Goal: Task Accomplishment & Management: Manage account settings

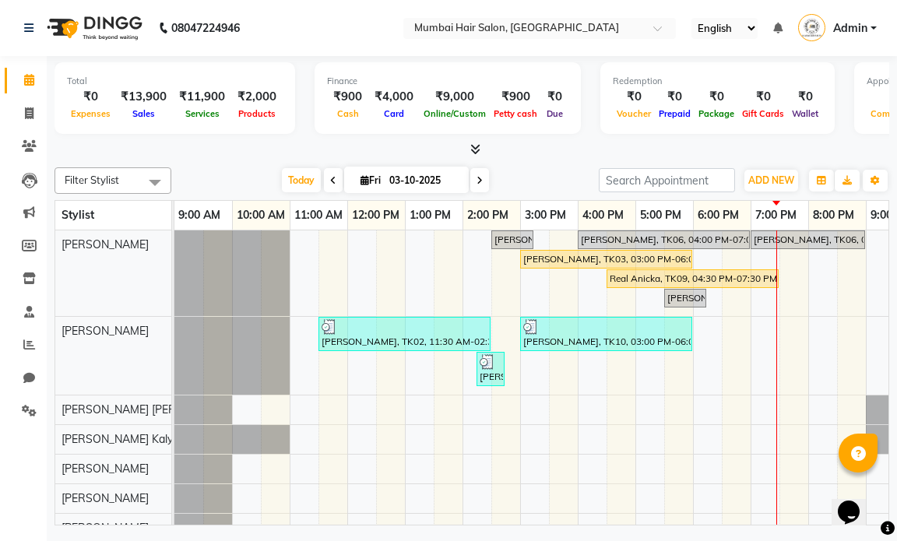
click at [482, 185] on span at bounding box center [479, 180] width 19 height 24
type input "04-10-2025"
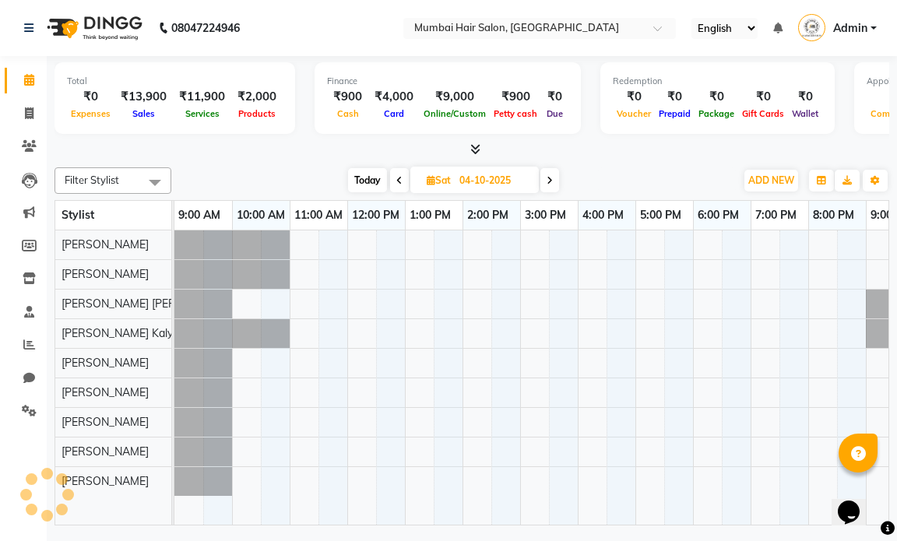
scroll to position [0, 93]
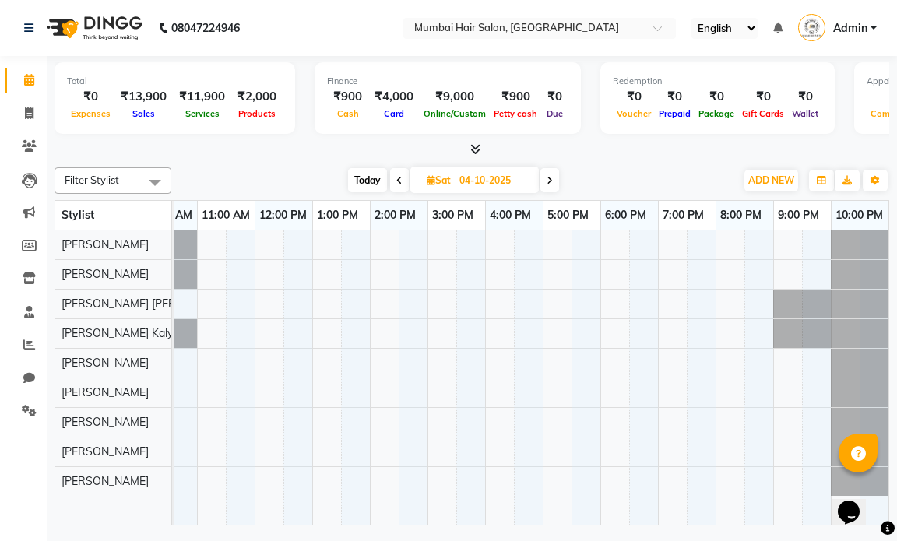
click at [217, 273] on div at bounding box center [485, 377] width 807 height 294
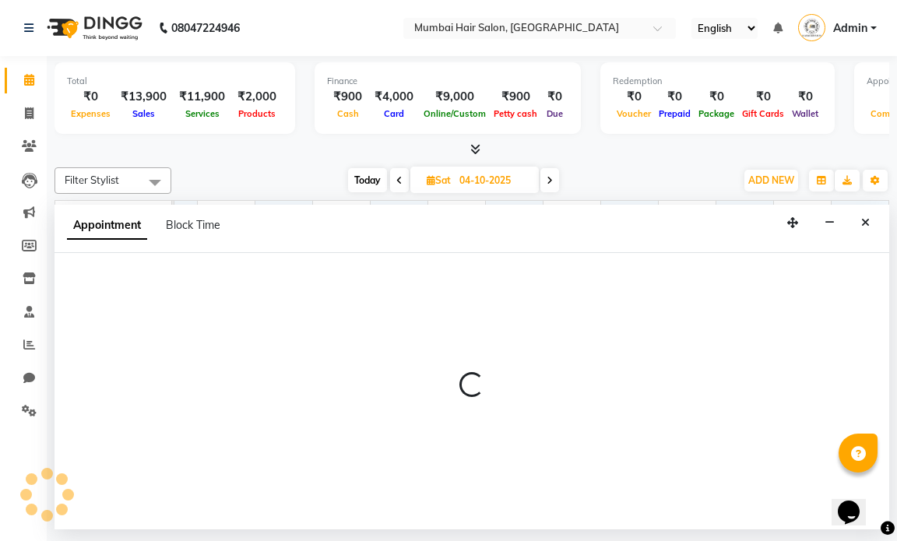
select select "66012"
select select "660"
select select "tentative"
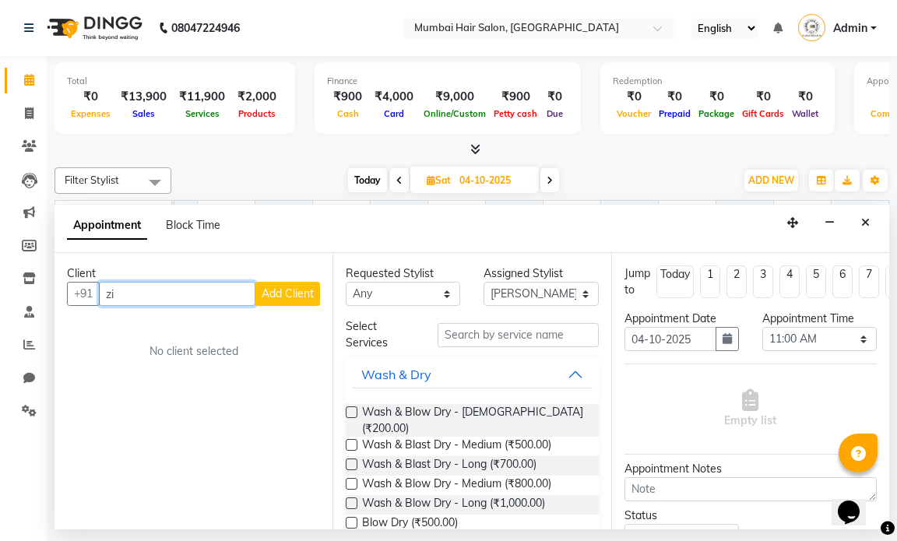
type input "z"
click at [229, 295] on input "text" at bounding box center [209, 294] width 221 height 24
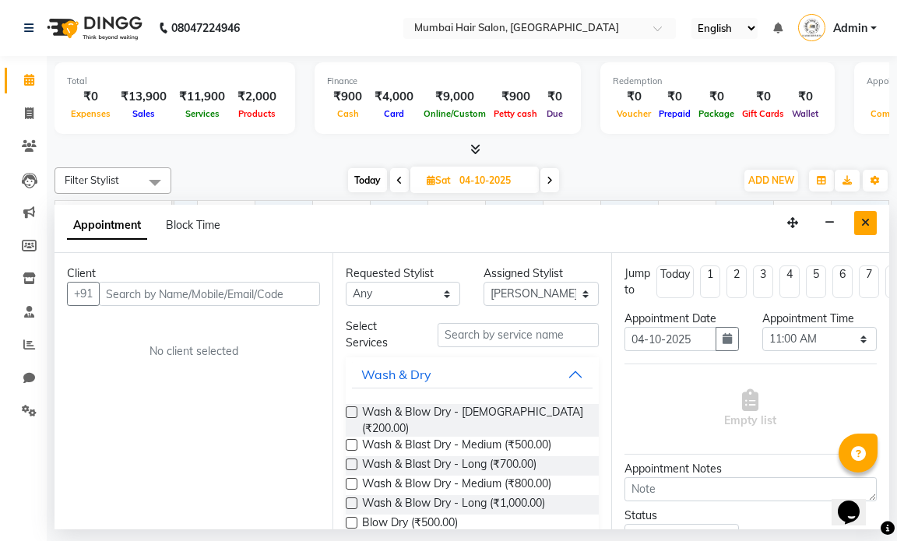
click at [864, 223] on icon "Close" at bounding box center [865, 222] width 9 height 11
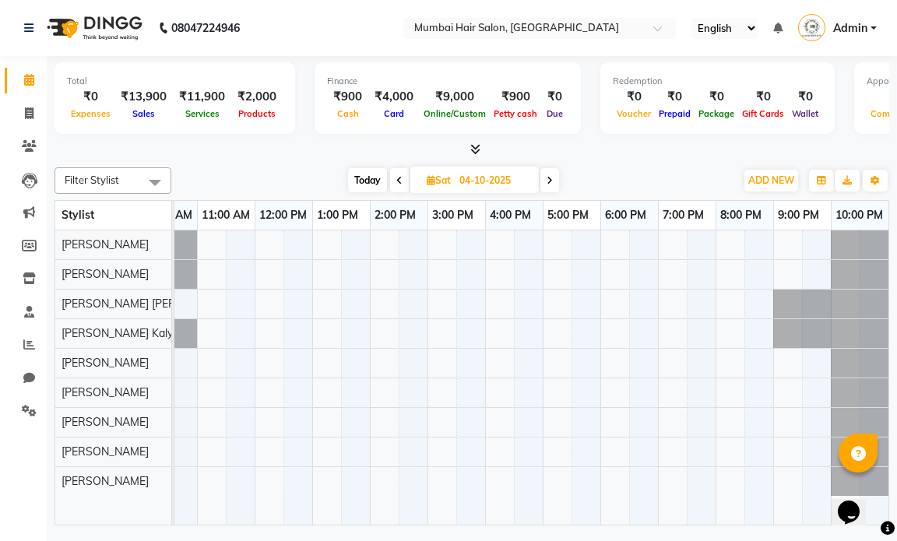
click at [216, 274] on div at bounding box center [485, 377] width 807 height 294
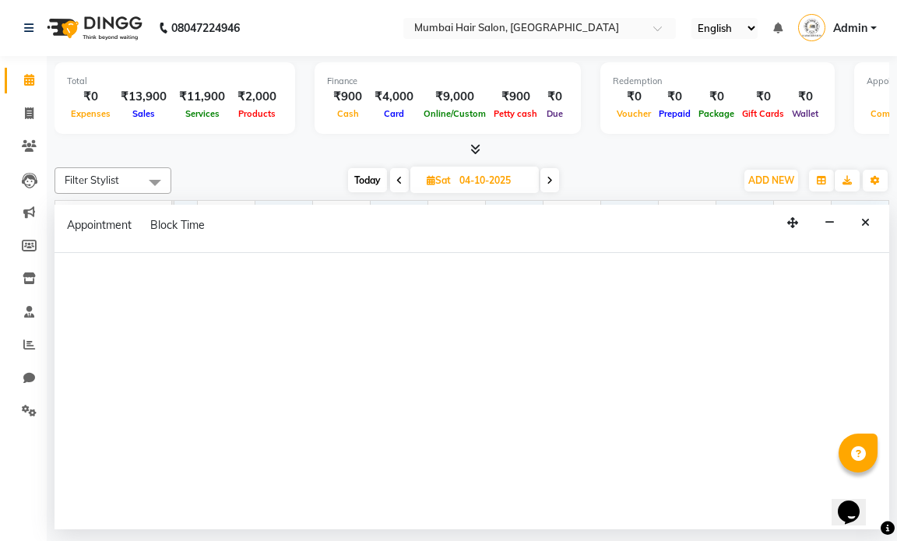
select select "66012"
select select "660"
select select "tentative"
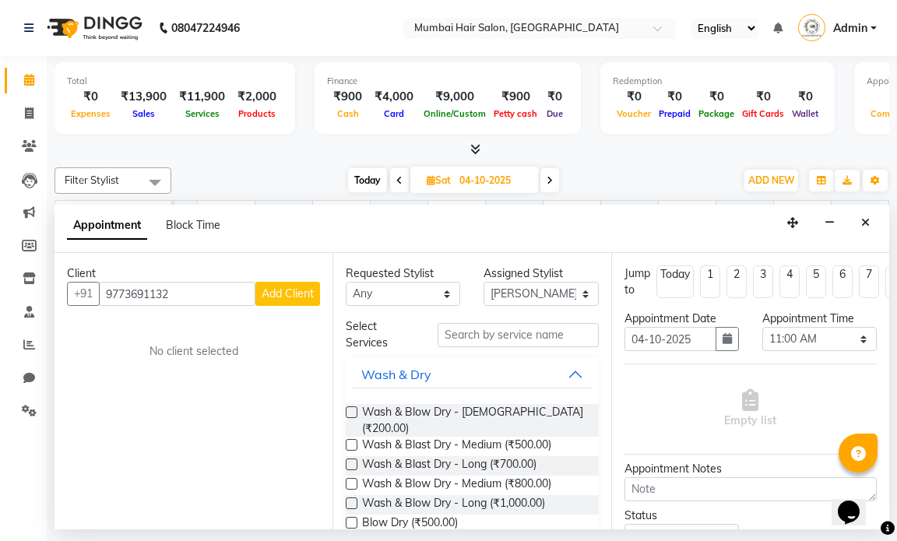
type input "9773691132"
click at [278, 294] on span "Add Client" at bounding box center [288, 294] width 52 height 14
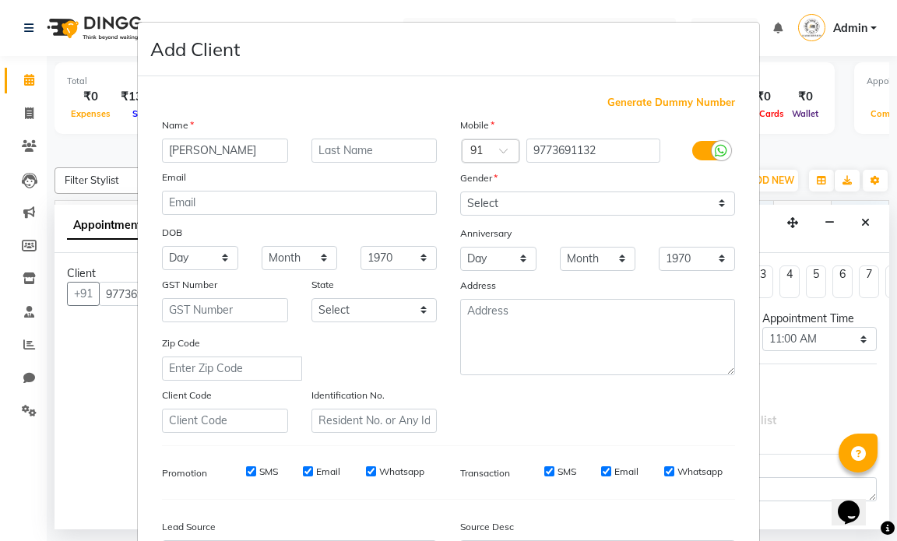
type input "Shaziya"
type input "Batik"
click at [526, 205] on select "Select Male Female Other Prefer Not To Say" at bounding box center [597, 204] width 275 height 24
select select "female"
click at [460, 192] on select "Select Male Female Other Prefer Not To Say" at bounding box center [597, 204] width 275 height 24
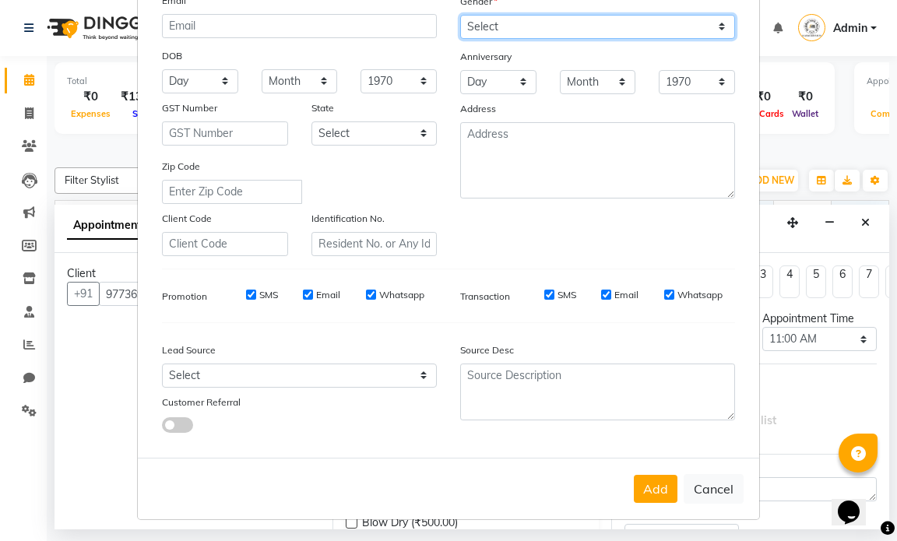
scroll to position [178, 0]
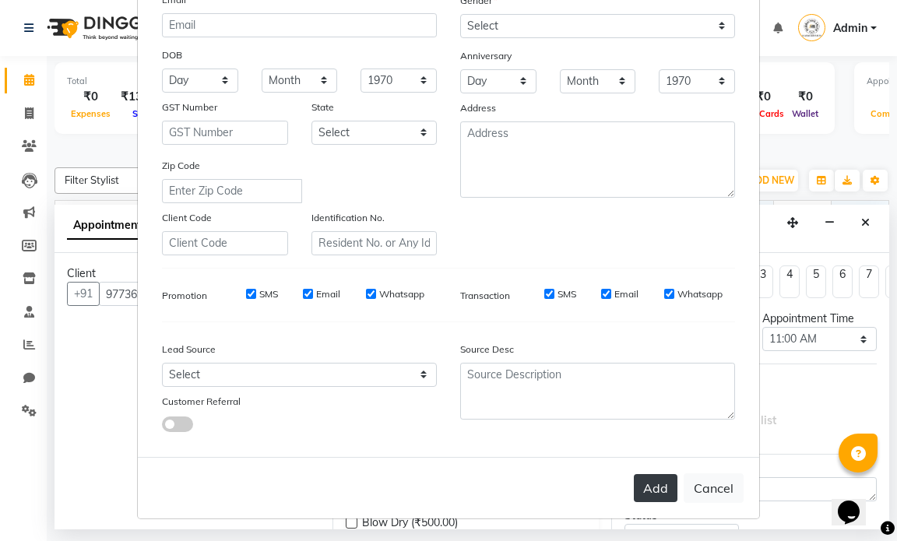
click at [649, 498] on button "Add" at bounding box center [656, 488] width 44 height 28
select select
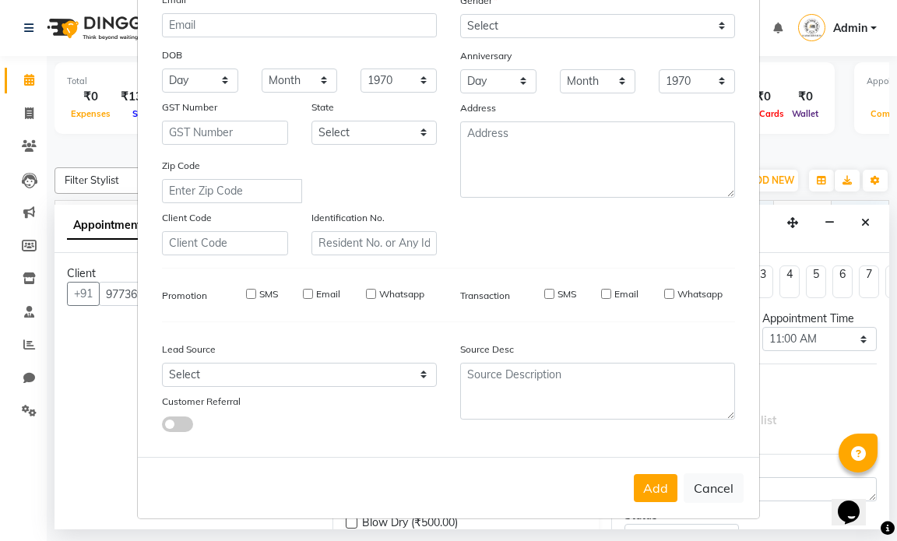
select select
checkbox input "false"
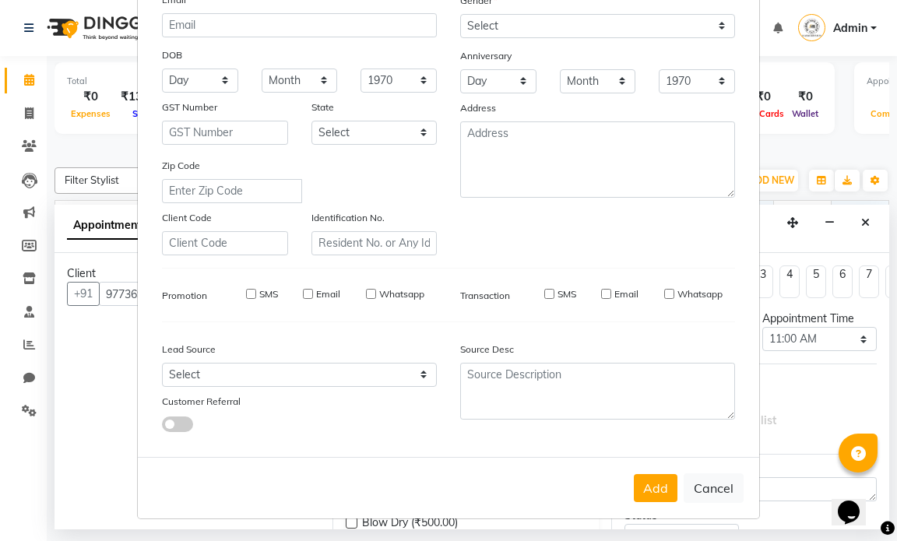
checkbox input "false"
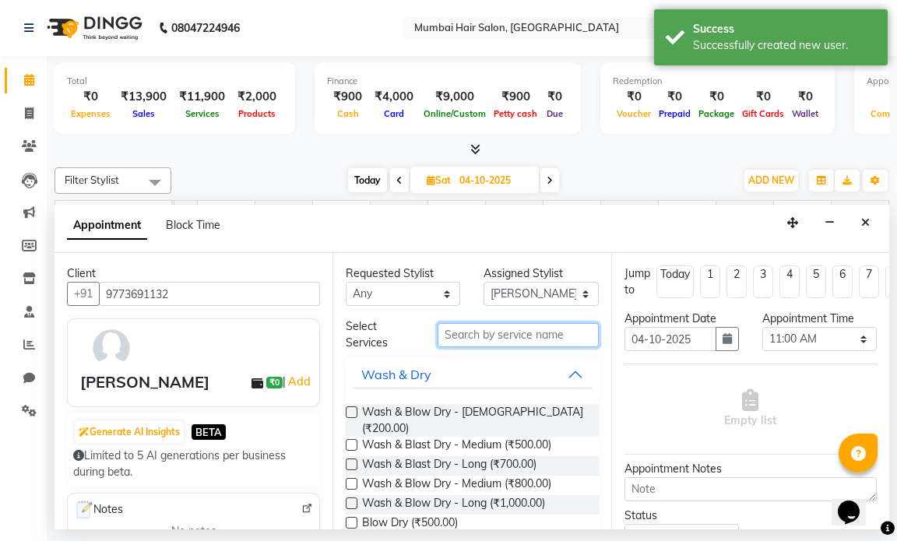
click at [490, 338] on input "text" at bounding box center [518, 335] width 160 height 24
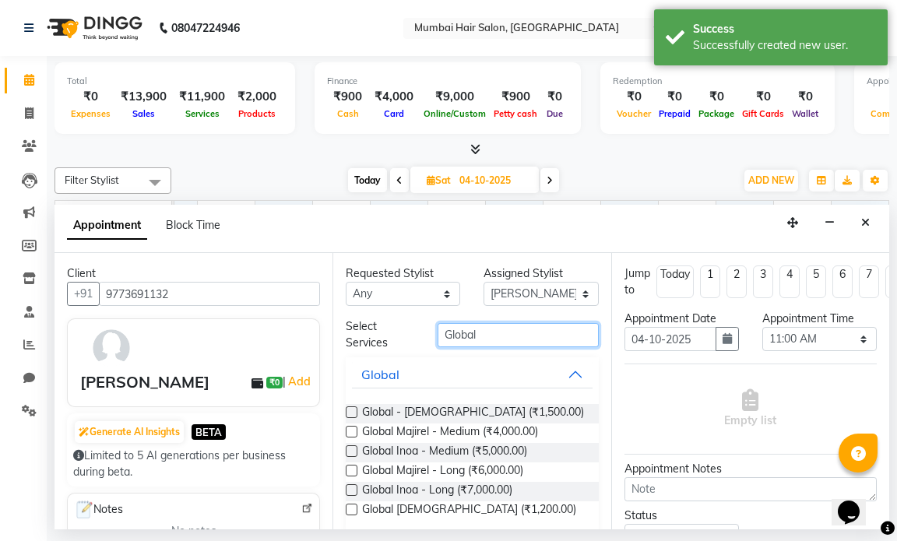
type input "Global"
click at [507, 373] on button "Global" at bounding box center [472, 374] width 240 height 28
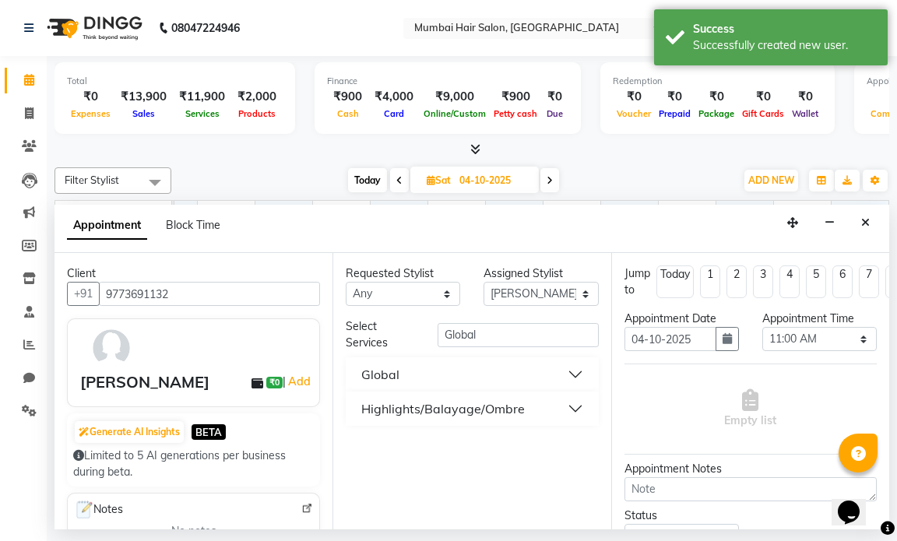
click at [492, 417] on div "Highlights/Balayage/Ombre" at bounding box center [442, 408] width 163 height 19
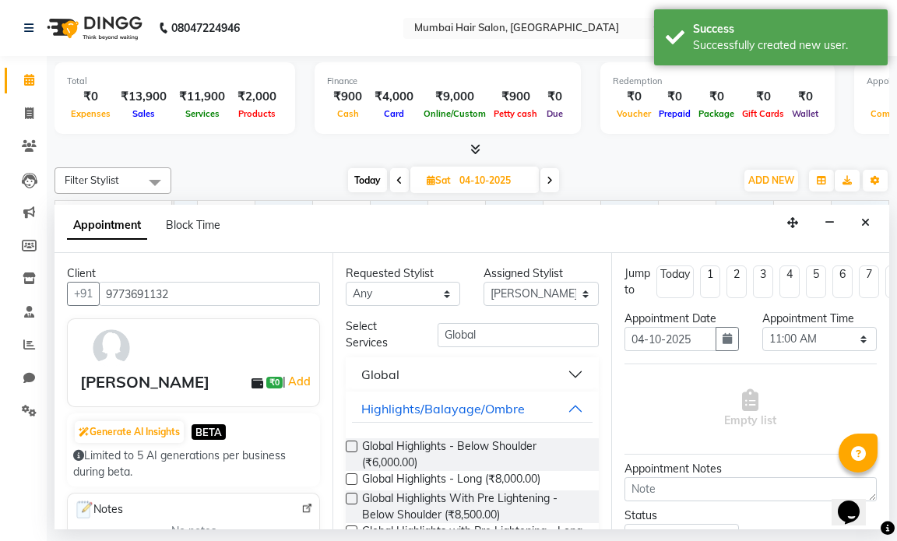
click at [475, 383] on button "Global" at bounding box center [472, 374] width 240 height 28
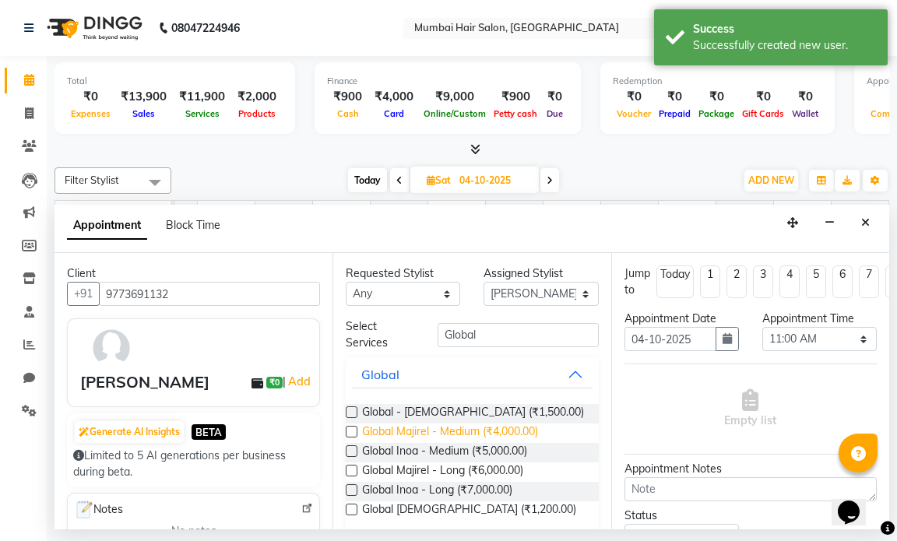
click at [493, 431] on span "Global Majirel - Medium (₹4,000.00)" at bounding box center [450, 433] width 176 height 19
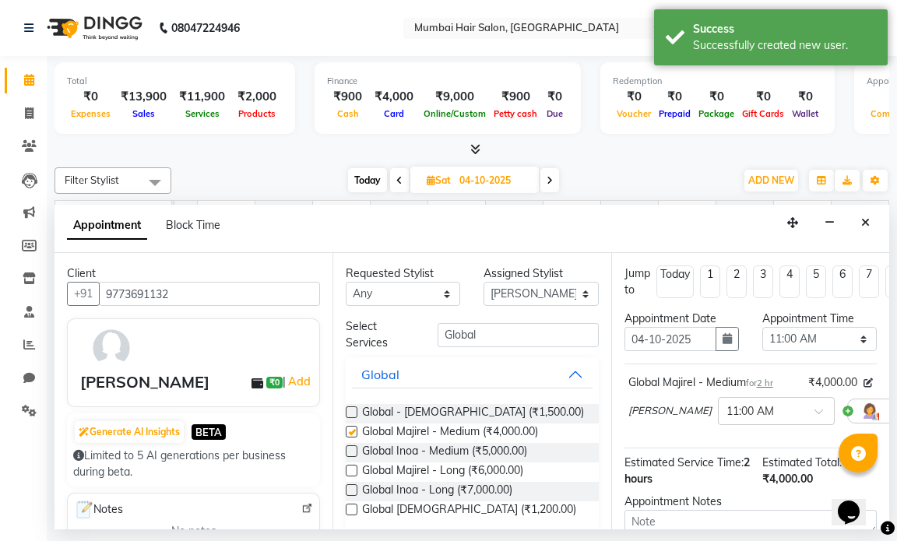
checkbox input "false"
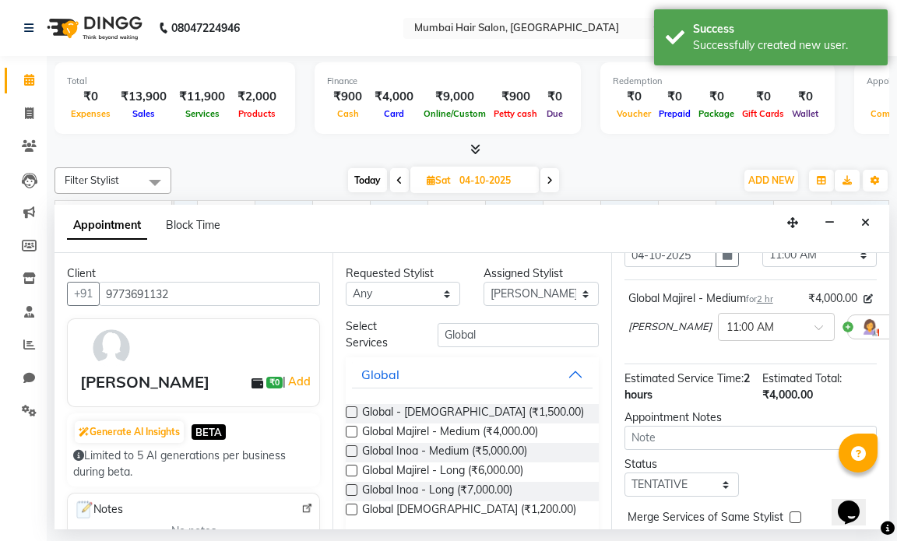
scroll to position [177, 0]
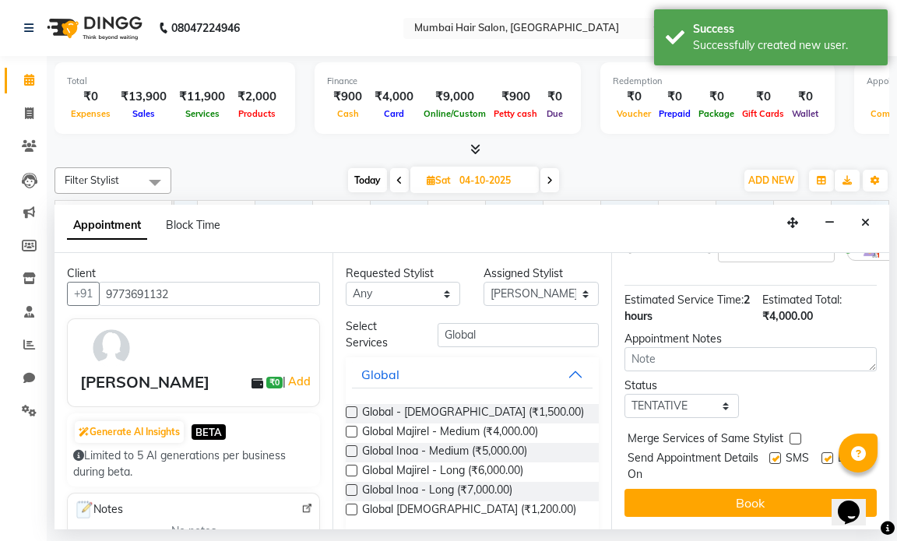
click at [821, 452] on label at bounding box center [827, 458] width 12 height 12
click at [821, 455] on input "checkbox" at bounding box center [826, 460] width 10 height 10
checkbox input "false"
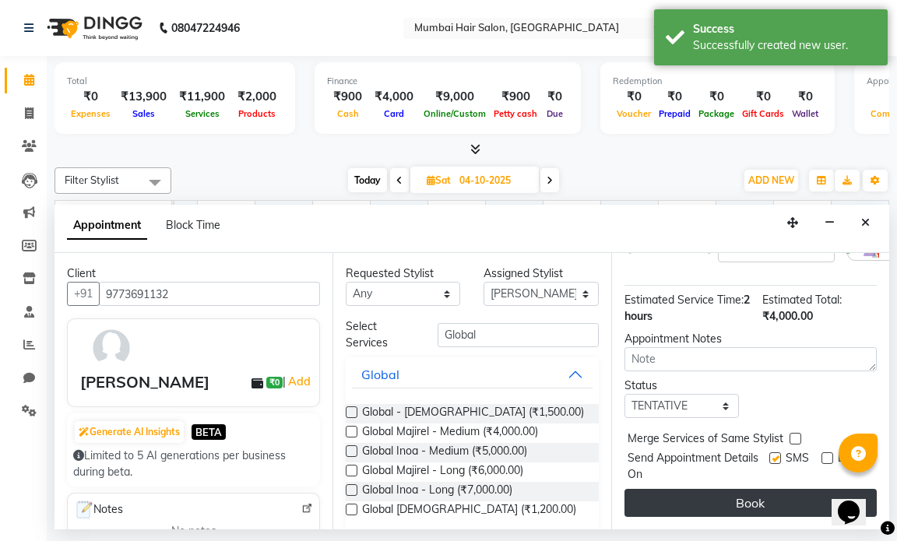
click at [761, 489] on button "Book" at bounding box center [750, 503] width 252 height 28
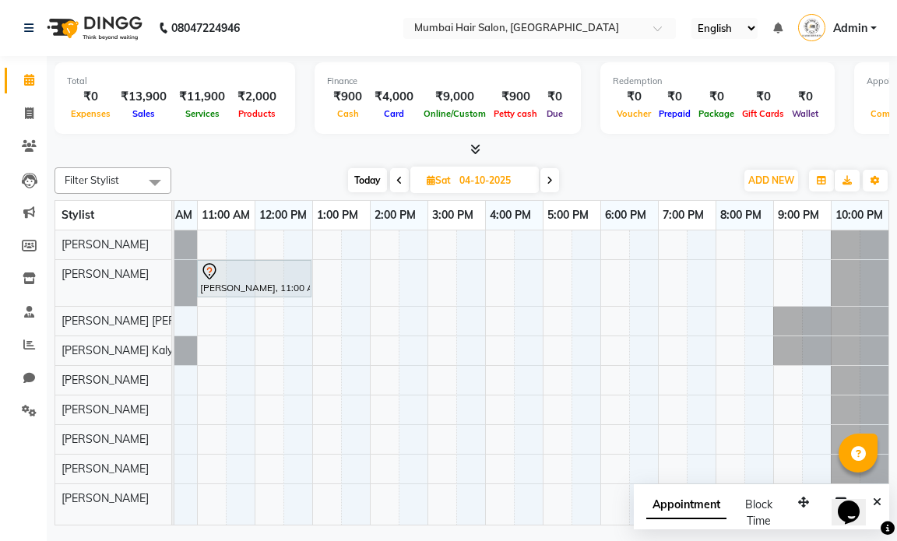
click at [549, 185] on icon at bounding box center [550, 180] width 6 height 9
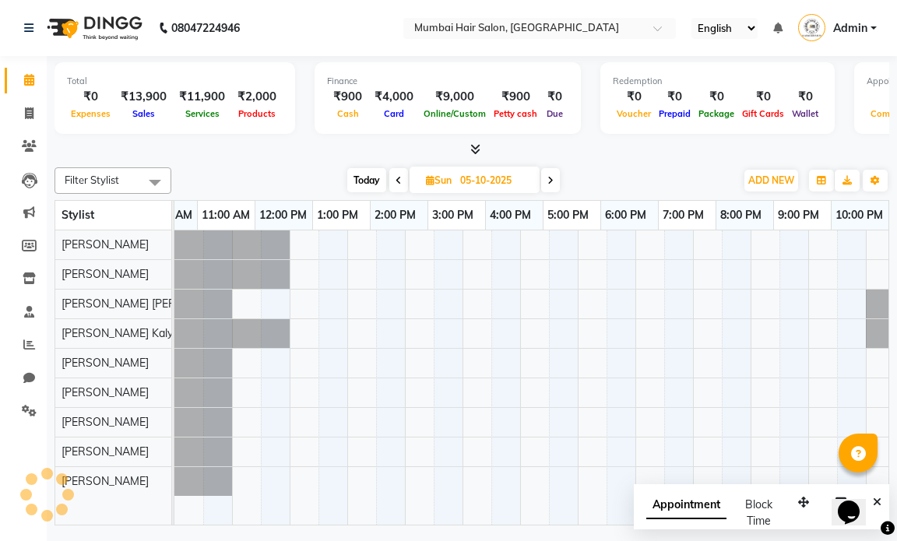
scroll to position [0, 93]
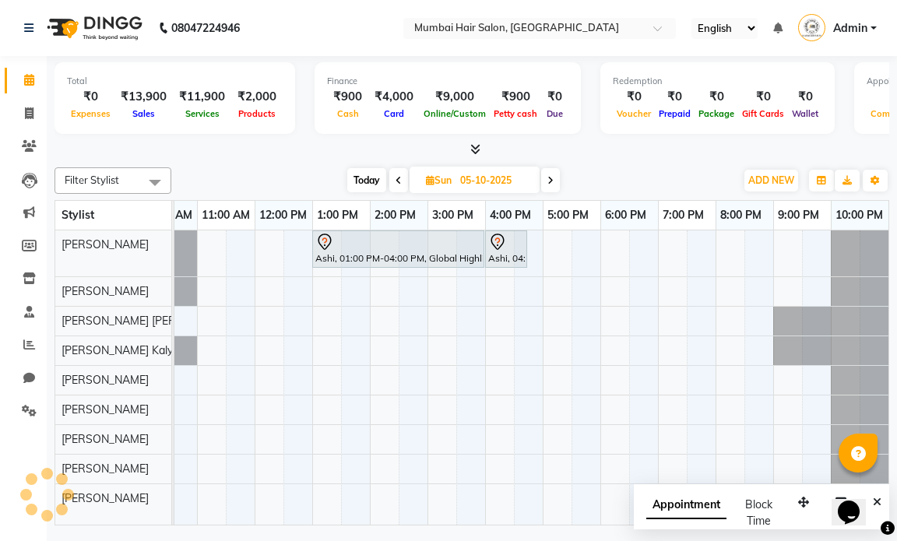
click at [550, 184] on icon at bounding box center [550, 180] width 6 height 9
type input "[DATE]"
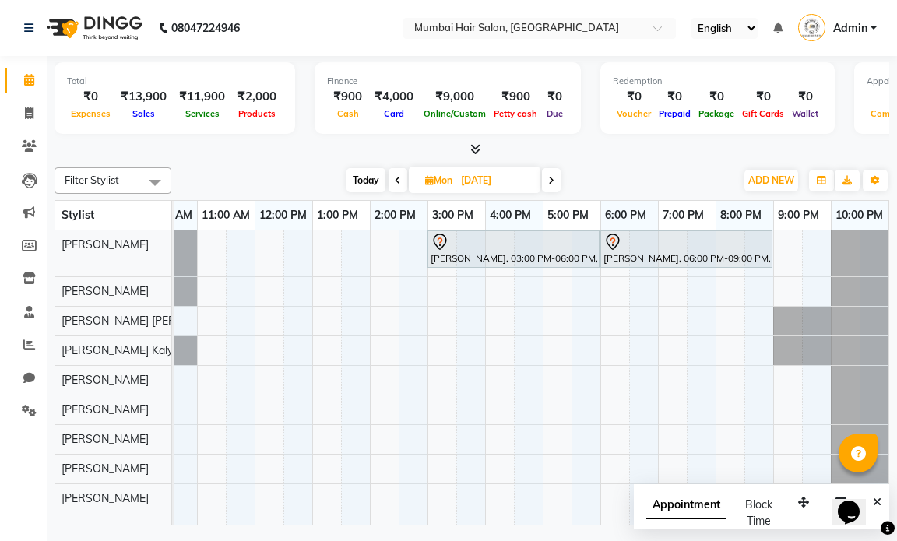
click at [385, 259] on div "Shagufta Furniturewala, 03:00 PM-06:00 PM, Global Highlights - Below Shoulder S…" at bounding box center [485, 377] width 807 height 294
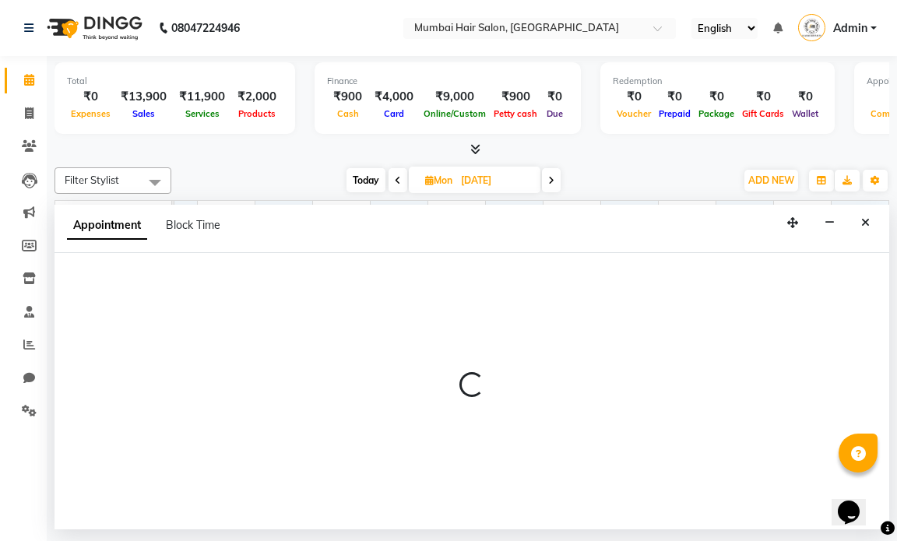
select select "66010"
select select "840"
select select "tentative"
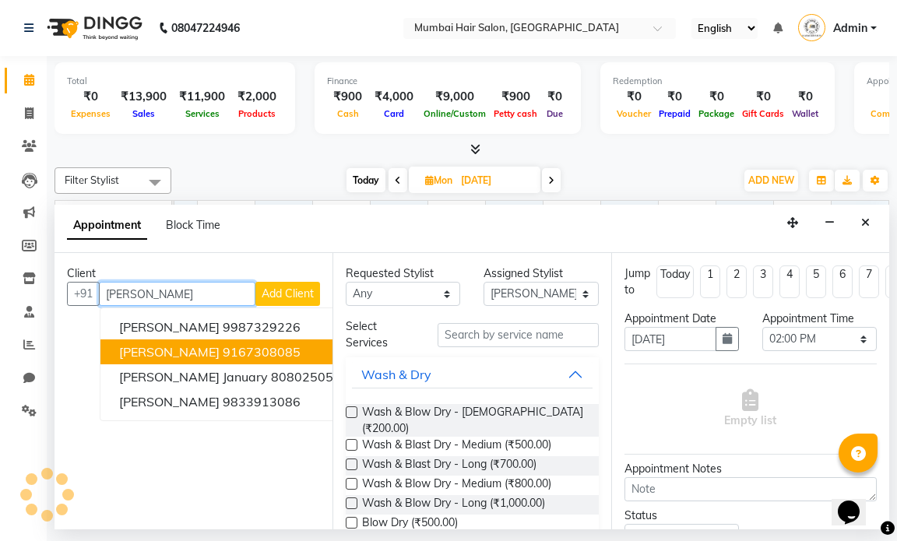
click at [293, 348] on ngb-highlight "9167308085" at bounding box center [262, 352] width 78 height 16
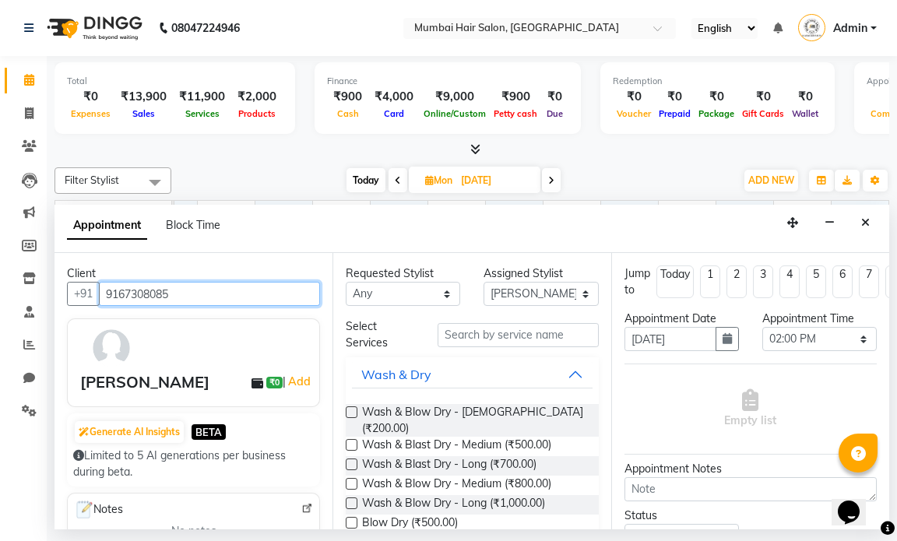
type input "9167308085"
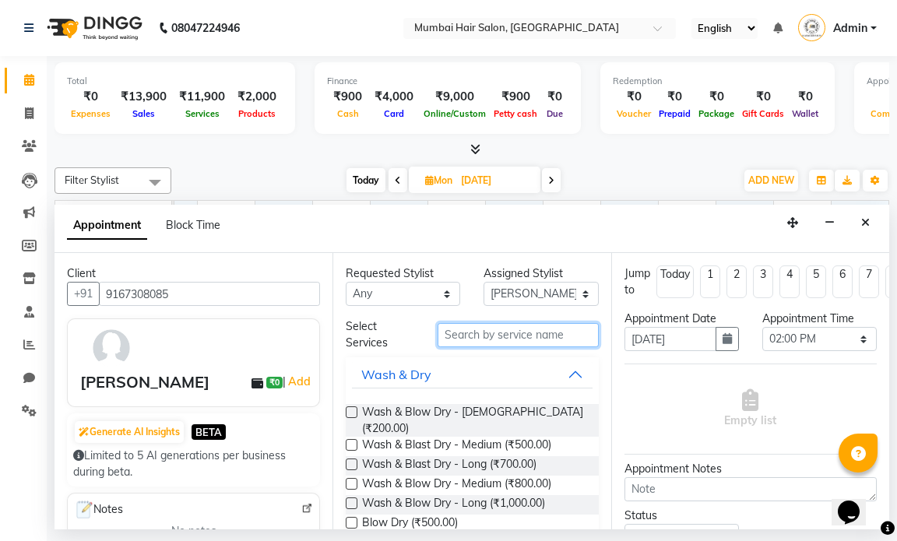
click at [472, 332] on input "text" at bounding box center [518, 335] width 160 height 24
click at [490, 334] on input "text" at bounding box center [518, 335] width 160 height 24
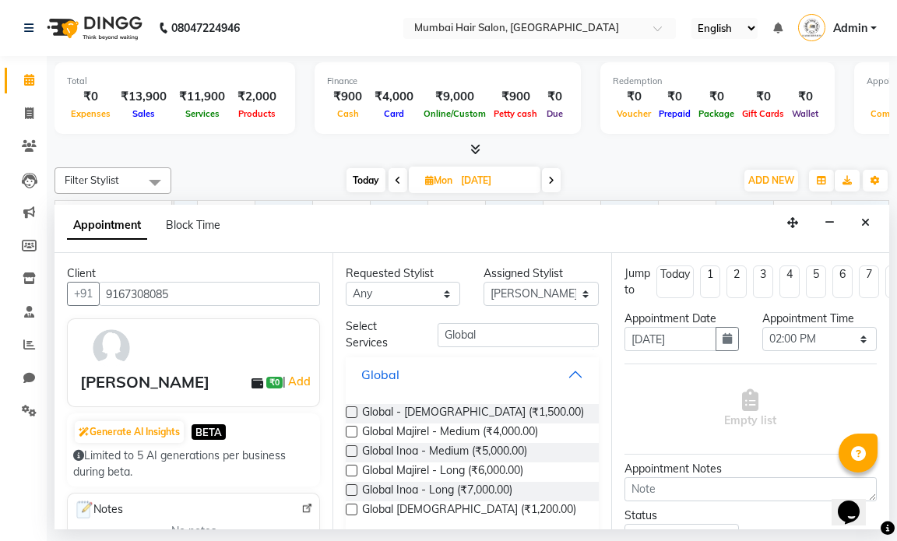
click at [512, 374] on button "Global" at bounding box center [472, 374] width 240 height 28
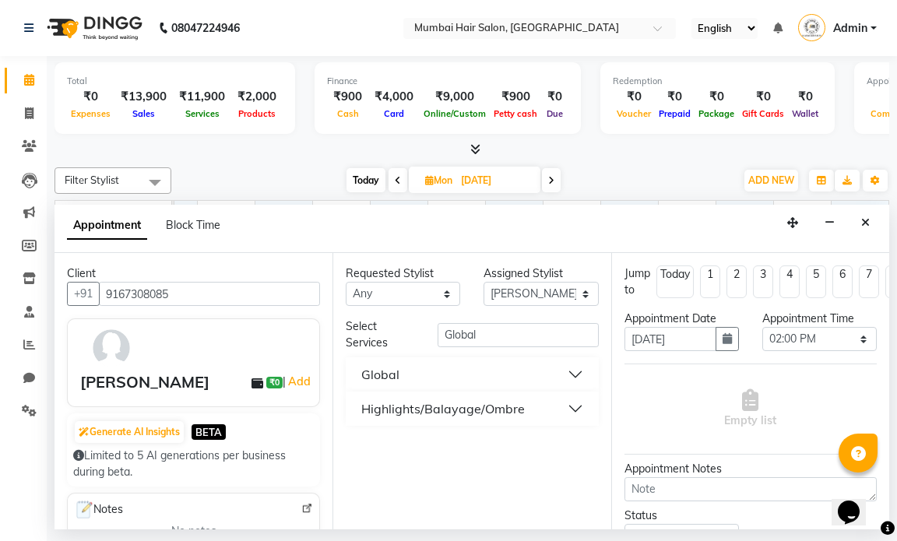
click at [493, 381] on button "Global" at bounding box center [472, 374] width 240 height 28
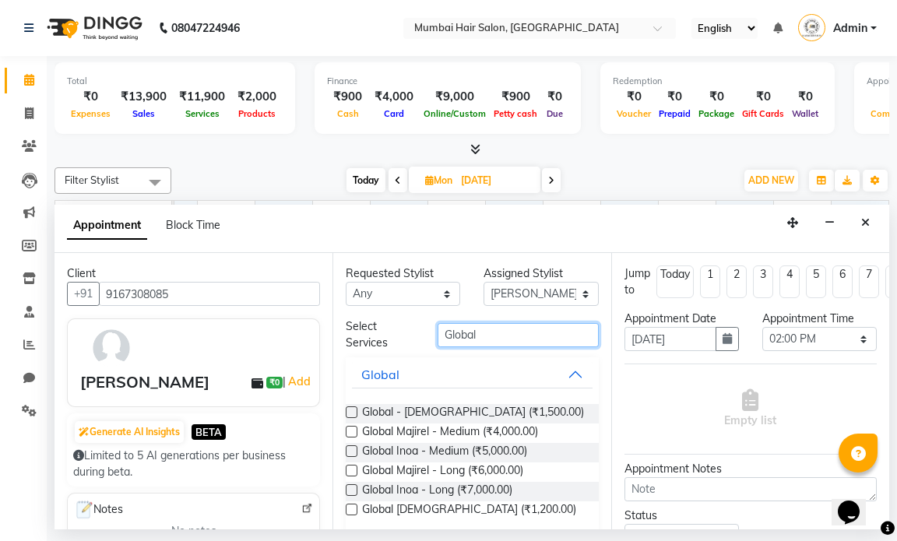
click at [481, 333] on input "Global" at bounding box center [518, 335] width 160 height 24
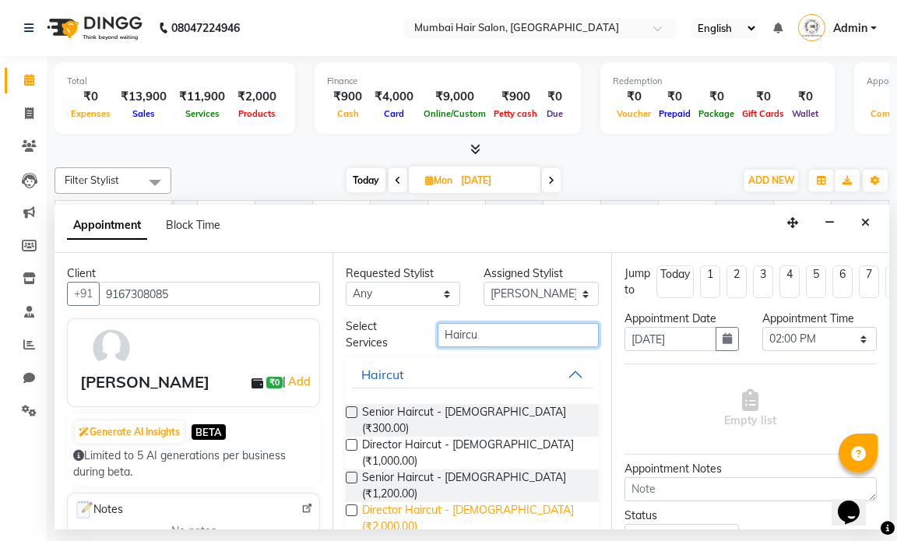
type input "Haircu"
click at [497, 502] on span "Director Haircut - Female (₹2,000.00)" at bounding box center [473, 518] width 223 height 33
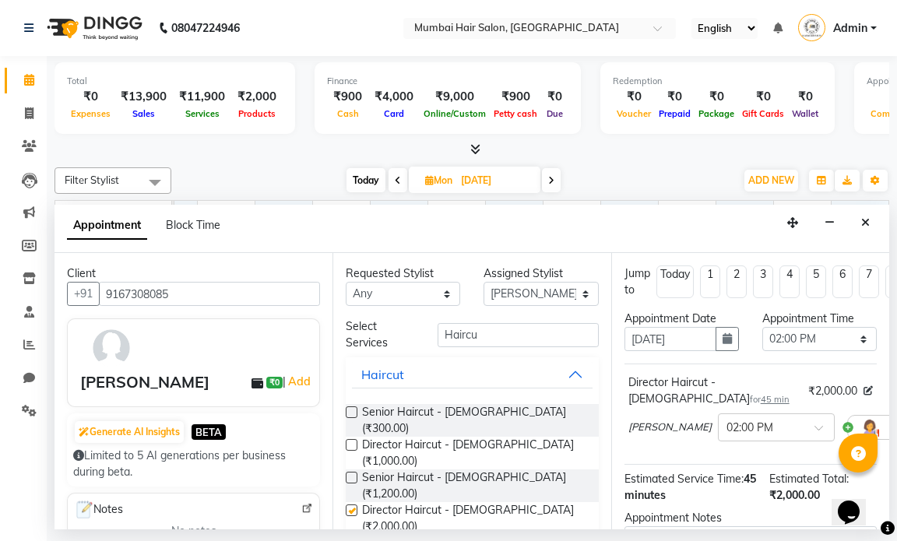
checkbox input "false"
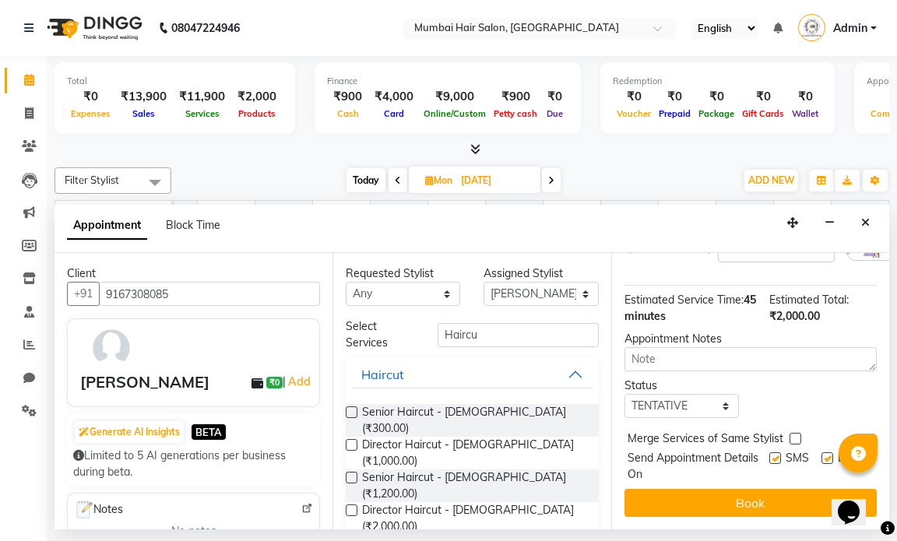
click at [821, 452] on label at bounding box center [827, 458] width 12 height 12
click at [821, 455] on input "checkbox" at bounding box center [826, 460] width 10 height 10
checkbox input "false"
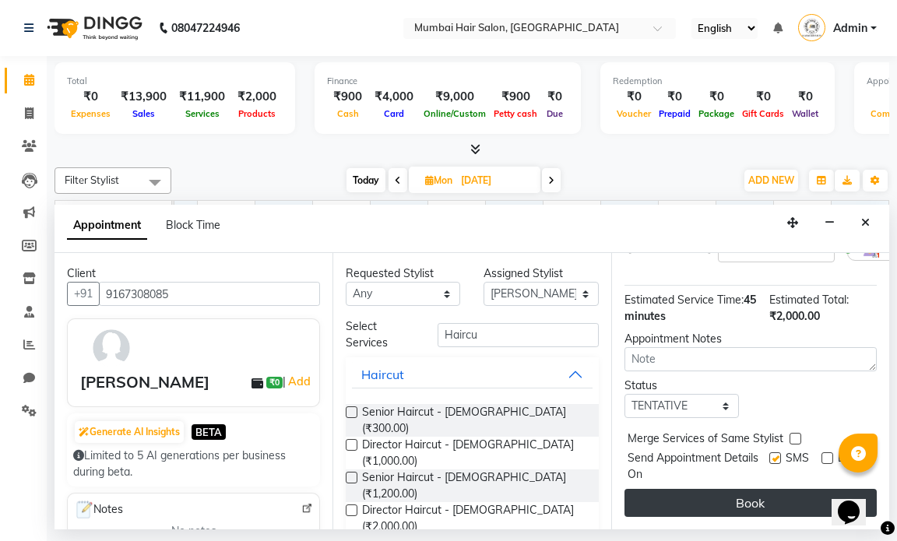
click at [786, 492] on button "Book" at bounding box center [750, 503] width 252 height 28
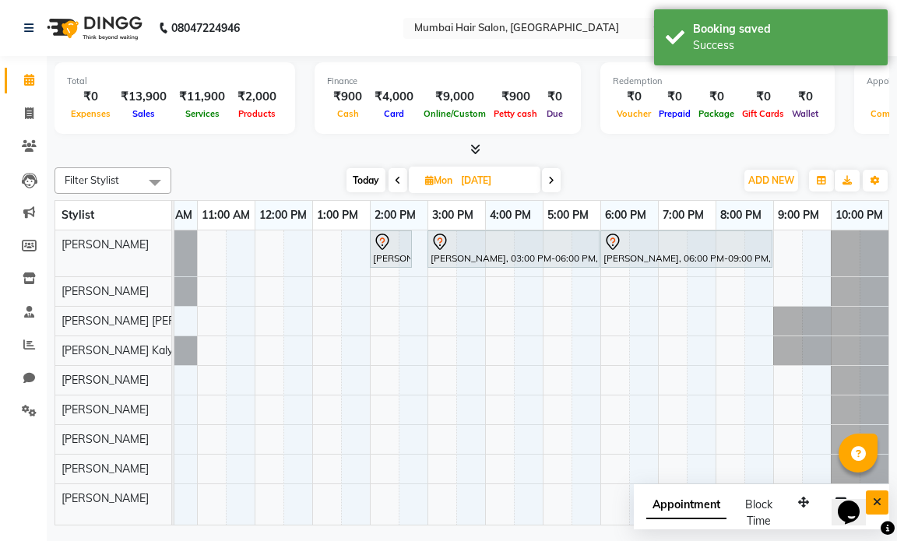
click at [885, 496] on button "Close" at bounding box center [877, 502] width 23 height 24
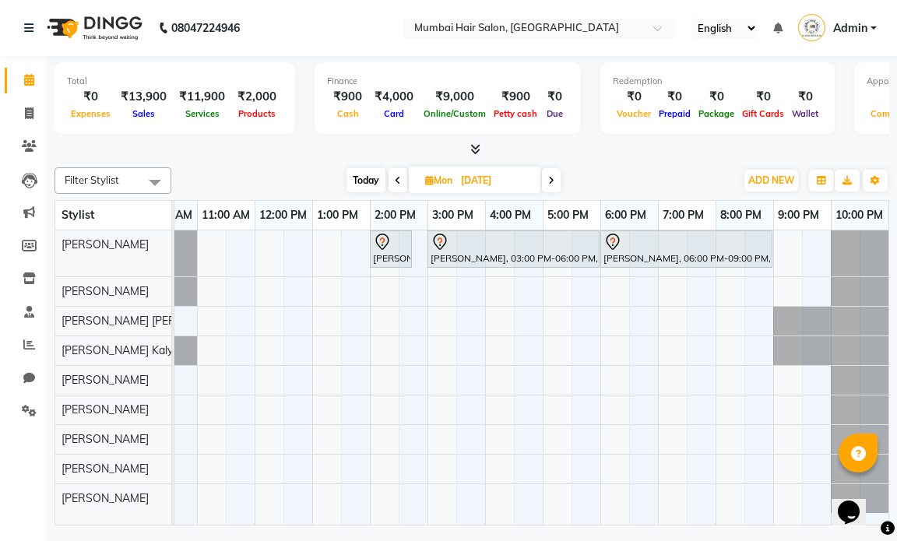
click at [450, 184] on span "Mon" at bounding box center [438, 180] width 35 height 12
select select "10"
select select "2025"
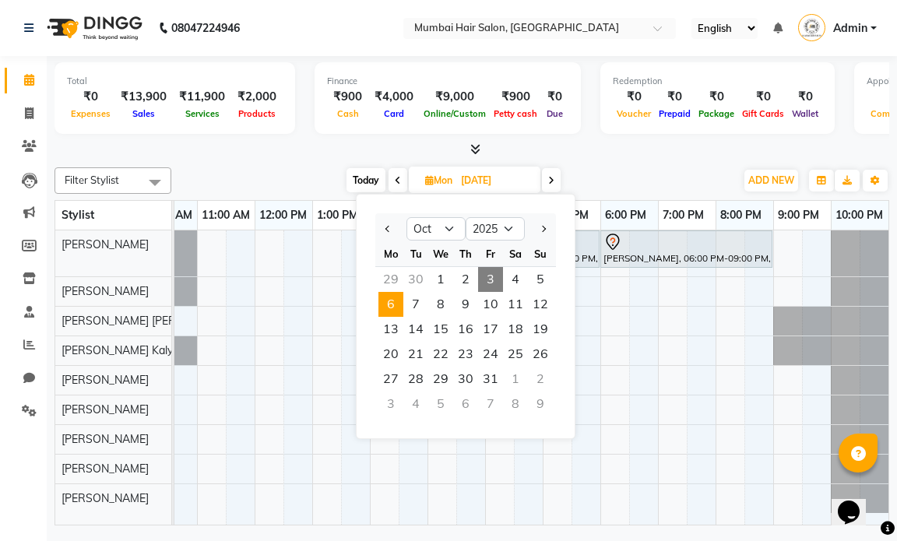
click at [488, 272] on span "3" at bounding box center [490, 279] width 25 height 25
type input "03-10-2025"
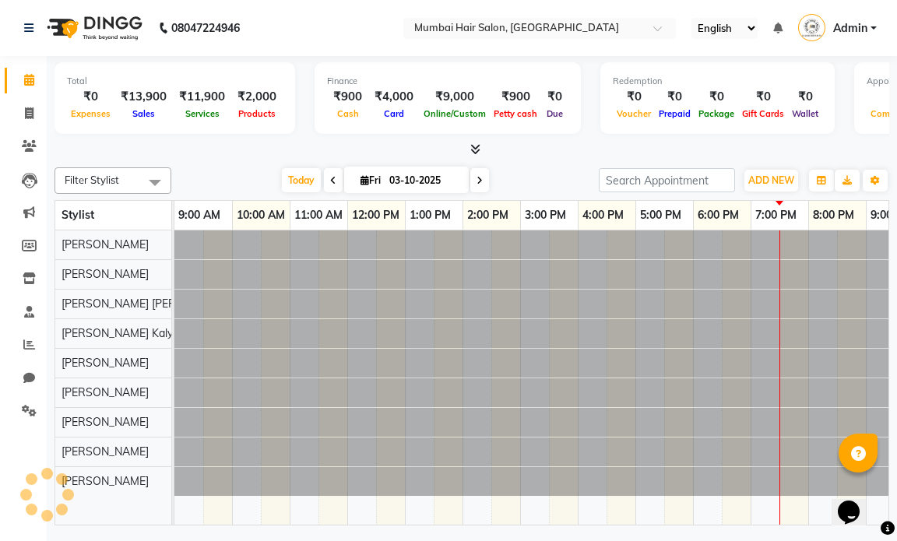
scroll to position [0, 93]
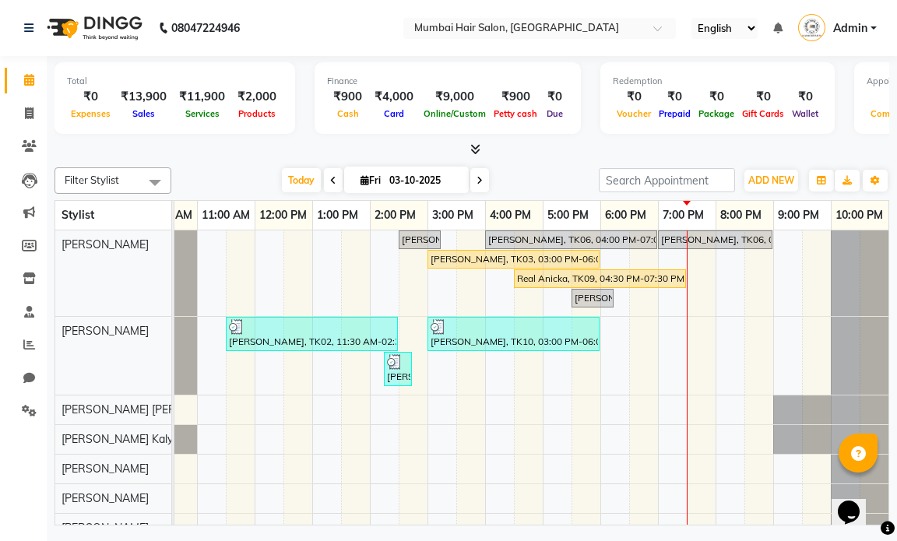
click at [727, 339] on div "Ruby David, TK05, 02:30 PM-03:15 PM, Director Haircut - Female Ishika Manna, TK…" at bounding box center [485, 422] width 807 height 385
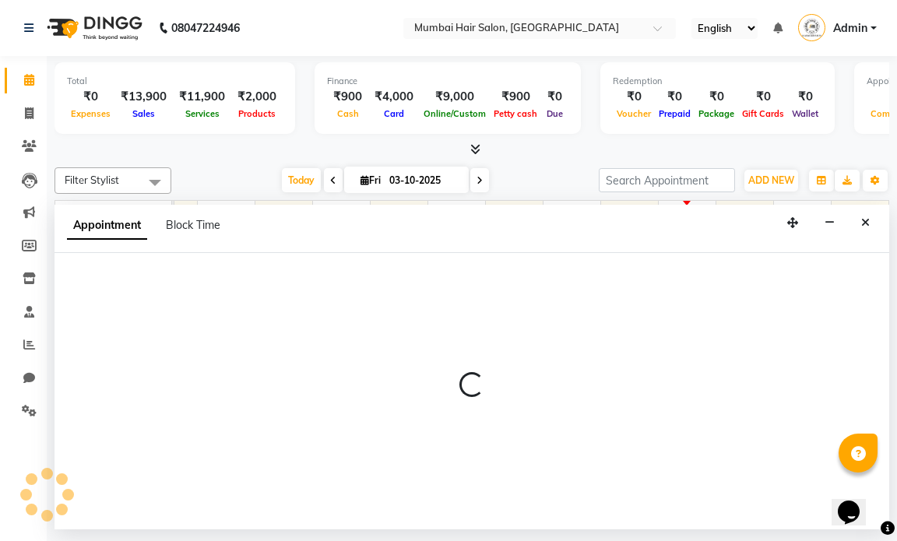
select select "66012"
select select "1200"
select select "tentative"
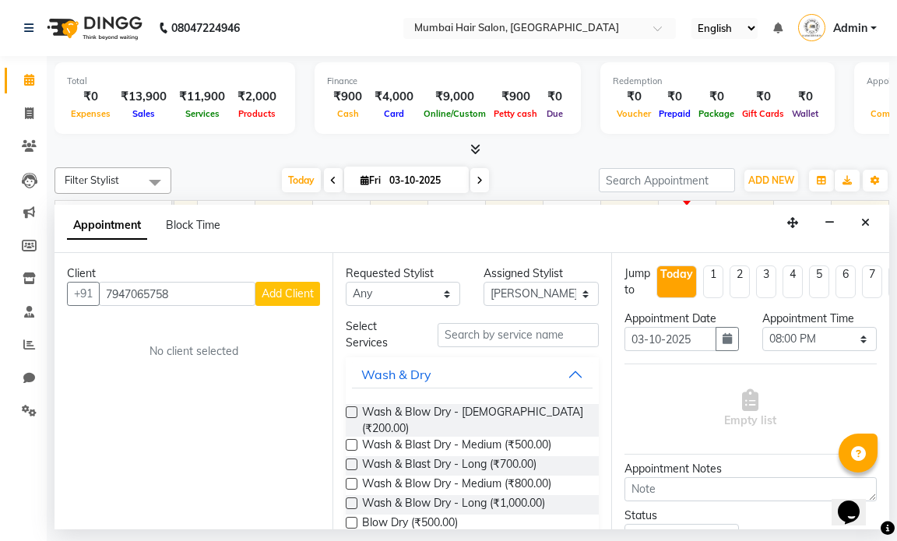
type input "7947065758"
click at [313, 290] on span "Add Client" at bounding box center [288, 294] width 52 height 14
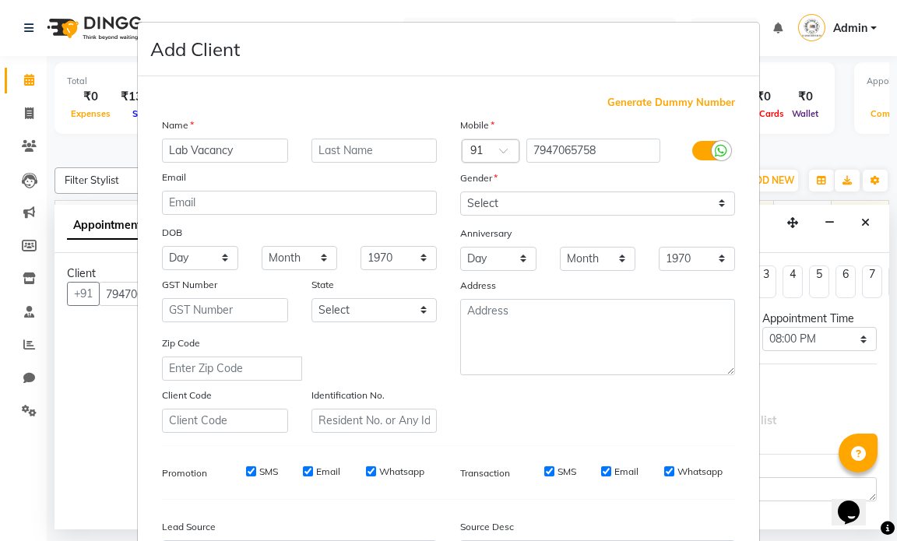
type input "Lab Vacancy"
click at [342, 153] on input "Kodarkara" at bounding box center [374, 151] width 126 height 24
type input "Kodakara"
click at [540, 189] on div "Gender" at bounding box center [597, 181] width 298 height 22
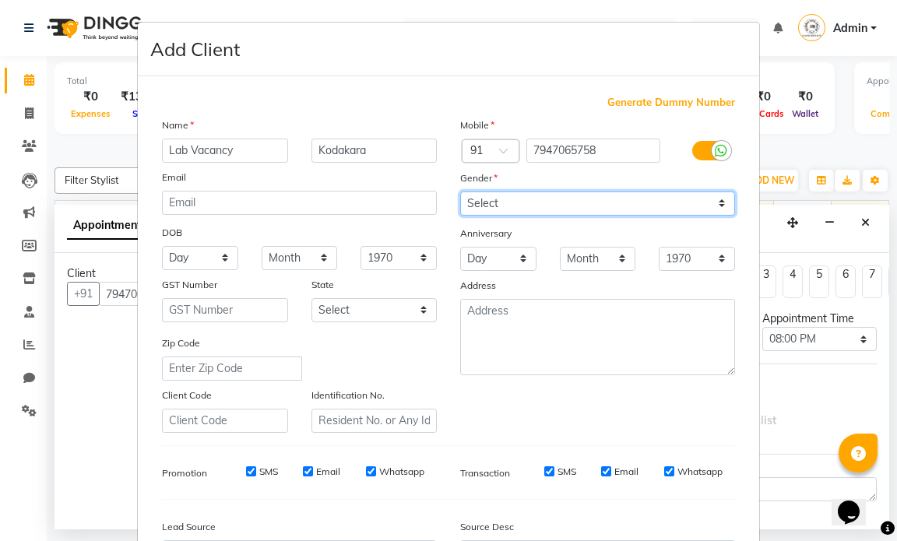
click at [543, 203] on select "Select Male Female Other Prefer Not To Say" at bounding box center [597, 204] width 275 height 24
select select "female"
click at [460, 192] on select "Select Male Female Other Prefer Not To Say" at bounding box center [597, 204] width 275 height 24
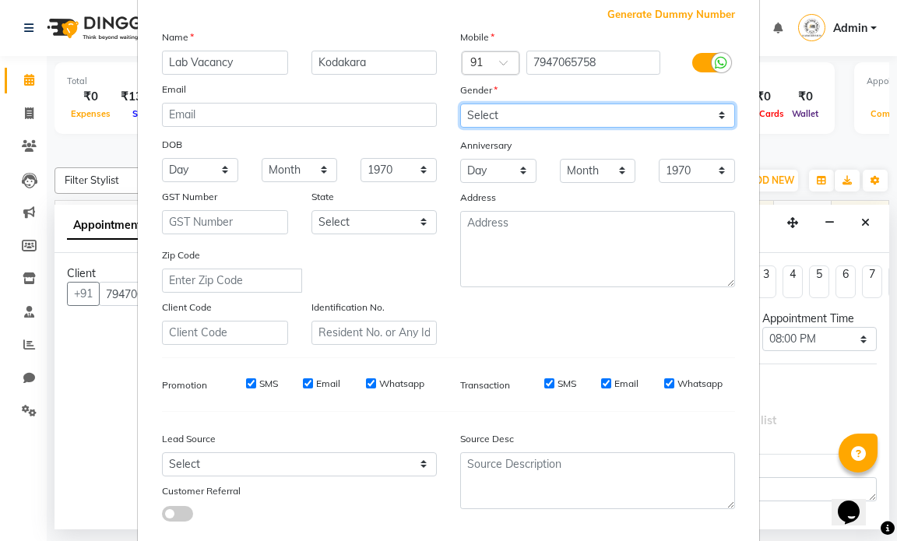
scroll to position [178, 0]
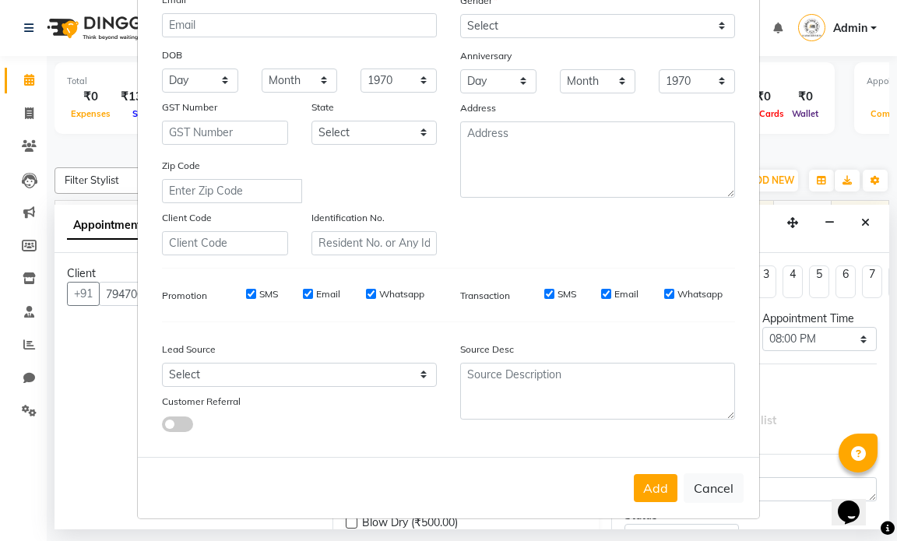
click at [655, 480] on button "Add" at bounding box center [656, 488] width 44 height 28
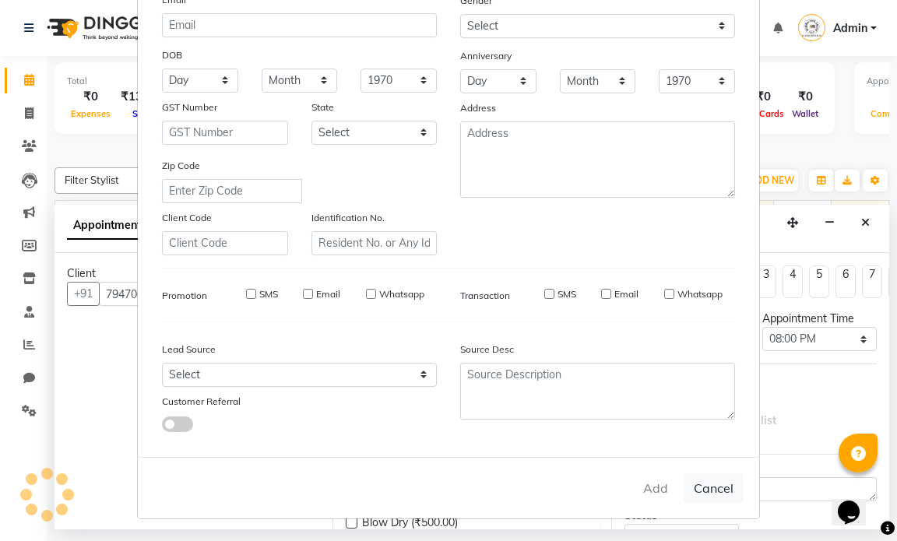
select select
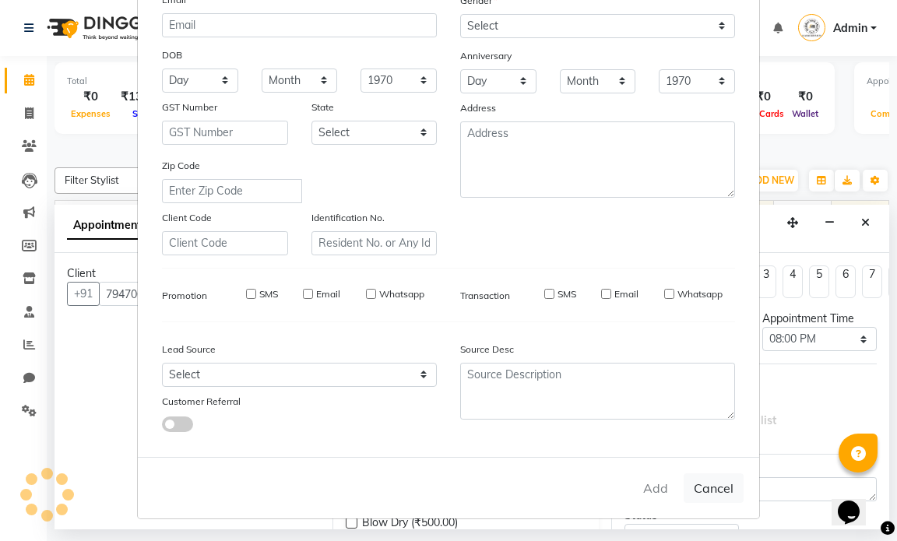
select select
checkbox input "false"
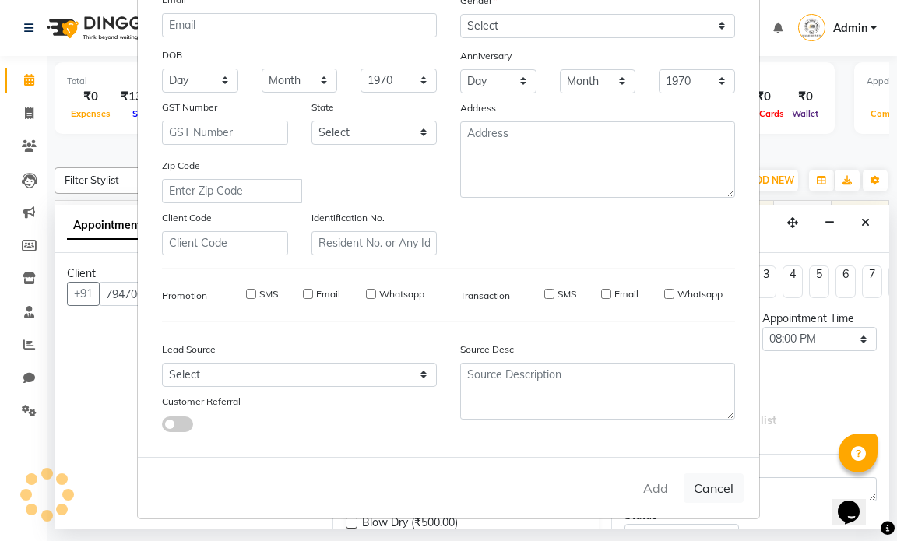
checkbox input "false"
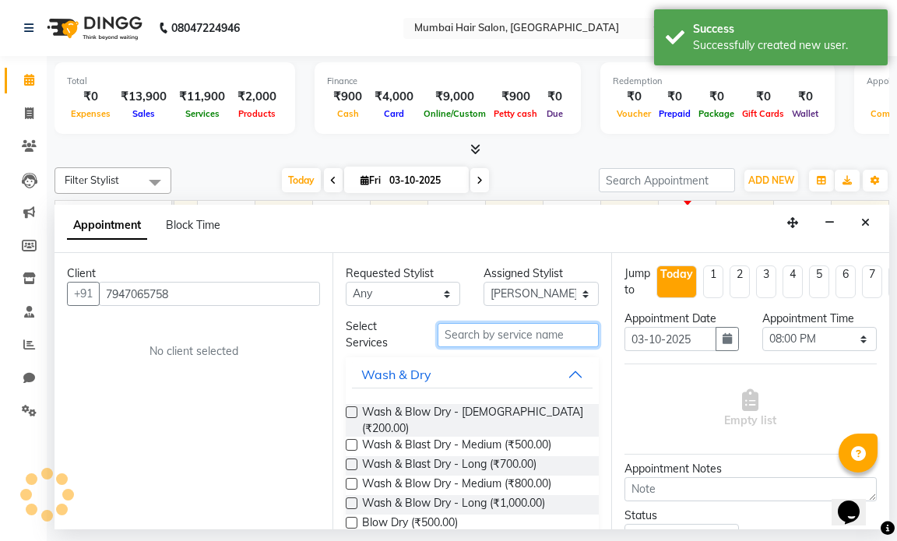
click at [494, 339] on input "text" at bounding box center [518, 335] width 160 height 24
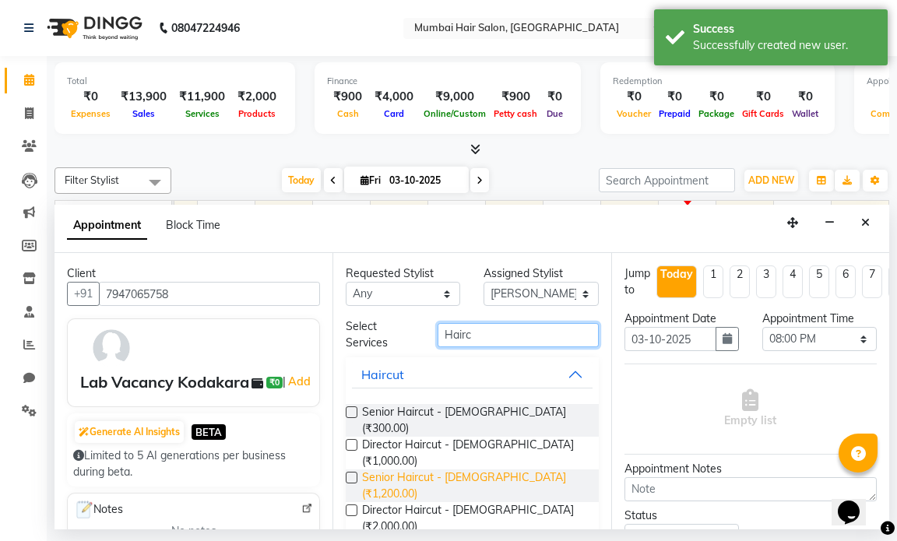
type input "Hairc"
click at [513, 469] on span "Senior Haircut - Female (₹1,200.00)" at bounding box center [473, 485] width 223 height 33
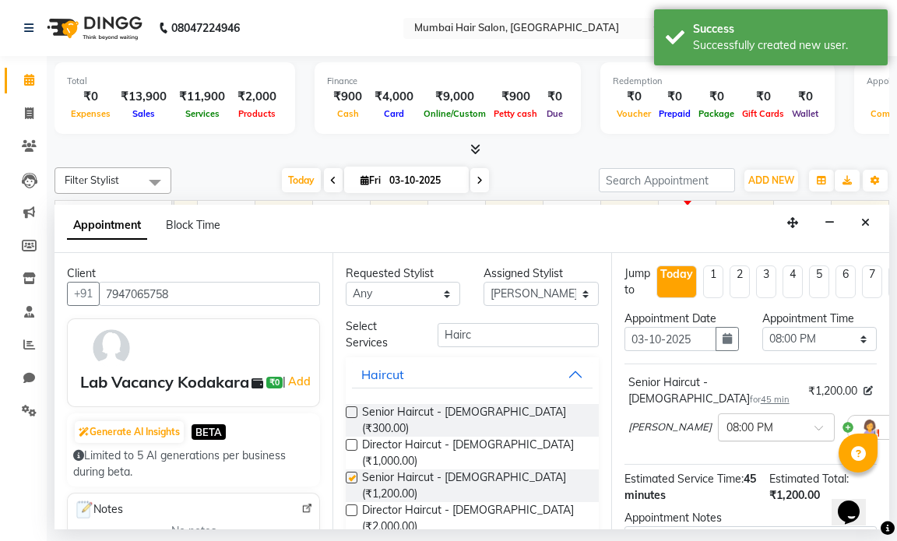
checkbox input "false"
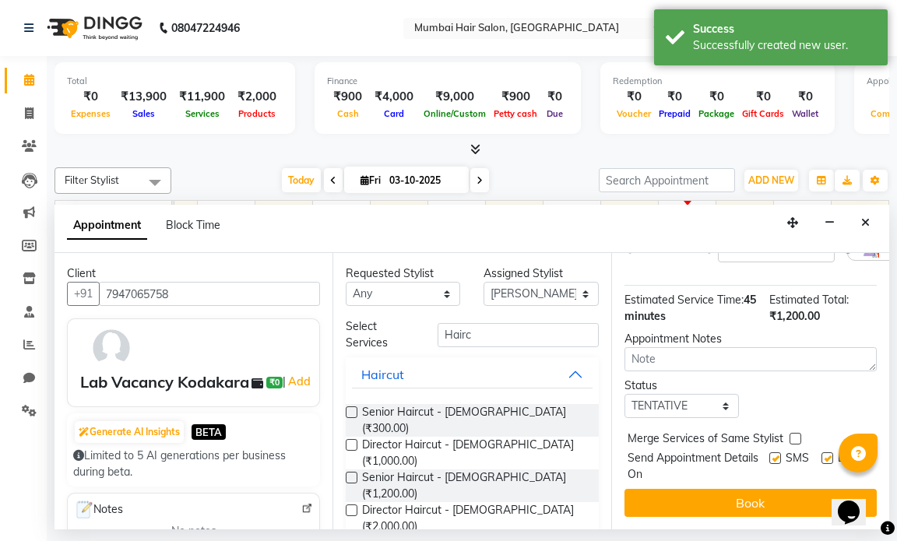
scroll to position [193, 0]
click at [806, 450] on div "SMS" at bounding box center [795, 466] width 52 height 33
click at [821, 452] on label at bounding box center [827, 458] width 12 height 12
click at [821, 455] on input "checkbox" at bounding box center [826, 460] width 10 height 10
checkbox input "false"
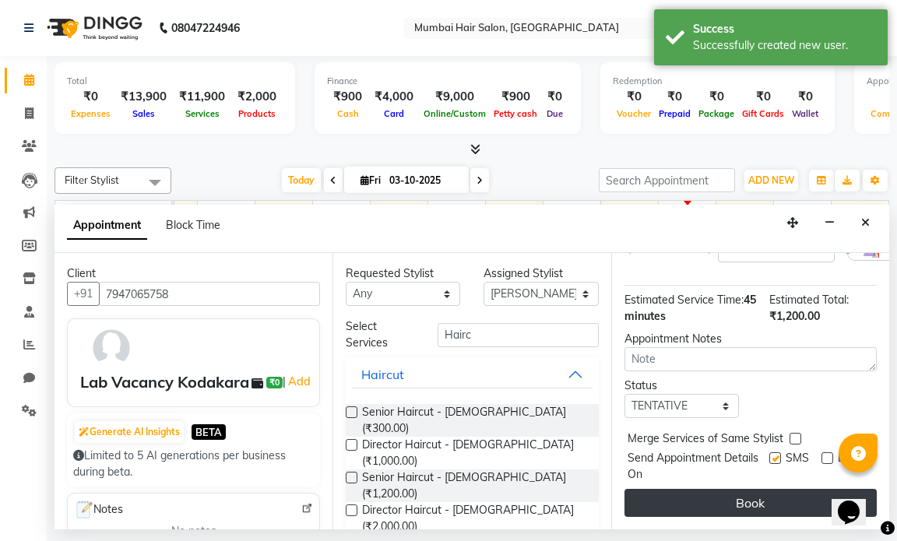
click at [777, 490] on button "Book" at bounding box center [750, 503] width 252 height 28
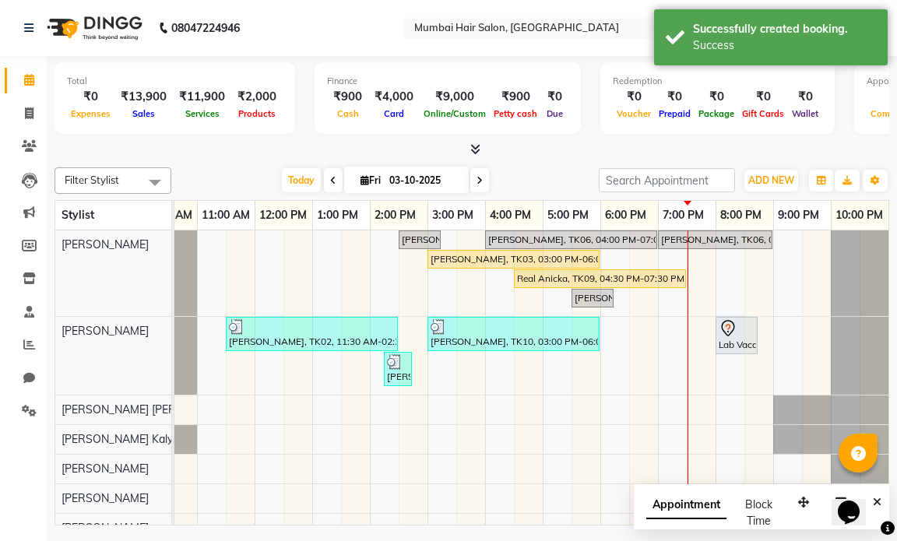
scroll to position [103, 0]
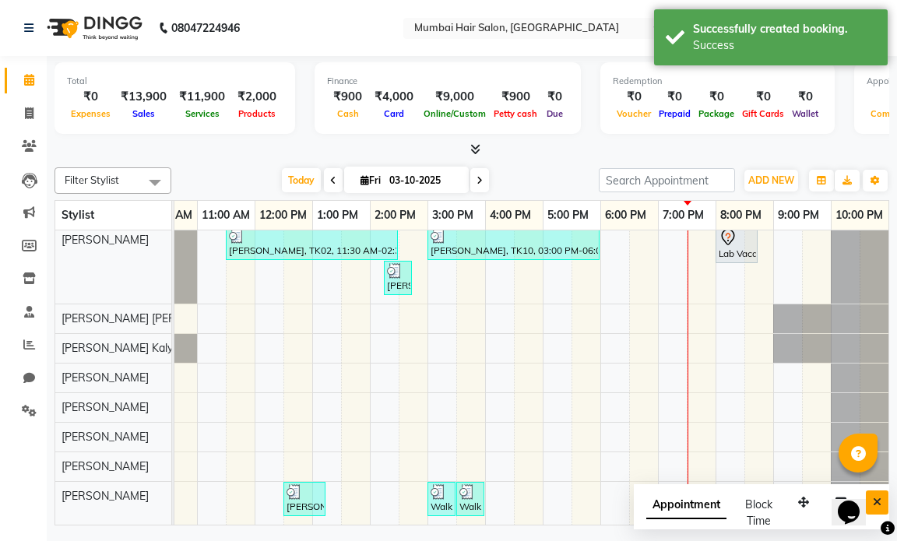
click at [885, 506] on button "Close" at bounding box center [877, 502] width 23 height 24
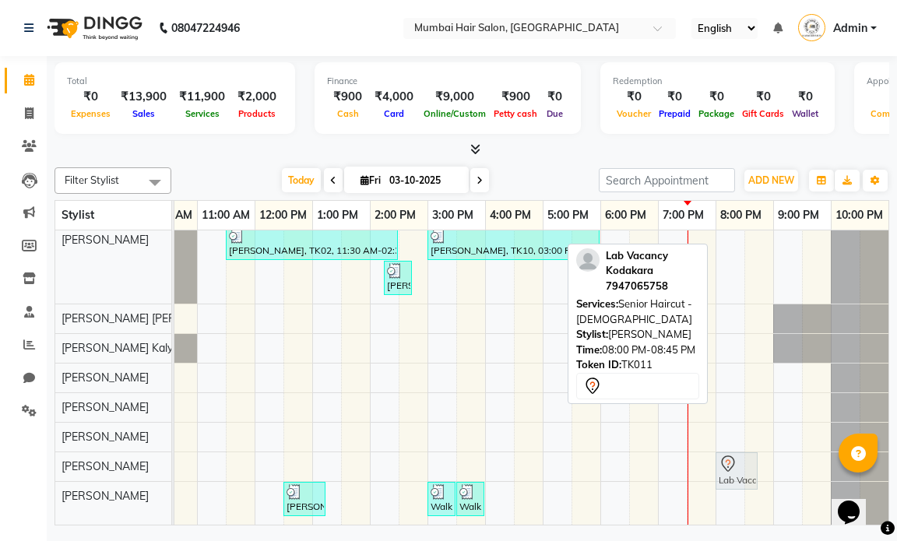
drag, startPoint x: 742, startPoint y: 245, endPoint x: 743, endPoint y: 460, distance: 214.9
click at [743, 460] on tbody "Ruby David, TK05, 02:30 PM-03:15 PM, Director Haircut - Female Ishika Manna, TK…" at bounding box center [485, 331] width 807 height 385
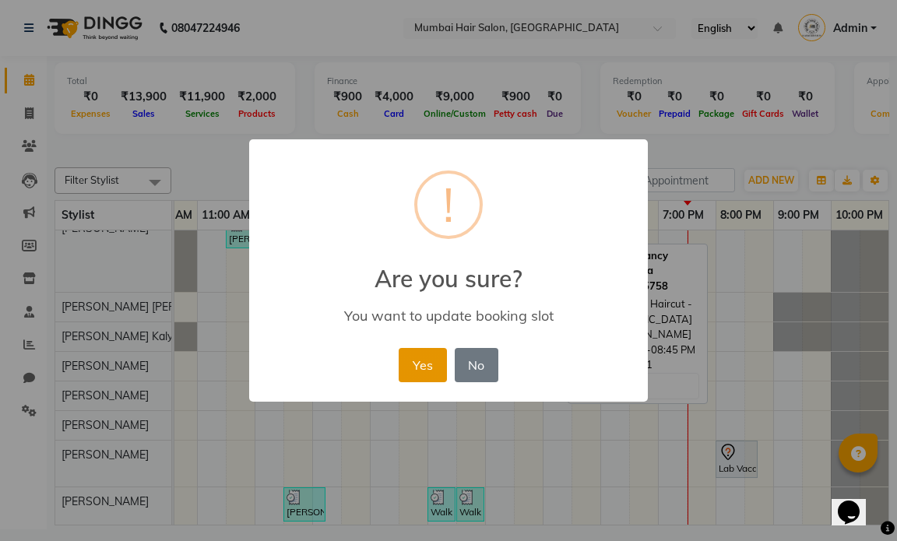
click at [424, 371] on button "Yes" at bounding box center [422, 365] width 47 height 34
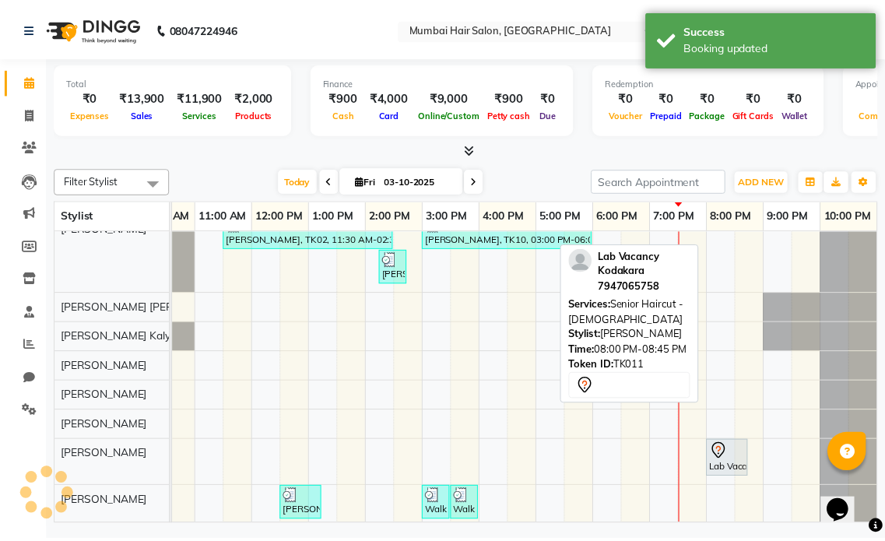
scroll to position [0, 0]
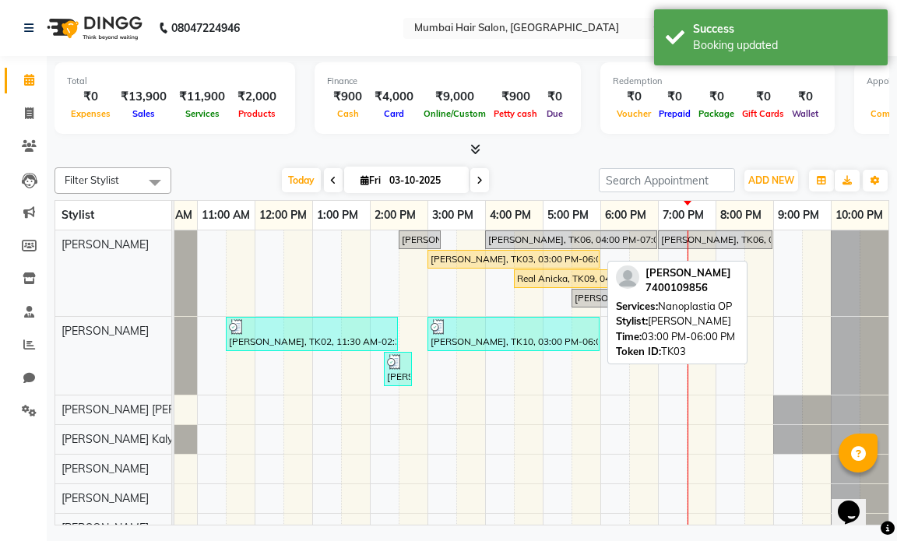
click at [478, 259] on div "[PERSON_NAME], TK03, 03:00 PM-06:00 PM, Nanoplastia OP" at bounding box center [513, 259] width 169 height 14
click at [464, 264] on div "[PERSON_NAME], TK03, 03:00 PM-06:00 PM, Nanoplastia OP" at bounding box center [513, 259] width 169 height 14
select select "1"
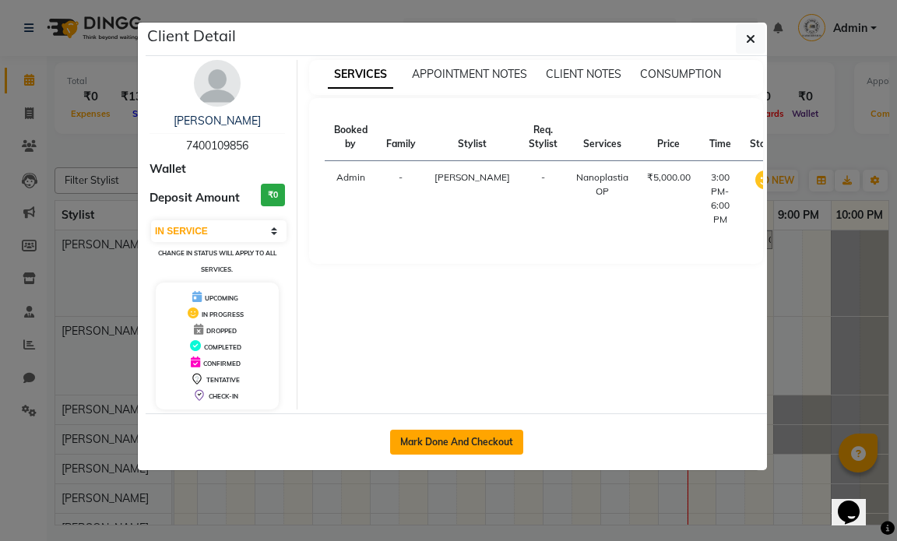
click at [439, 439] on button "Mark Done And Checkout" at bounding box center [456, 442] width 133 height 25
select select "service"
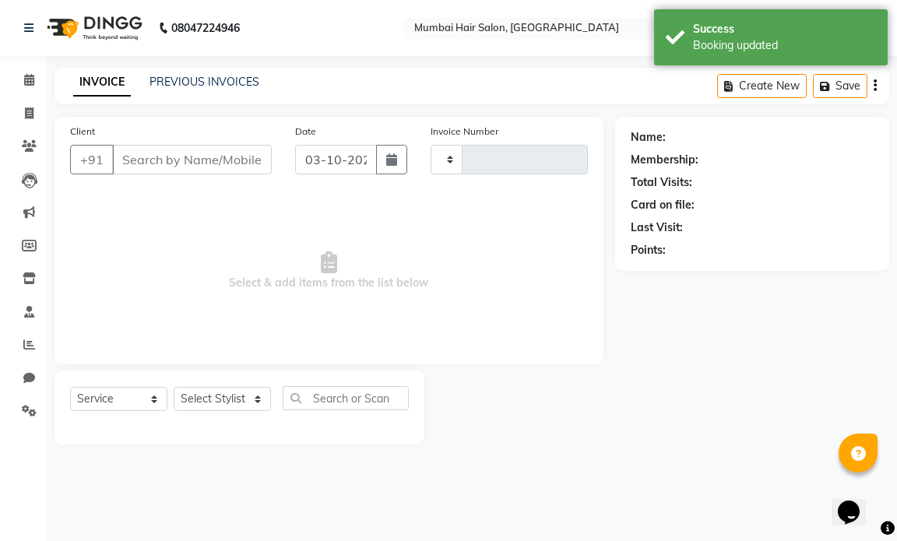
type input "1518"
select select "7487"
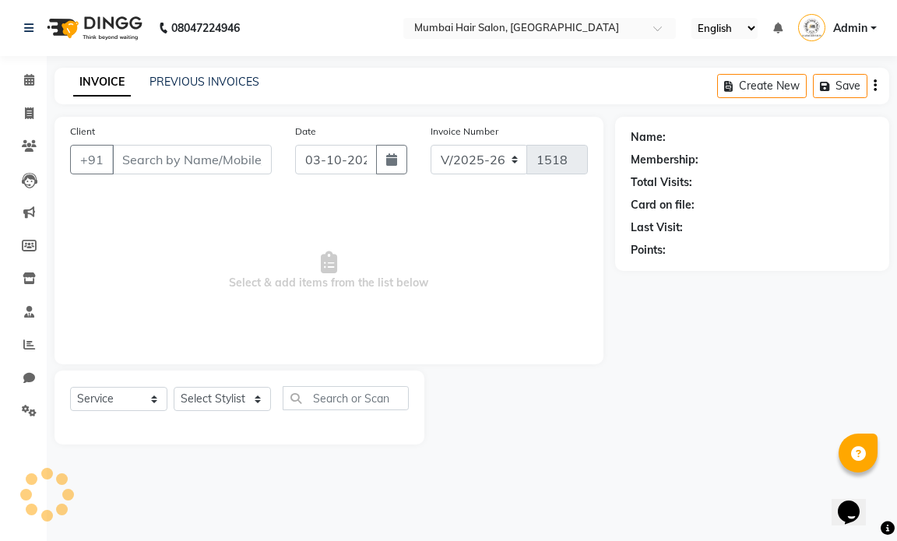
type input "7400109856"
select select "66010"
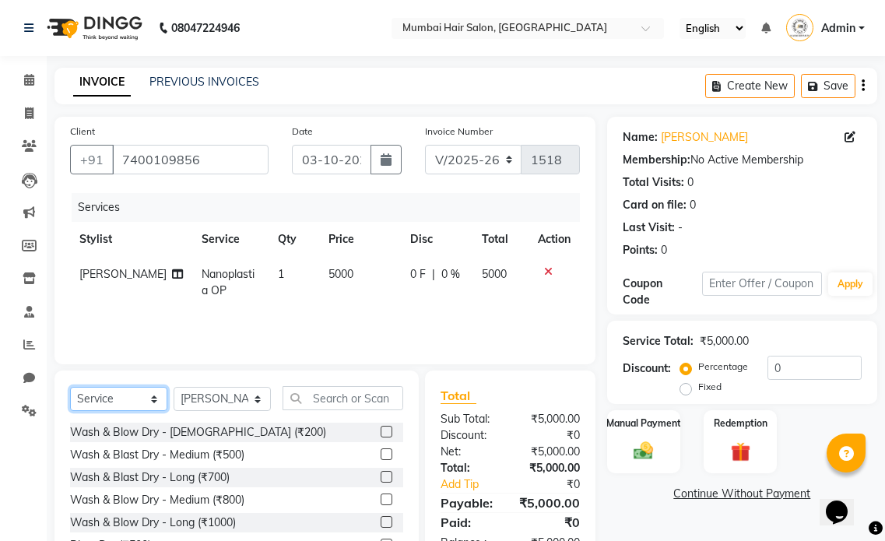
click at [121, 396] on select "Select Service Product Membership Package Voucher Prepaid Gift Card" at bounding box center [118, 399] width 97 height 24
click at [70, 387] on select "Select Service Product Membership Package Voucher Prepaid Gift Card" at bounding box center [118, 399] width 97 height 24
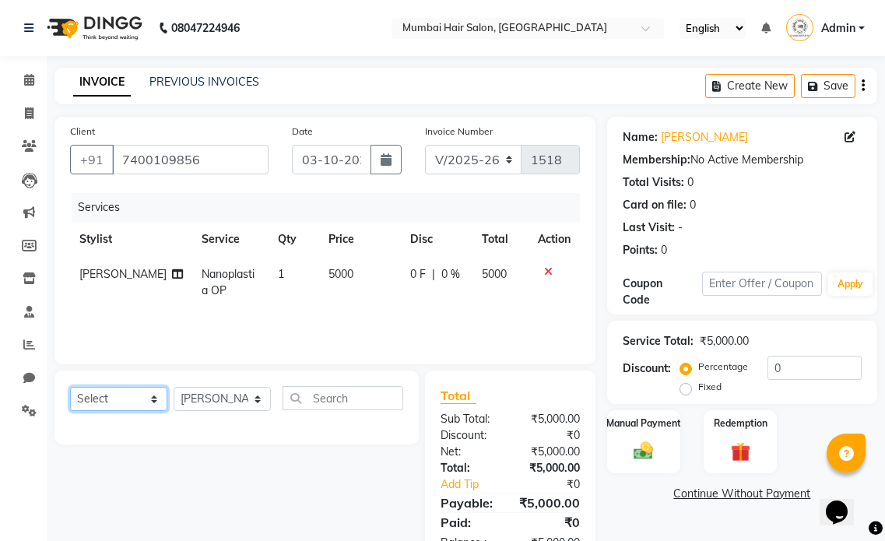
click at [133, 410] on select "Select Service Product Membership Package Voucher Prepaid Gift Card" at bounding box center [118, 399] width 97 height 24
select select "service"
click at [70, 387] on select "Select Service Product Membership Package Voucher Prepaid Gift Card" at bounding box center [118, 399] width 97 height 24
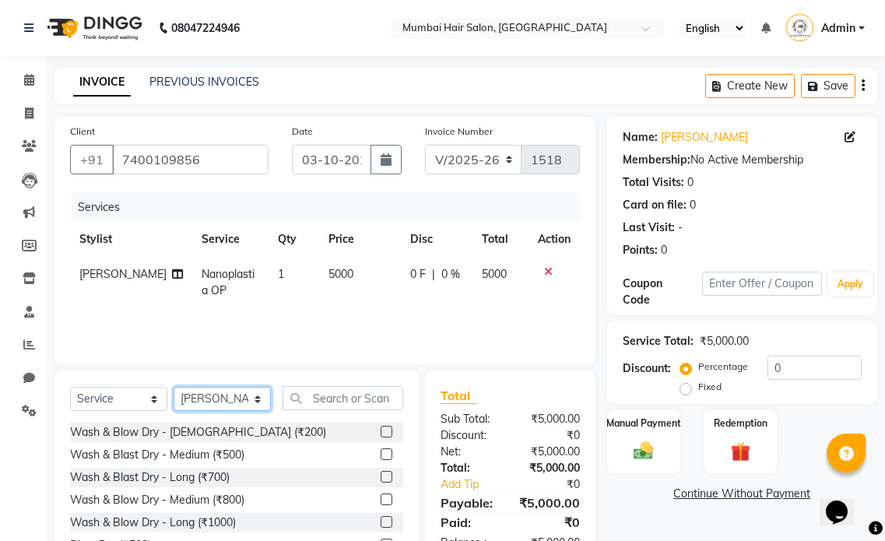
click at [223, 405] on select "Select Stylist Amol Dinkar Pawar Arman Ansari Arman Khan Firdous Siddiqui Ganga…" at bounding box center [222, 399] width 97 height 24
select select "91005"
click at [174, 387] on select "Select Stylist Amol Dinkar Pawar Arman Ansari Arman Khan Firdous Siddiqui Ganga…" at bounding box center [222, 399] width 97 height 24
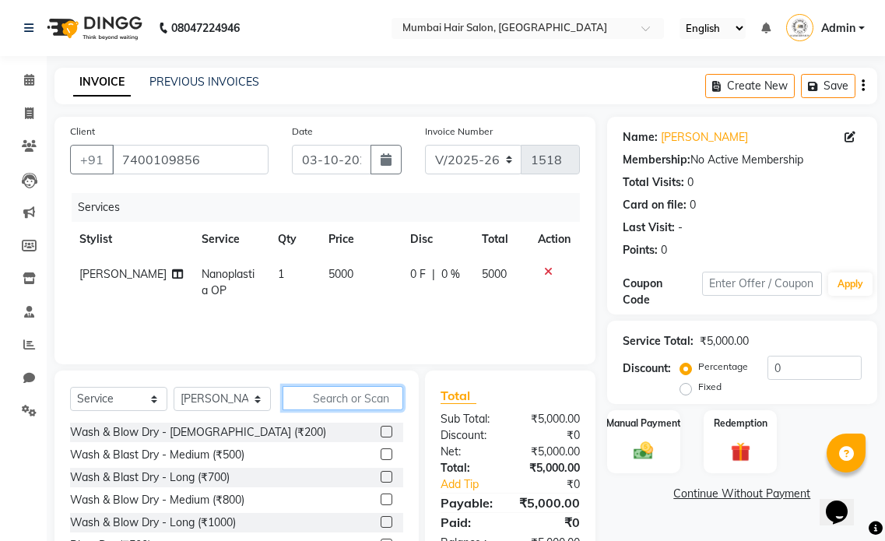
click at [322, 395] on input "text" at bounding box center [343, 398] width 121 height 24
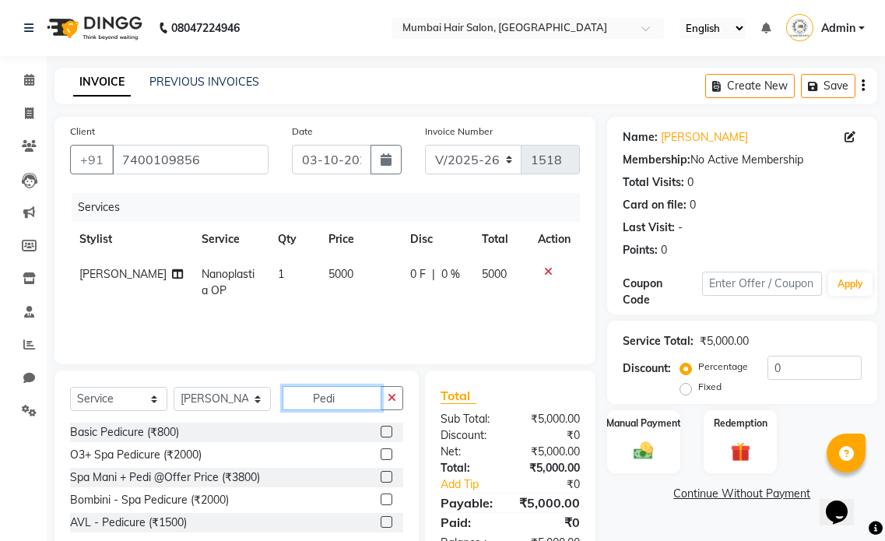
type input "Pedi"
click at [381, 431] on label at bounding box center [387, 432] width 12 height 12
click at [381, 431] on input "checkbox" at bounding box center [386, 432] width 10 height 10
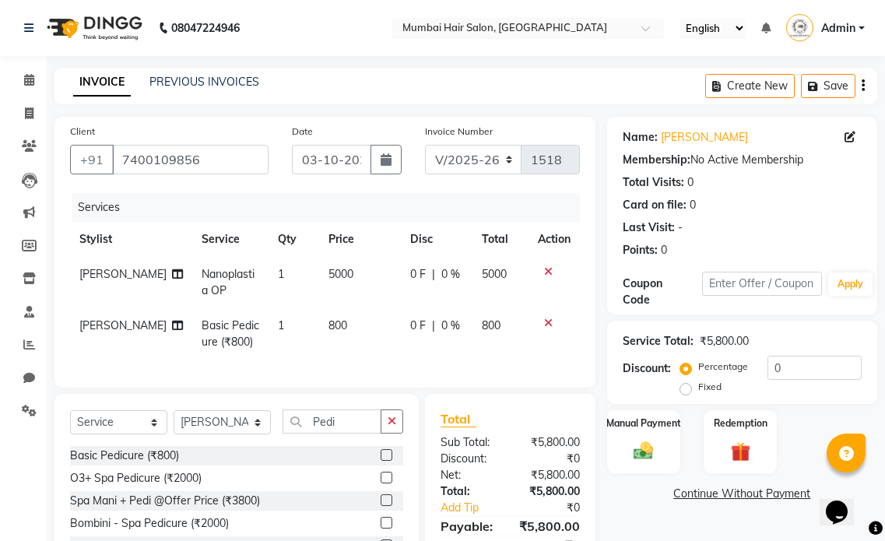
click at [387, 461] on label at bounding box center [387, 455] width 12 height 12
click at [387, 461] on input "checkbox" at bounding box center [386, 456] width 10 height 10
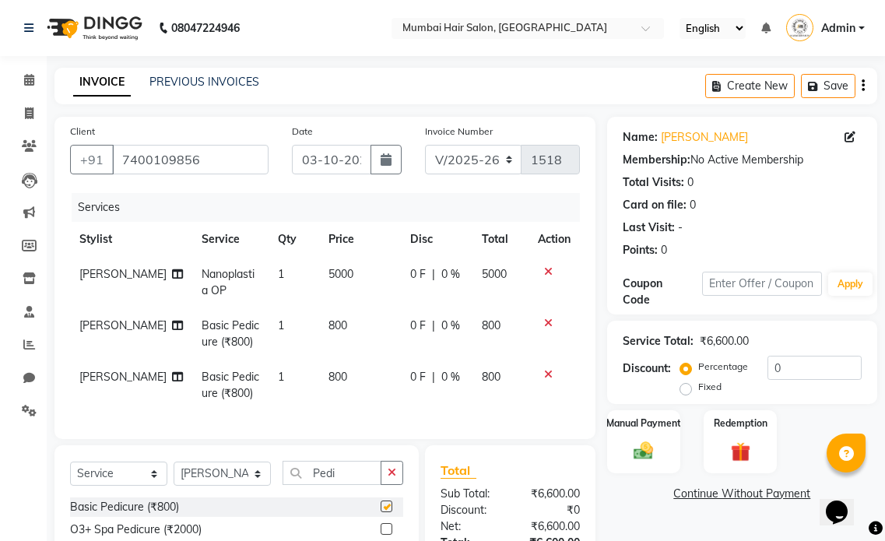
checkbox input "false"
drag, startPoint x: 353, startPoint y: 482, endPoint x: 291, endPoint y: 482, distance: 62.3
click at [291, 482] on input "Pedi" at bounding box center [332, 473] width 99 height 24
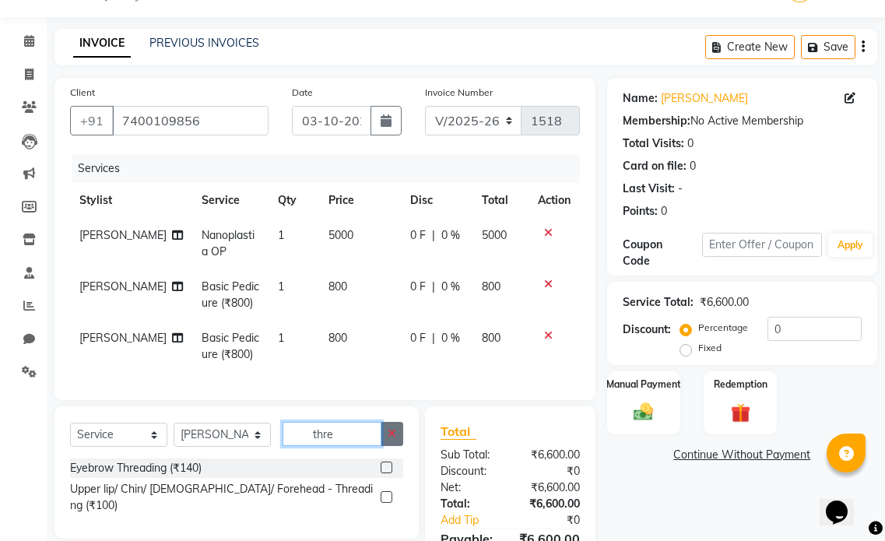
scroll to position [78, 0]
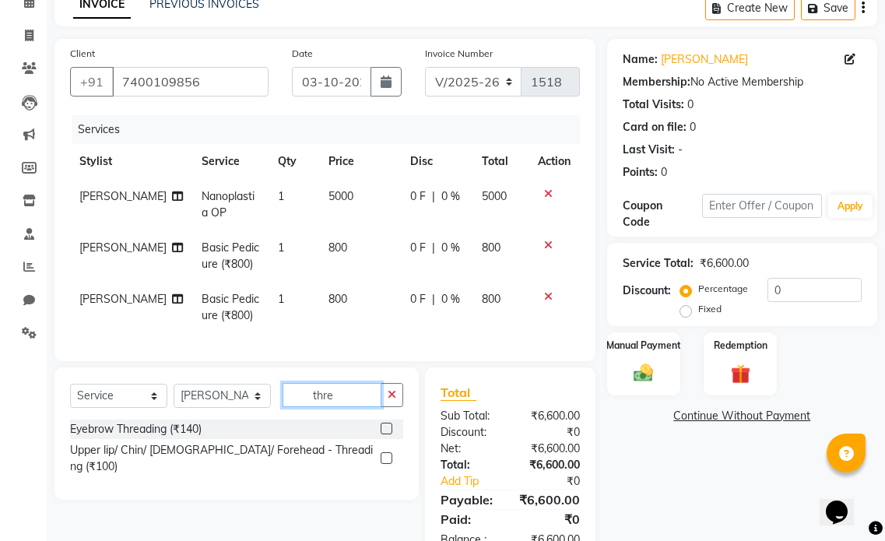
type input "thre"
click at [384, 464] on label at bounding box center [387, 458] width 12 height 12
click at [384, 464] on input "checkbox" at bounding box center [386, 459] width 10 height 10
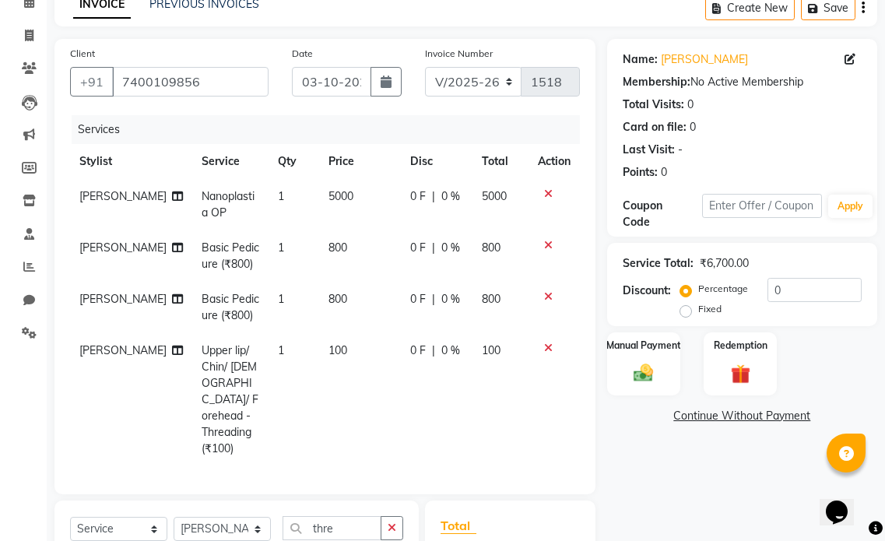
checkbox input "false"
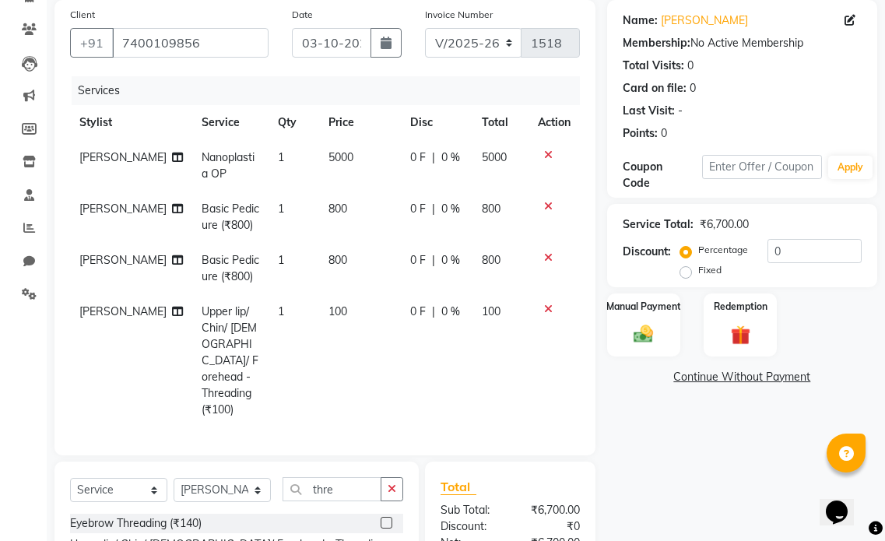
scroll to position [156, 0]
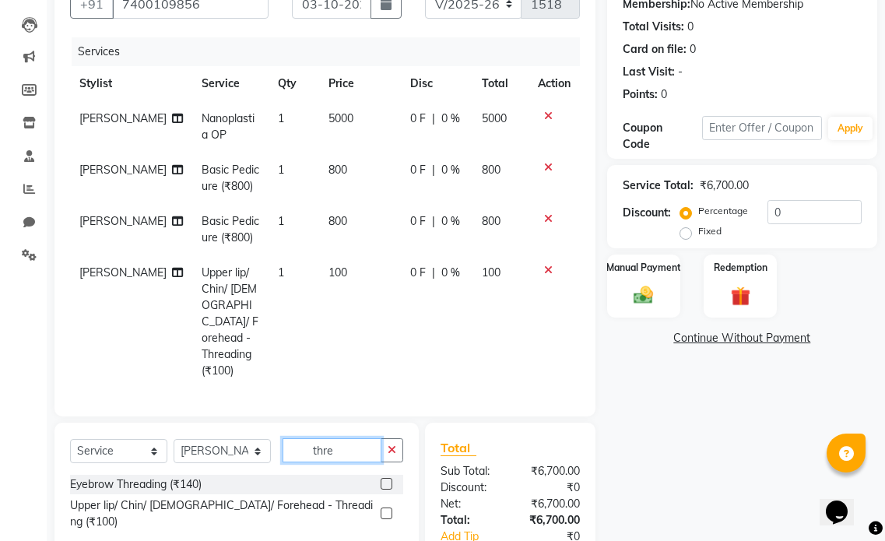
drag, startPoint x: 338, startPoint y: 431, endPoint x: 301, endPoint y: 430, distance: 37.4
click at [301, 438] on input "thre" at bounding box center [332, 450] width 99 height 24
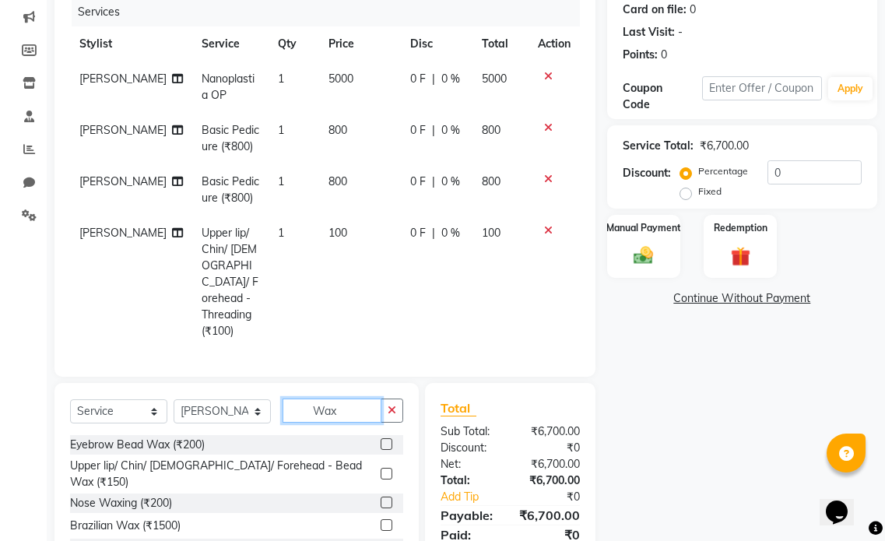
scroll to position [234, 0]
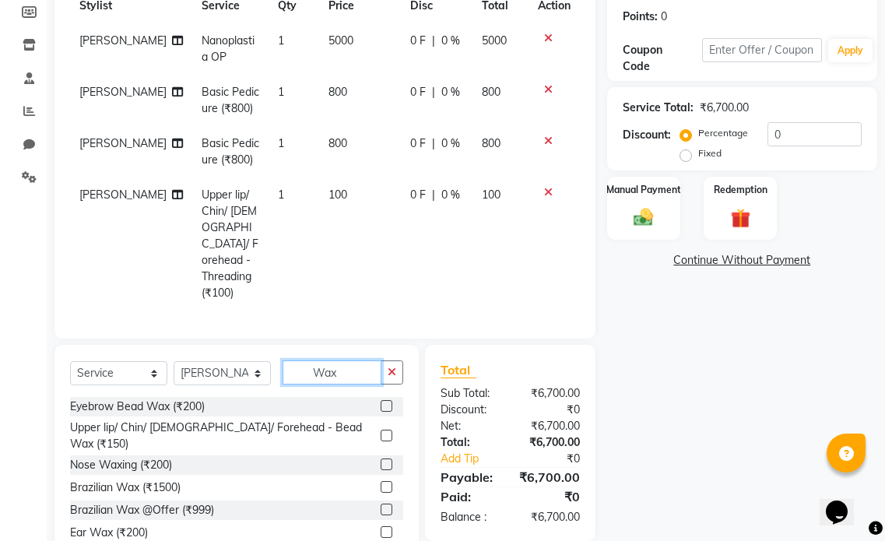
type input "Wax"
click at [387, 504] on label at bounding box center [387, 510] width 12 height 12
click at [387, 505] on input "checkbox" at bounding box center [386, 510] width 10 height 10
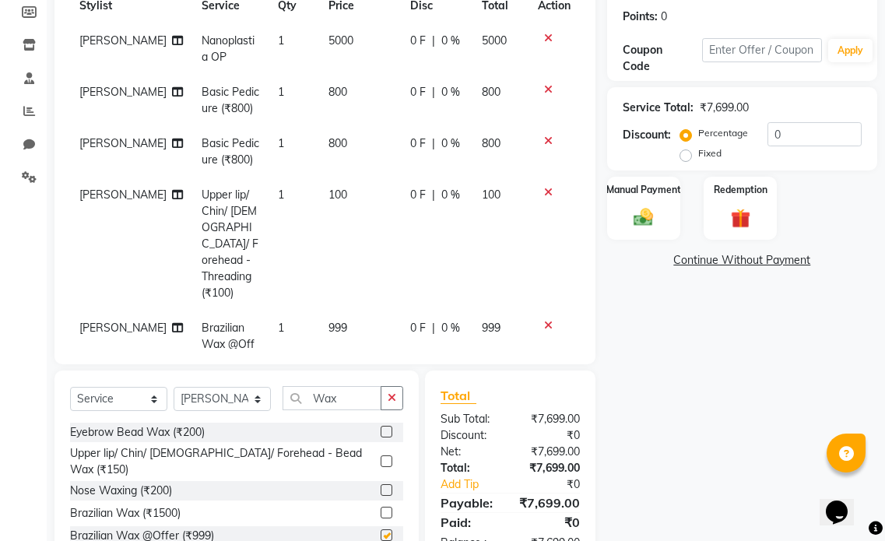
checkbox input "false"
click at [332, 313] on td "999" at bounding box center [359, 345] width 81 height 68
select select "91005"
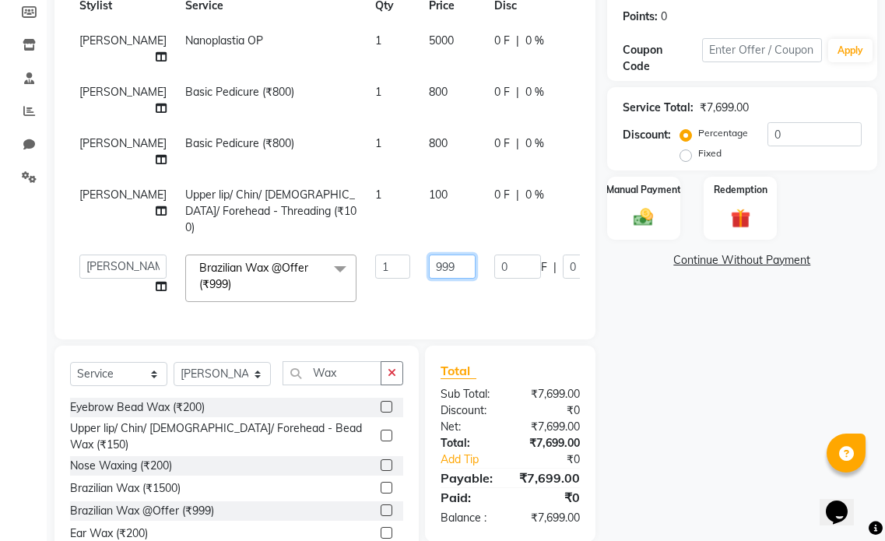
drag, startPoint x: 412, startPoint y: 313, endPoint x: 386, endPoint y: 313, distance: 25.7
click at [429, 279] on input "999" at bounding box center [452, 267] width 47 height 24
type input "700"
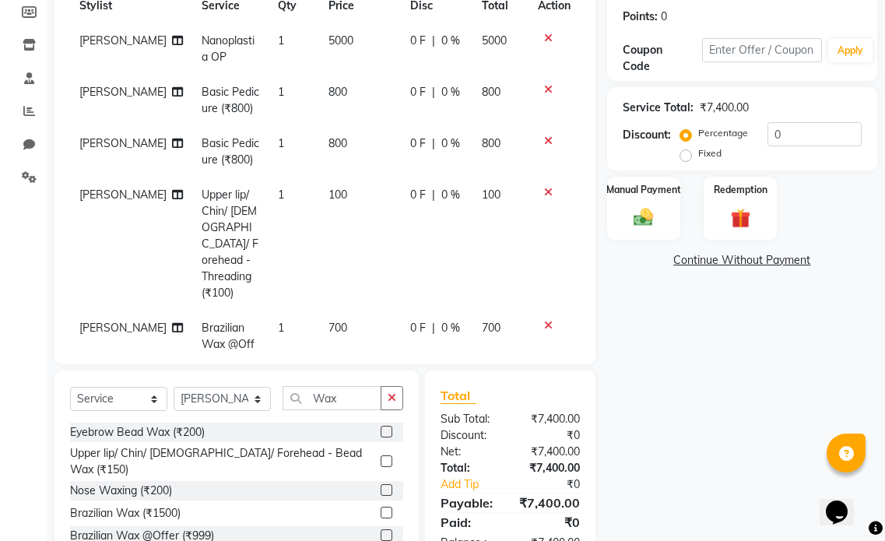
click at [390, 251] on tr "Firdous Siddiqui Upper lip/ Chin/ Chick/ Forehead - Threading (₹100) 1 100 0 F …" at bounding box center [325, 244] width 510 height 133
click at [329, 198] on td "100" at bounding box center [359, 244] width 81 height 133
select select "91005"
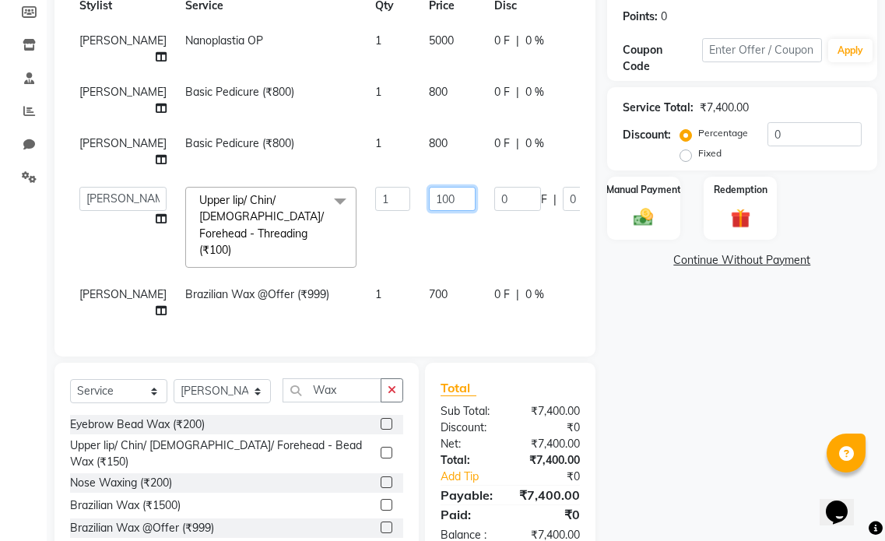
drag, startPoint x: 411, startPoint y: 247, endPoint x: 373, endPoint y: 244, distance: 38.2
click at [420, 244] on td "100" at bounding box center [452, 228] width 65 height 100
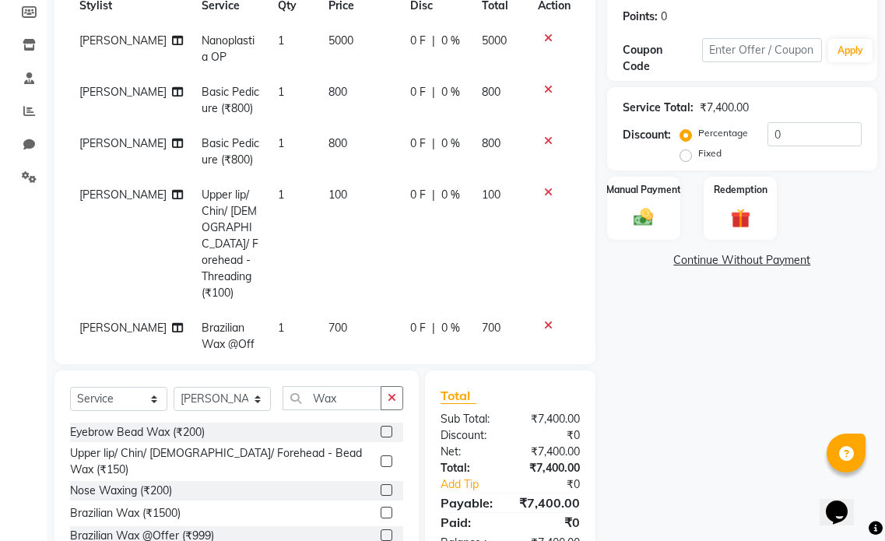
click at [406, 223] on td "0 F | 0 %" at bounding box center [437, 244] width 72 height 133
select select "91005"
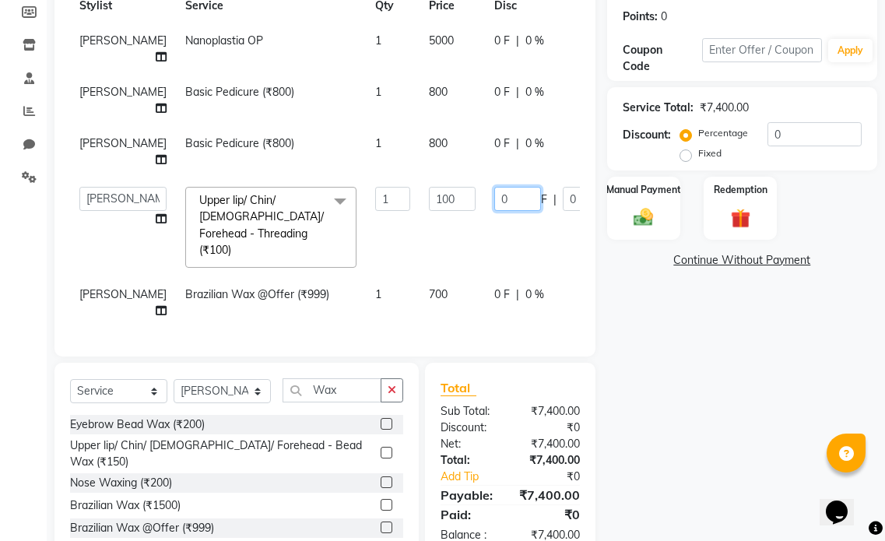
drag, startPoint x: 453, startPoint y: 248, endPoint x: 445, endPoint y: 247, distance: 8.7
click at [485, 247] on td "0 F | 0 %" at bounding box center [556, 228] width 143 height 100
type input "20"
click at [434, 266] on tr "Amol Dinkar Pawar Arman Ansari Arman Khan Firdous Siddiqui Gangaram MHS Mohd Sh…" at bounding box center [397, 228] width 655 height 100
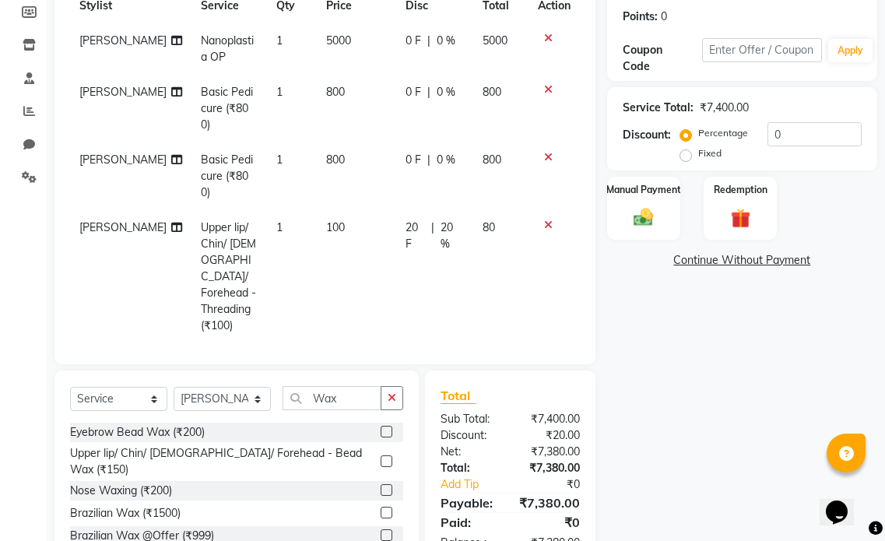
click at [337, 343] on td "700" at bounding box center [356, 377] width 79 height 68
select select "91005"
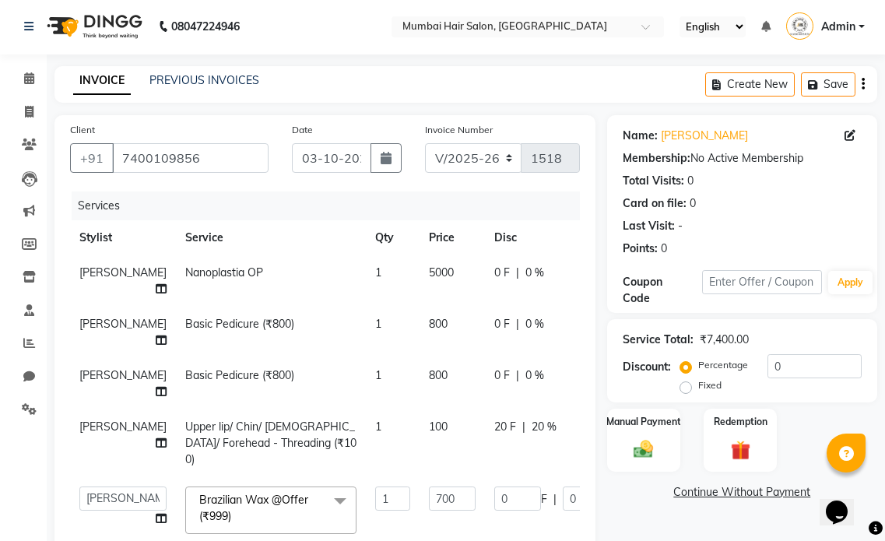
scroll to position [0, 0]
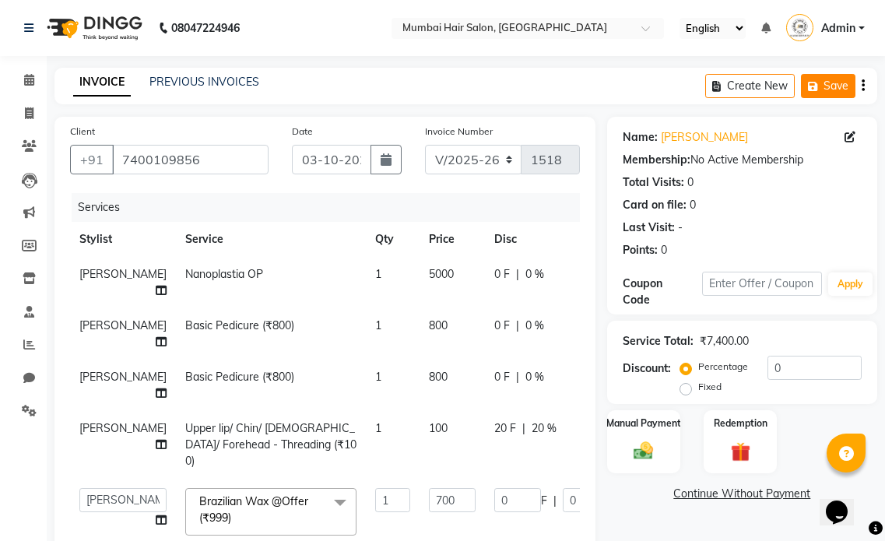
click at [821, 84] on icon "button" at bounding box center [816, 86] width 16 height 11
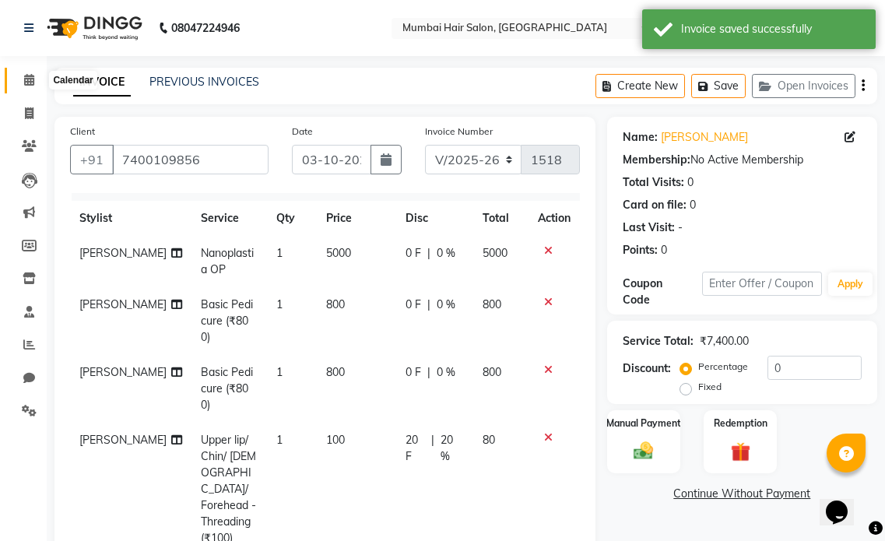
click at [27, 79] on icon at bounding box center [29, 80] width 10 height 12
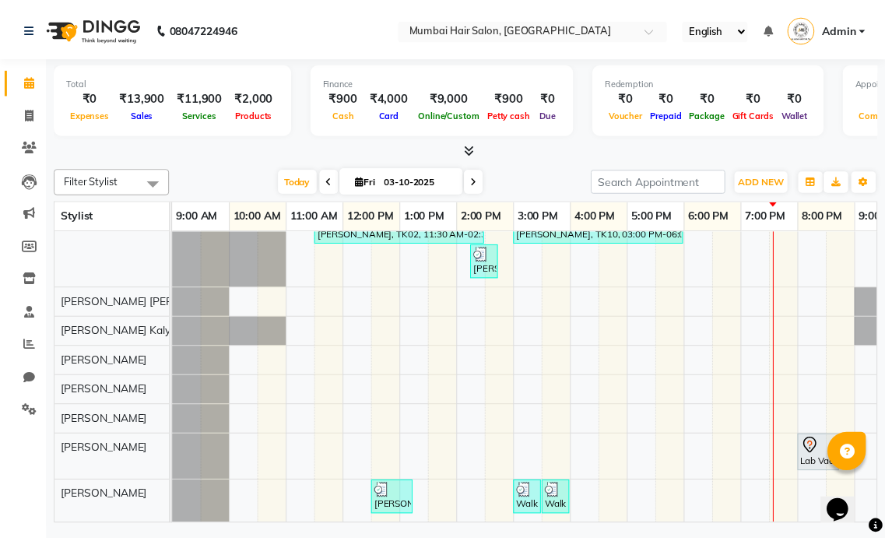
scroll to position [135, 0]
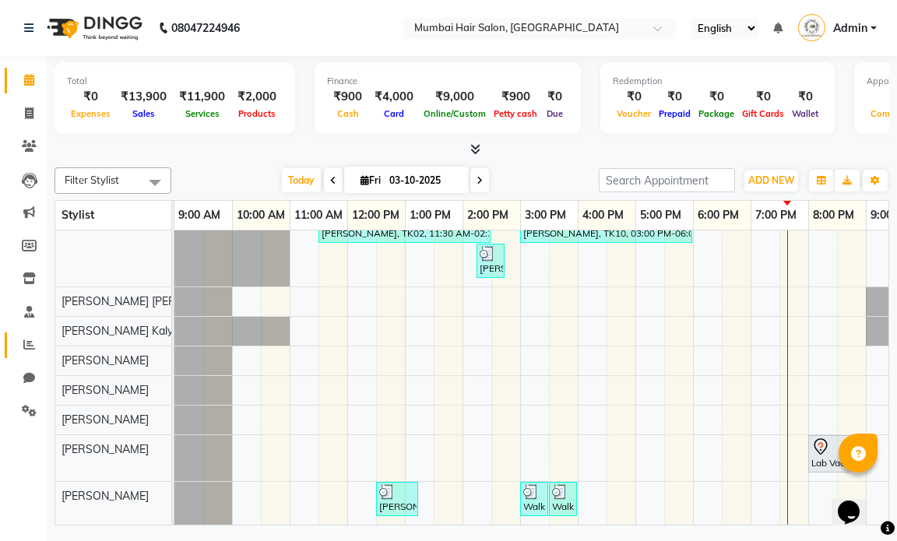
click at [30, 342] on icon at bounding box center [29, 345] width 12 height 12
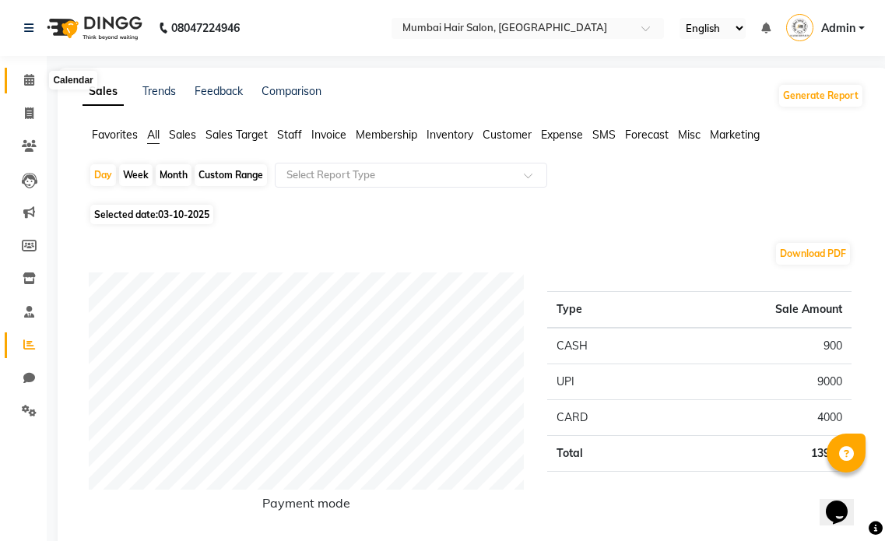
drag, startPoint x: 37, startPoint y: 76, endPoint x: 560, endPoint y: 5, distance: 527.3
click at [37, 76] on span at bounding box center [29, 81] width 27 height 18
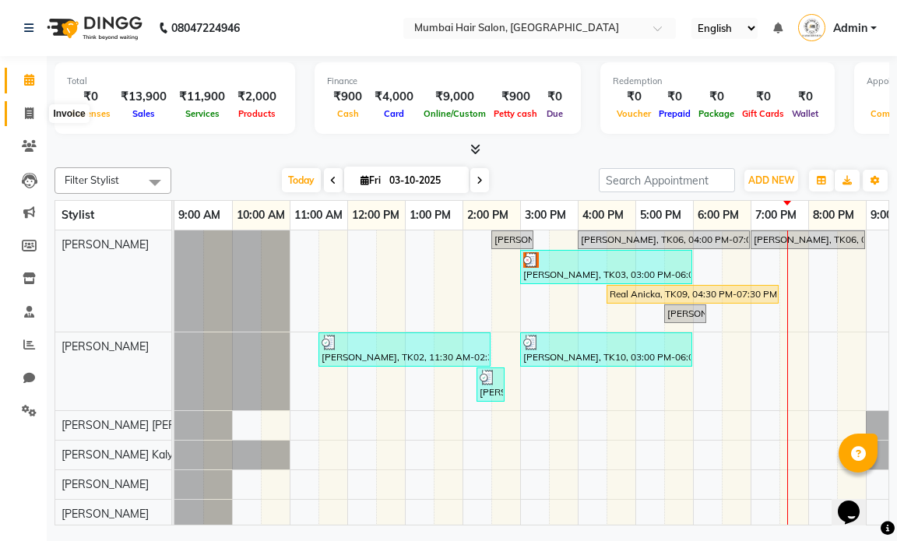
click at [28, 116] on icon at bounding box center [29, 113] width 9 height 12
select select "service"
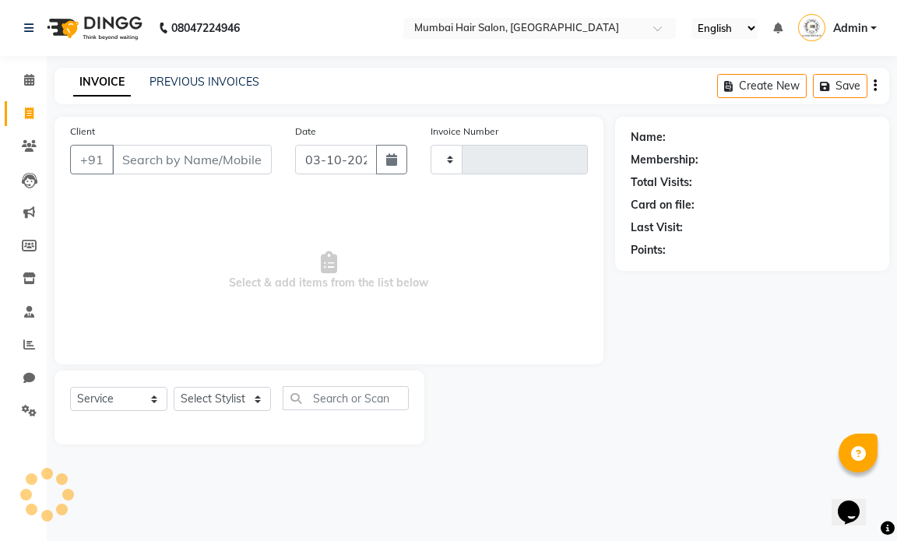
type input "1518"
select select "7487"
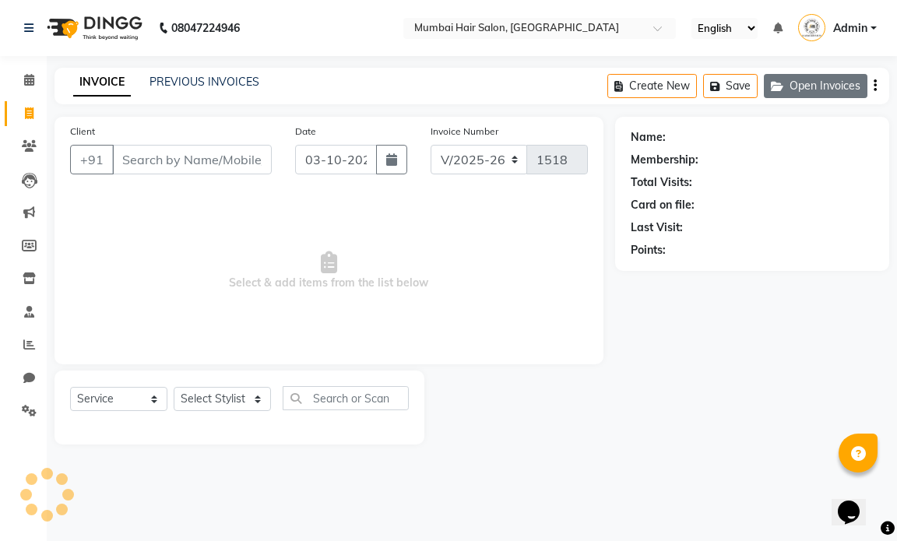
click at [801, 90] on button "Open Invoices" at bounding box center [816, 86] width 104 height 24
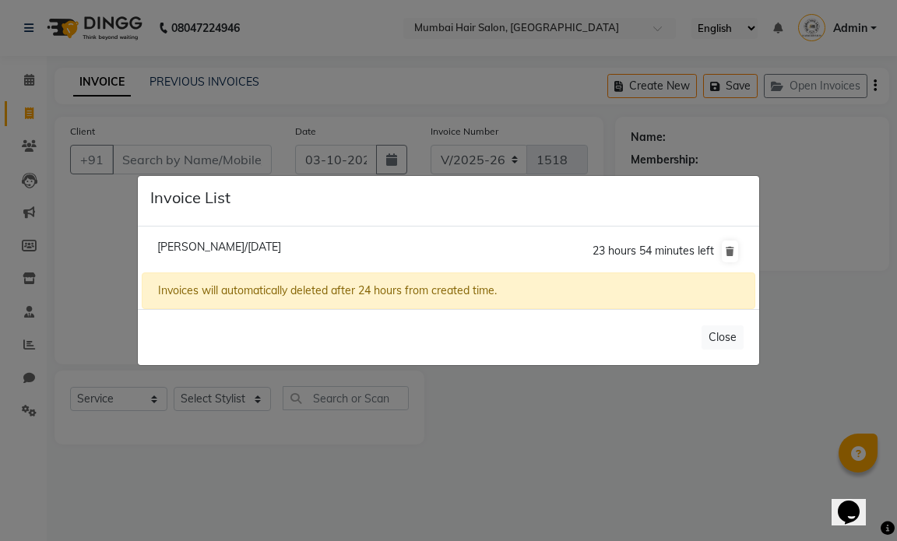
click at [251, 242] on span "[PERSON_NAME]/[DATE]" at bounding box center [219, 247] width 124 height 14
type input "7400109856"
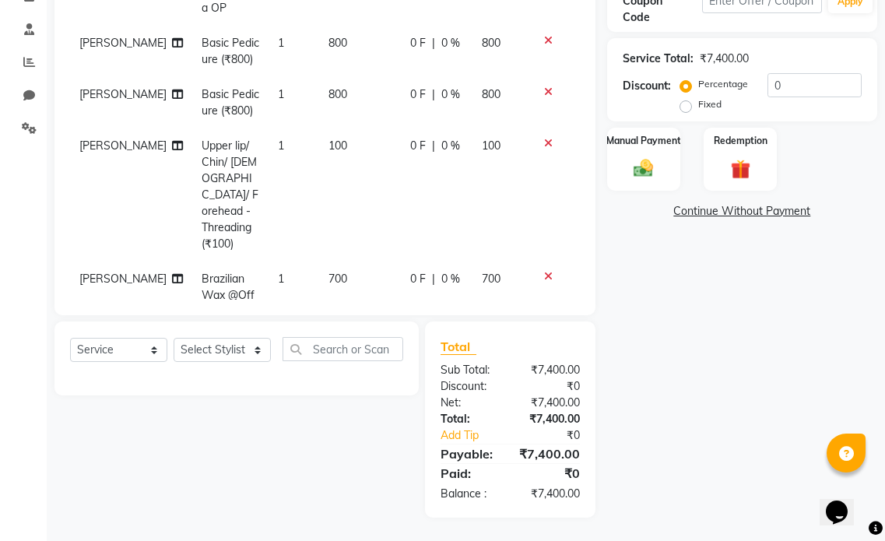
click at [329, 144] on span "100" at bounding box center [338, 146] width 19 height 14
select select "91005"
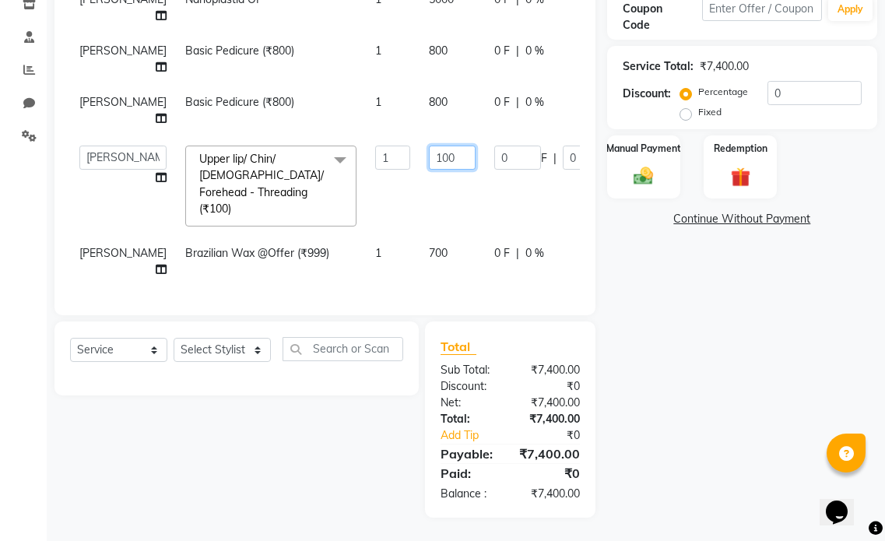
drag, startPoint x: 412, startPoint y: 199, endPoint x: 381, endPoint y: 195, distance: 30.6
click at [420, 196] on td "100" at bounding box center [452, 186] width 65 height 100
type input "80"
click at [658, 279] on div "Name: Manpreet Tuteja Membership: No Active Membership Total Visits: 0 Card on …" at bounding box center [748, 180] width 282 height 676
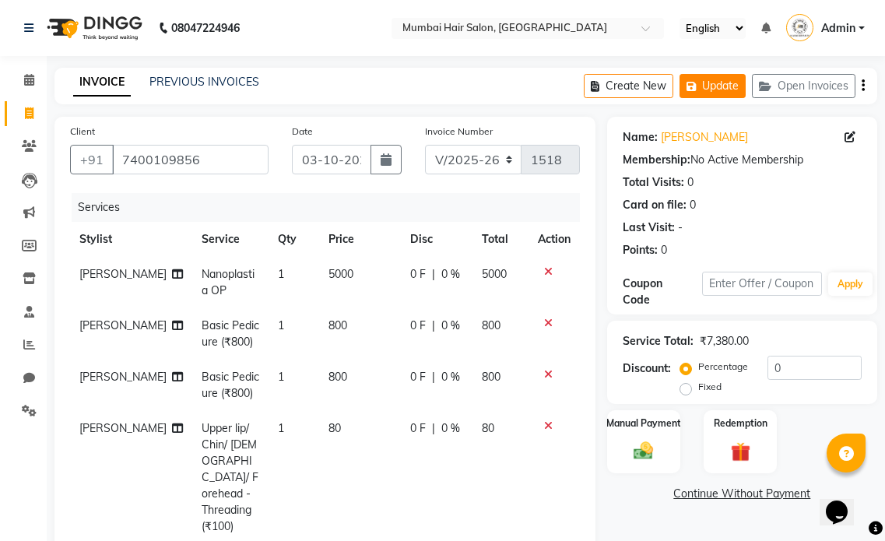
click at [721, 85] on button "Update" at bounding box center [713, 86] width 66 height 24
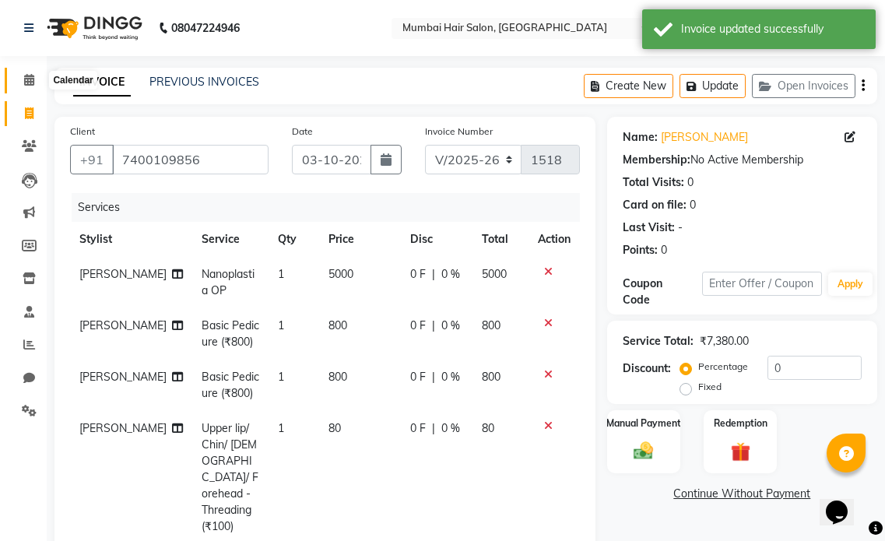
click at [26, 76] on icon at bounding box center [29, 80] width 10 height 12
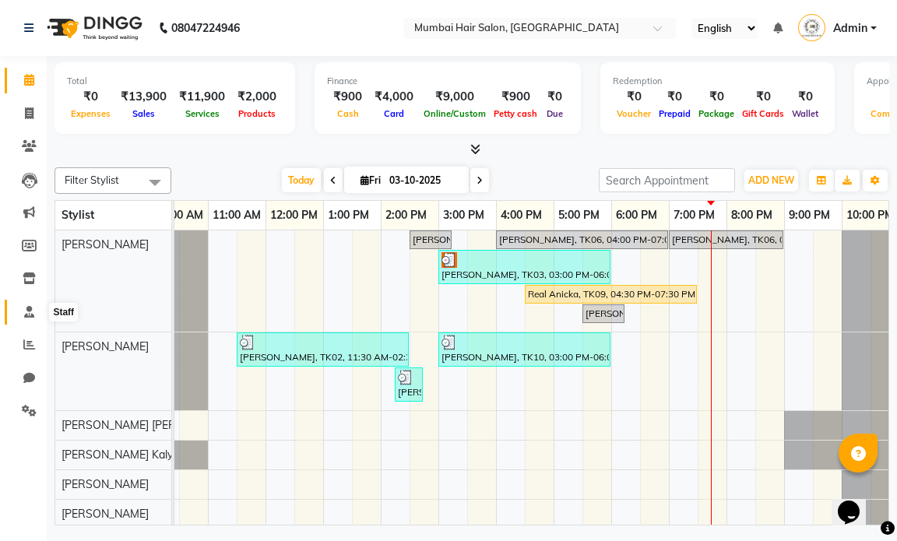
click at [31, 304] on span at bounding box center [29, 313] width 27 height 18
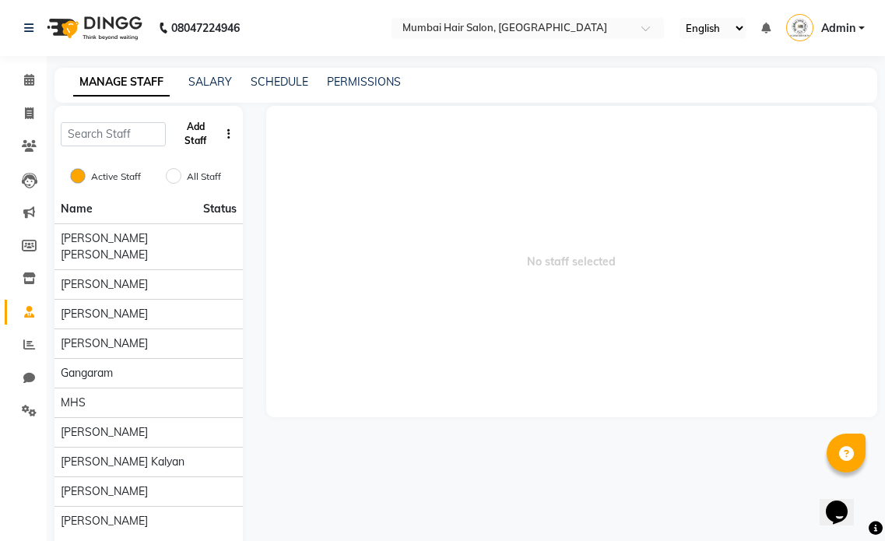
click at [204, 139] on button "Add Staff" at bounding box center [195, 134] width 47 height 40
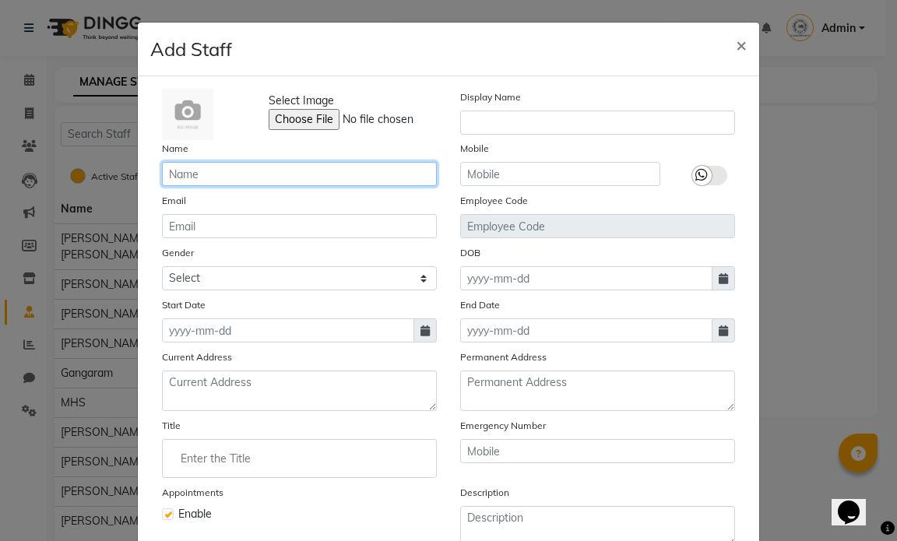
click at [310, 166] on input "text" at bounding box center [299, 174] width 275 height 24
type input "B"
type input "[PERSON_NAME]"
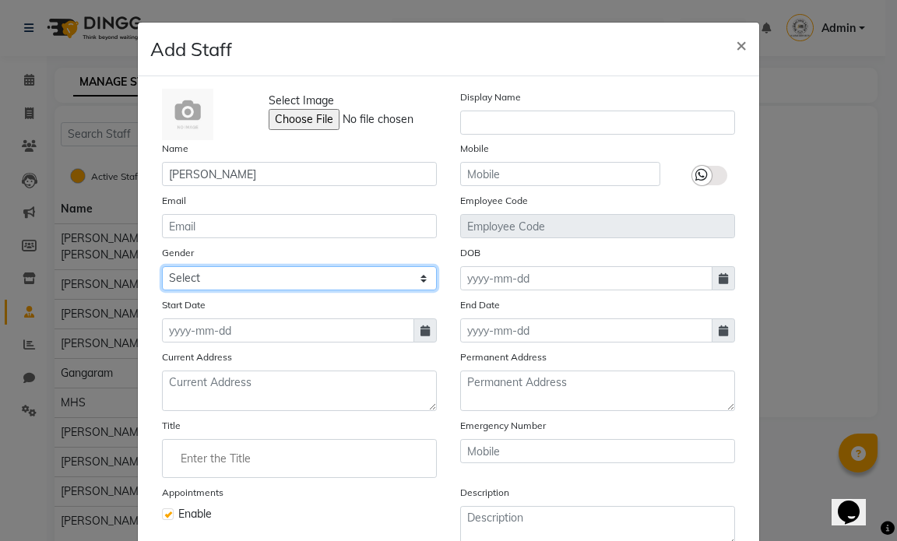
click at [374, 282] on select "Select Male Female Other Prefer Not To Say" at bounding box center [299, 278] width 275 height 24
select select "[DEMOGRAPHIC_DATA]"
click at [162, 266] on select "Select Male Female Other Prefer Not To Say" at bounding box center [299, 278] width 275 height 24
click at [420, 332] on icon at bounding box center [424, 330] width 9 height 11
select select "10"
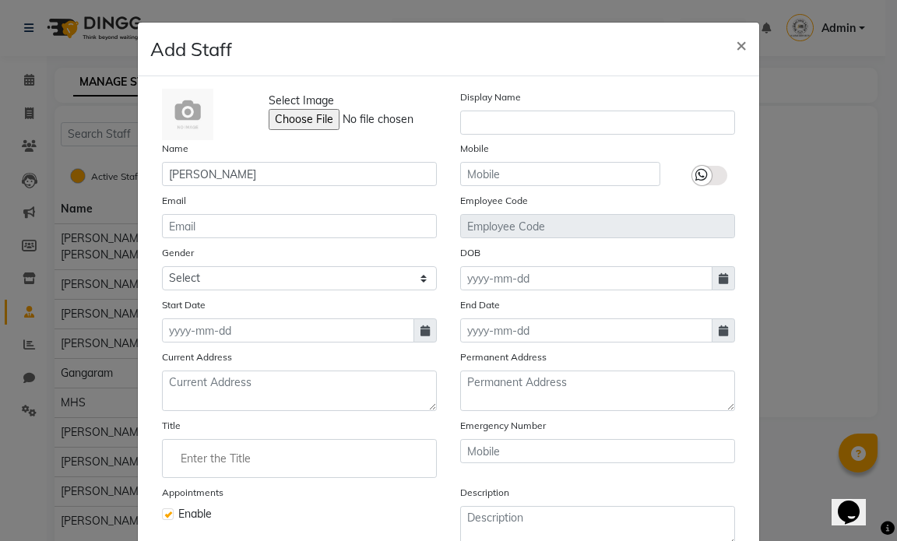
select select "2025"
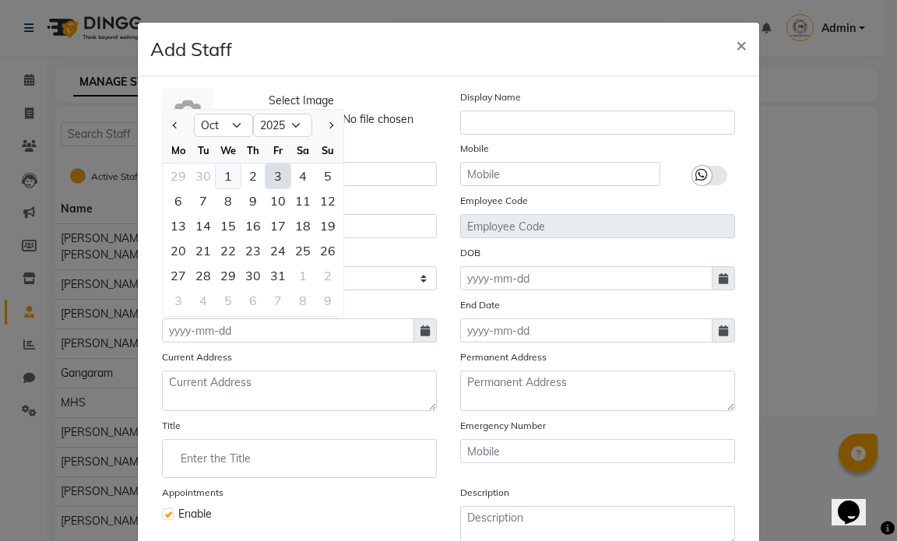
click at [228, 181] on div "1" at bounding box center [228, 175] width 25 height 25
type input "01-10-2025"
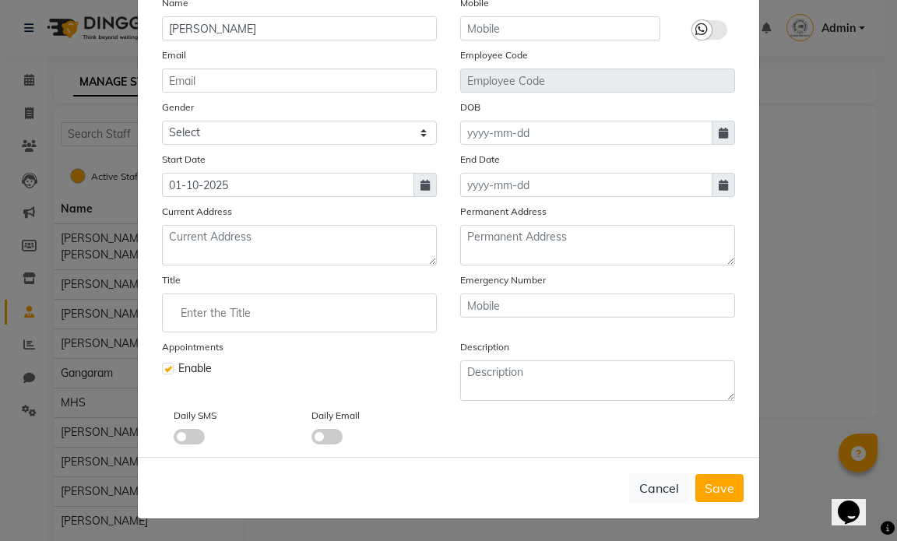
click at [162, 371] on label at bounding box center [168, 369] width 12 height 12
click at [162, 371] on input "checkbox" at bounding box center [167, 367] width 10 height 10
checkbox input "false"
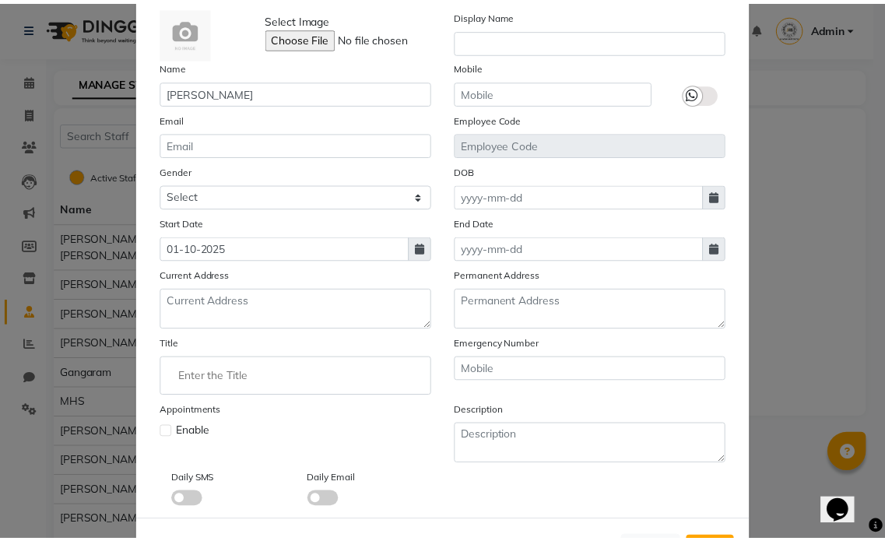
scroll to position [146, 0]
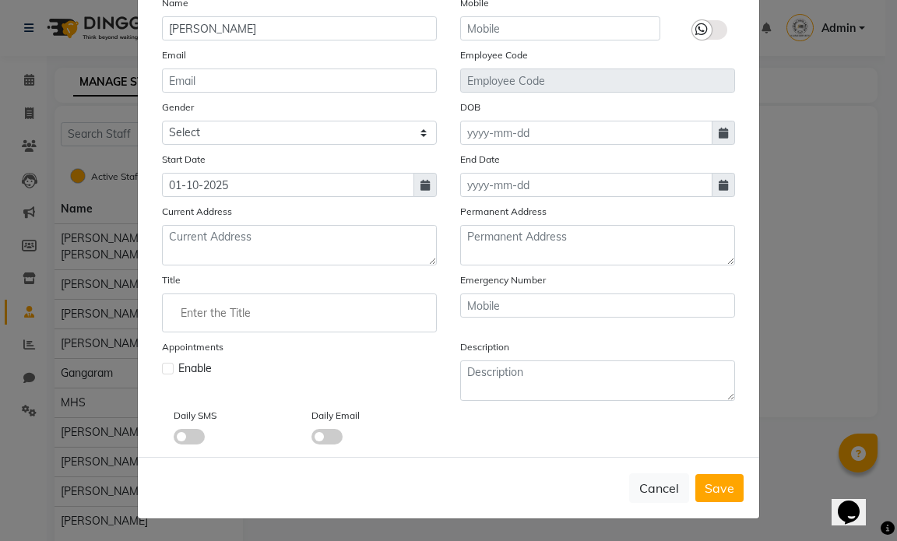
click at [695, 484] on button "Save" at bounding box center [719, 488] width 48 height 28
select select
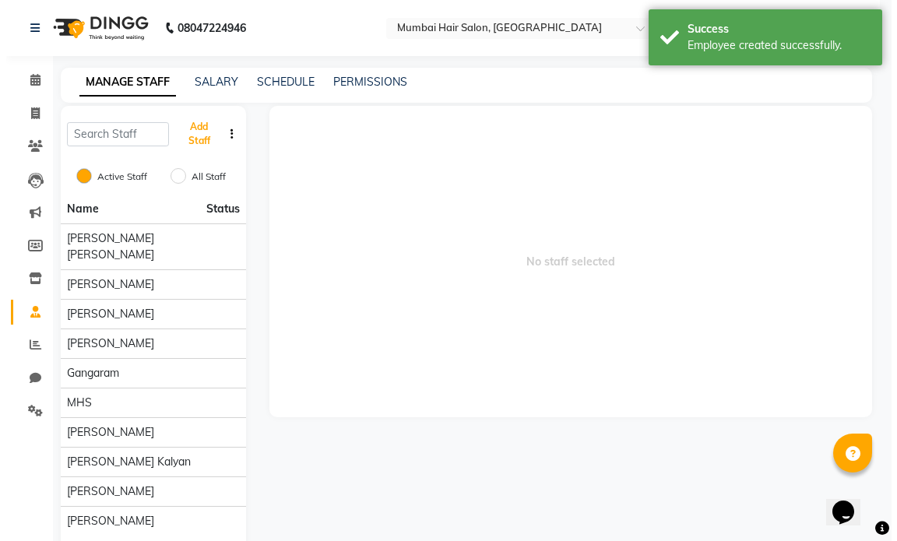
scroll to position [0, 0]
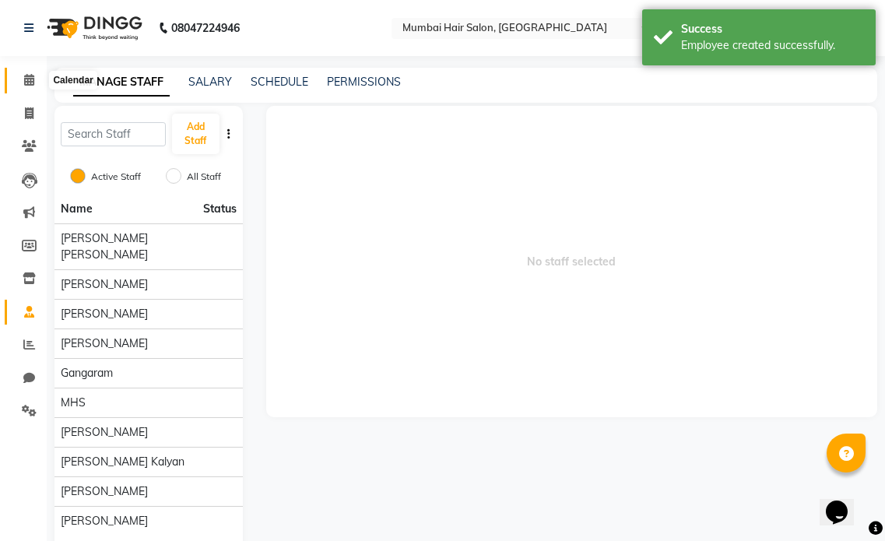
click at [36, 83] on span at bounding box center [29, 81] width 27 height 18
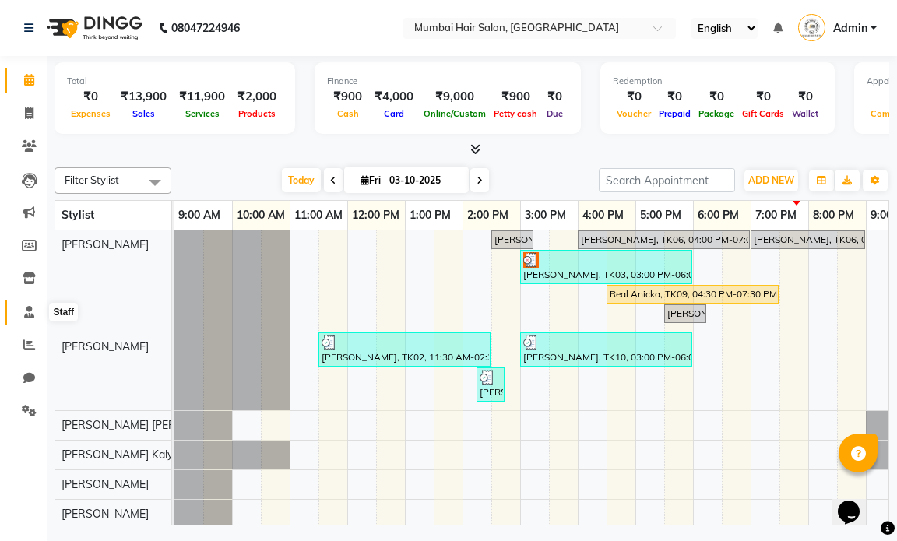
click at [30, 315] on icon at bounding box center [29, 312] width 10 height 12
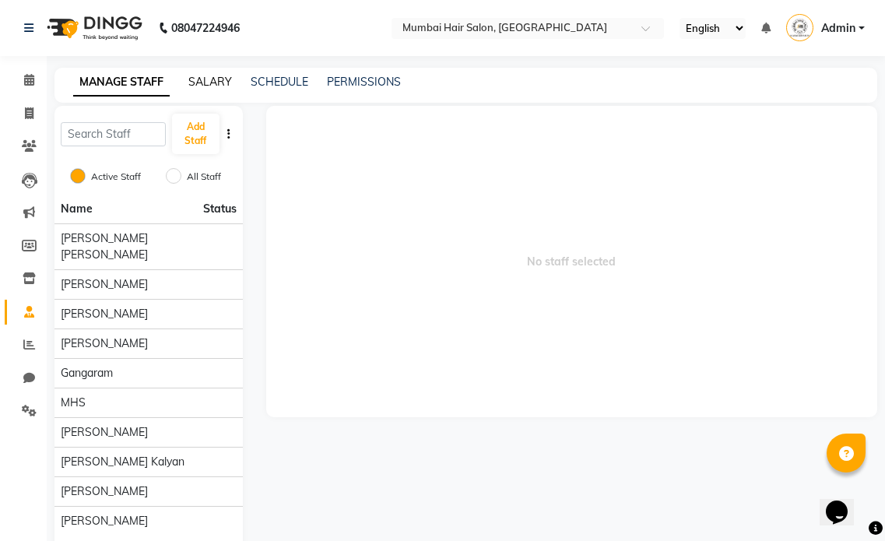
click at [202, 76] on link "SALARY" at bounding box center [210, 82] width 44 height 14
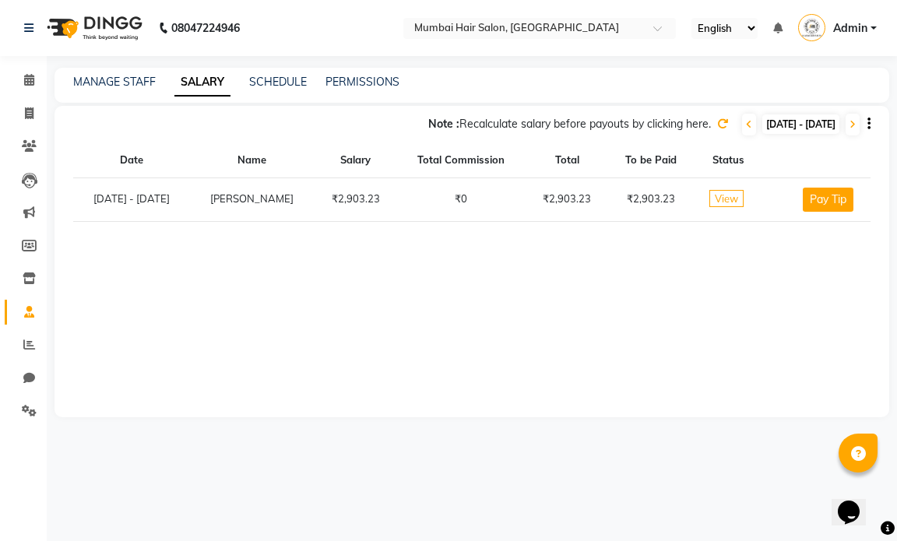
click at [739, 195] on span "View" at bounding box center [726, 198] width 34 height 17
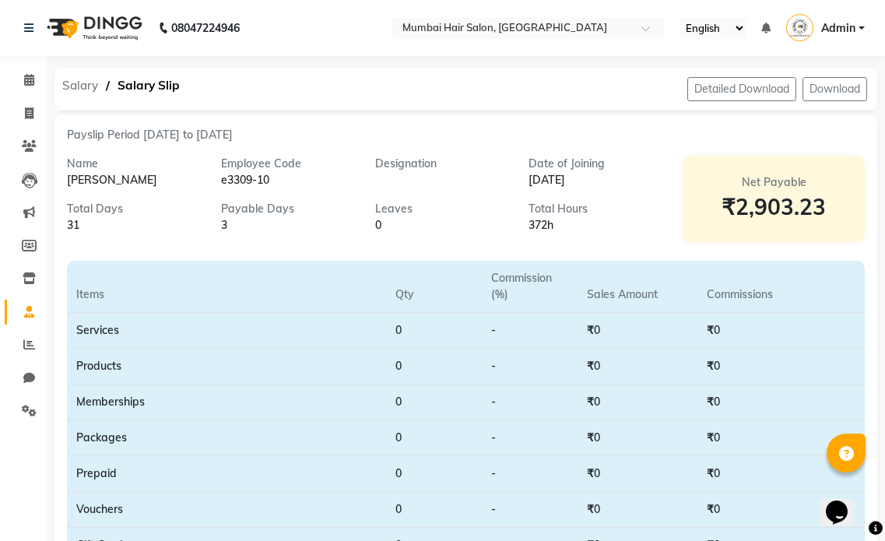
click at [97, 87] on span "Salary" at bounding box center [79, 86] width 51 height 28
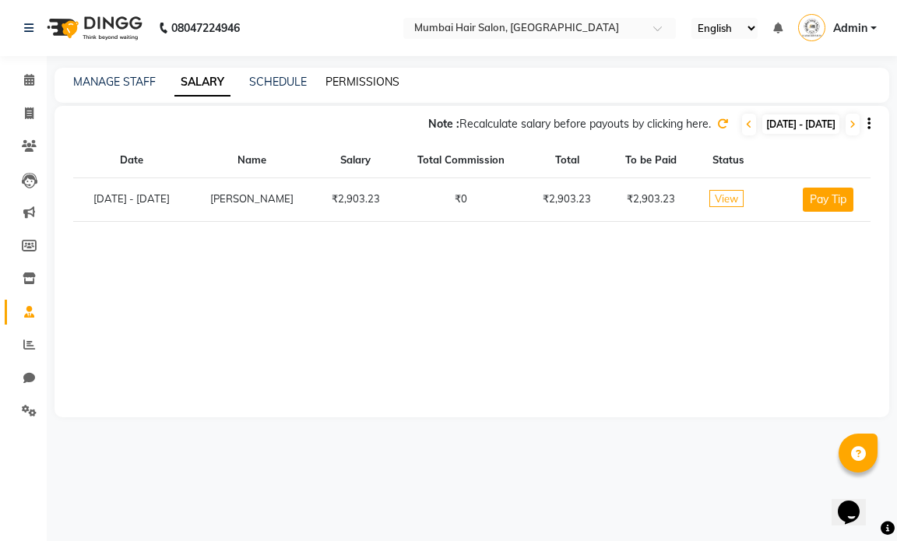
click at [353, 82] on link "PERMISSIONS" at bounding box center [362, 82] width 74 height 14
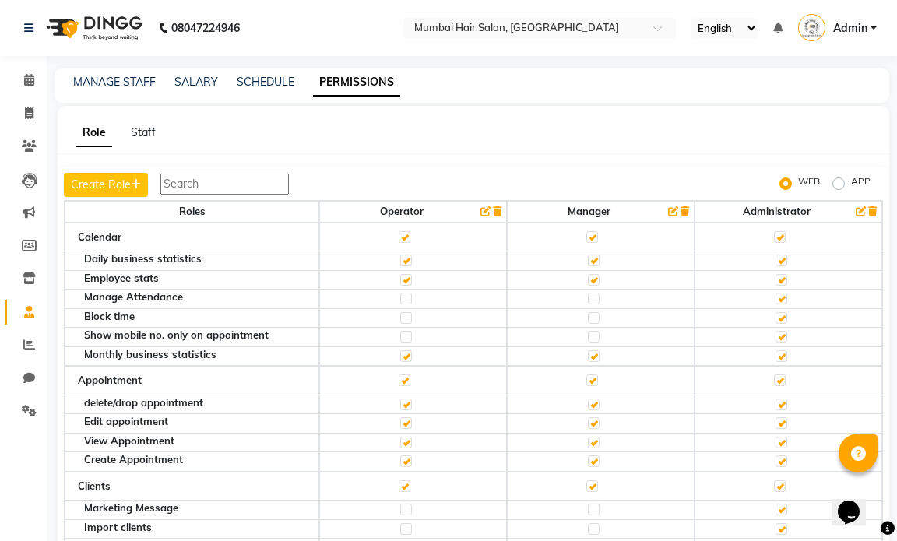
click at [153, 139] on div "Staff" at bounding box center [143, 133] width 25 height 16
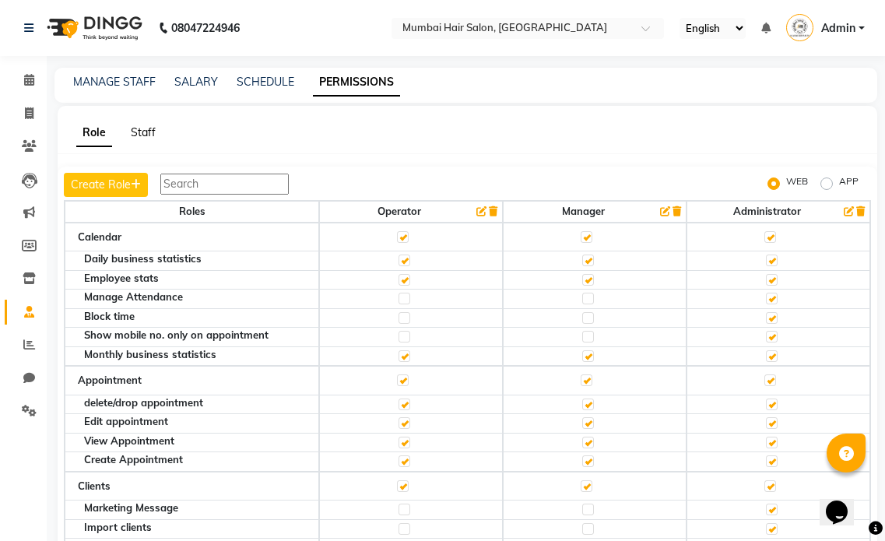
click at [148, 133] on link "Staff" at bounding box center [143, 132] width 25 height 14
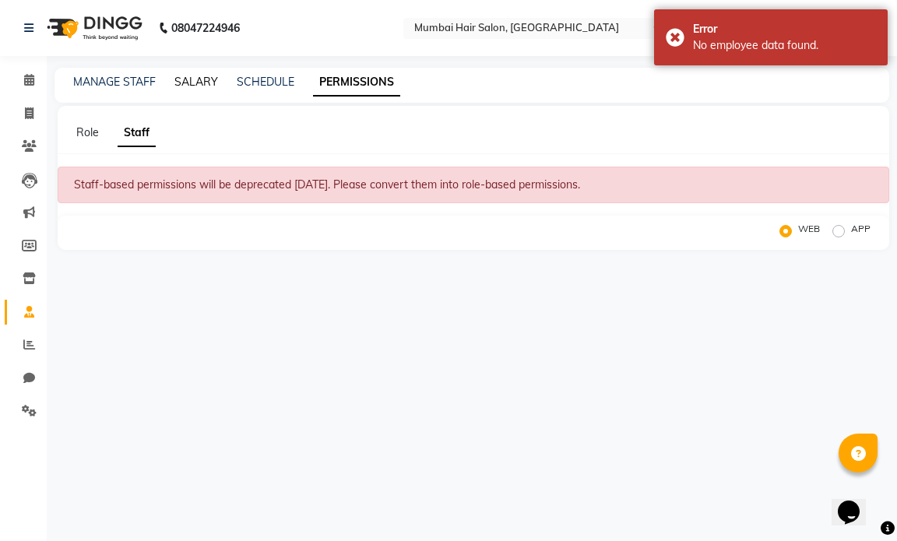
click at [194, 76] on link "SALARY" at bounding box center [196, 82] width 44 height 14
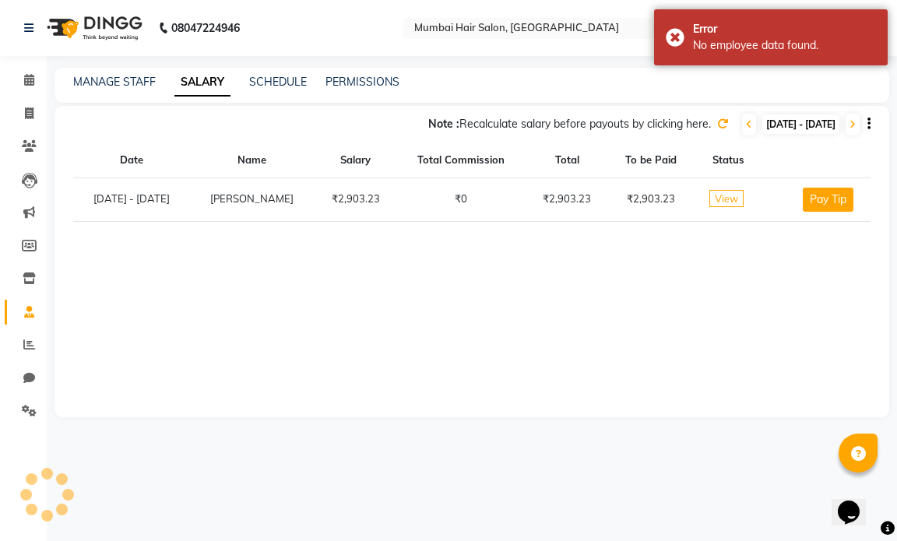
click at [865, 118] on button "button" at bounding box center [865, 124] width 9 height 16
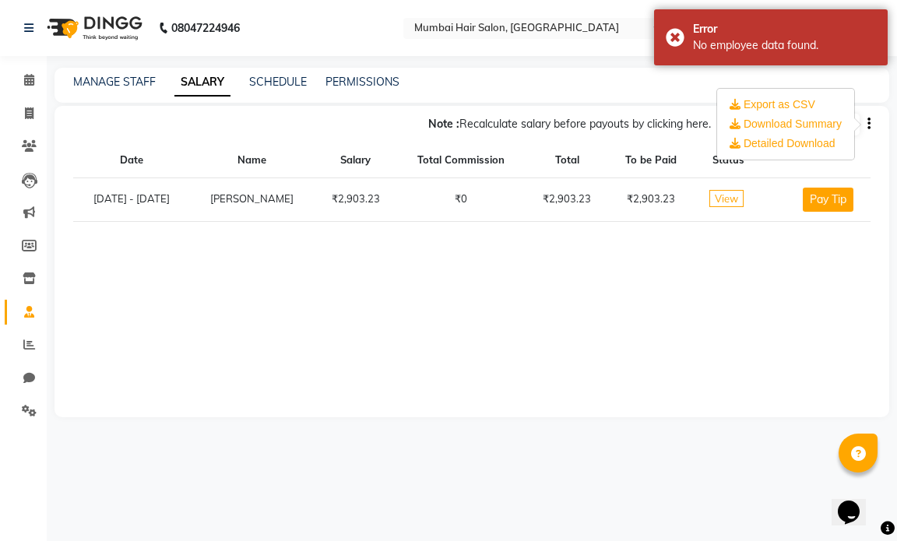
click at [793, 171] on th at bounding box center [828, 160] width 85 height 34
click at [717, 126] on icon at bounding box center [722, 123] width 11 height 11
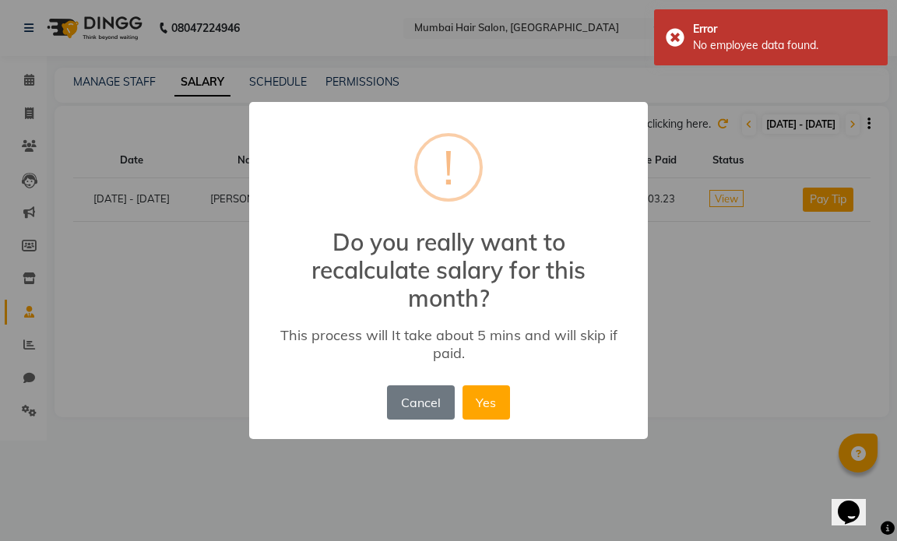
click at [483, 402] on button "Yes" at bounding box center [485, 402] width 47 height 34
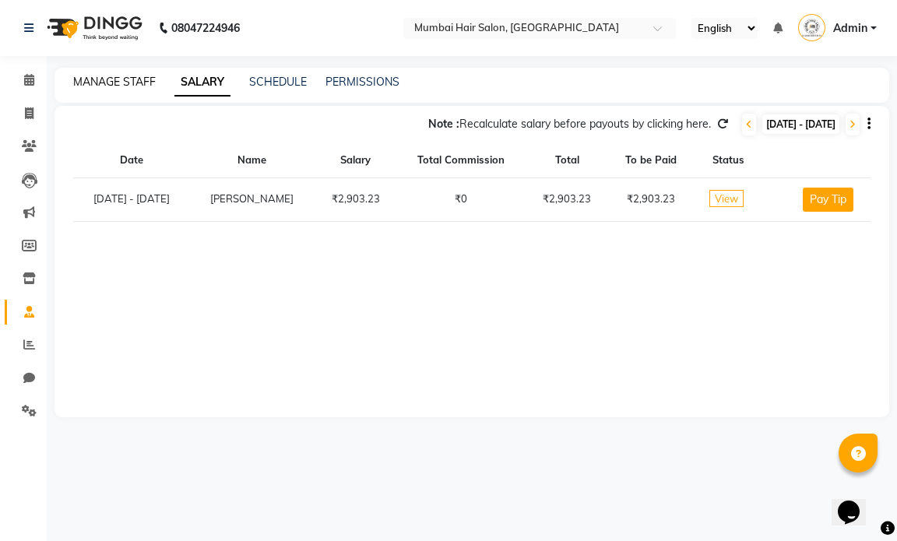
click at [138, 86] on link "MANAGE STAFF" at bounding box center [114, 82] width 83 height 14
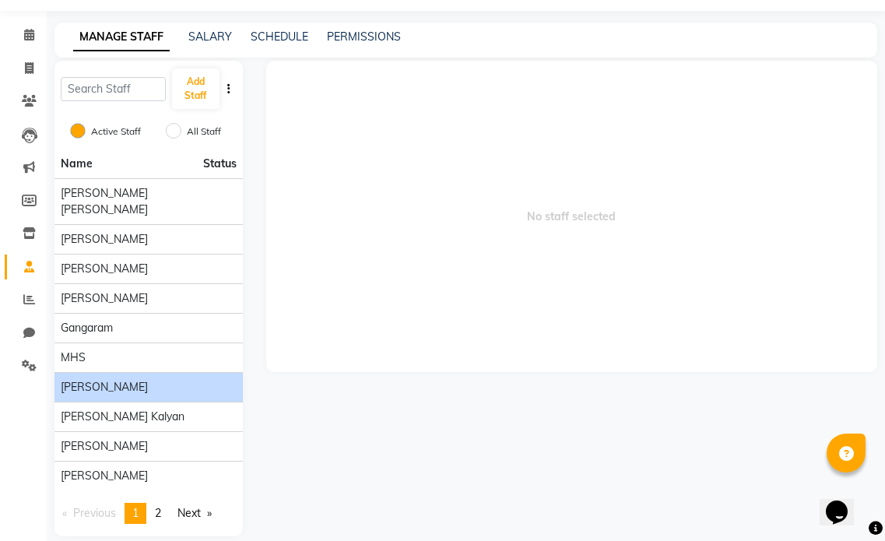
scroll to position [47, 0]
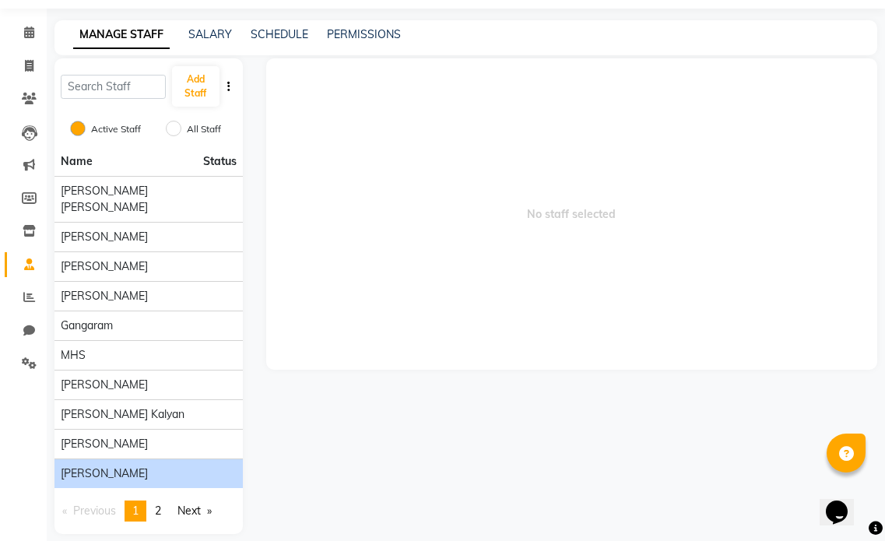
click at [125, 466] on span "[PERSON_NAME]" at bounding box center [104, 474] width 87 height 16
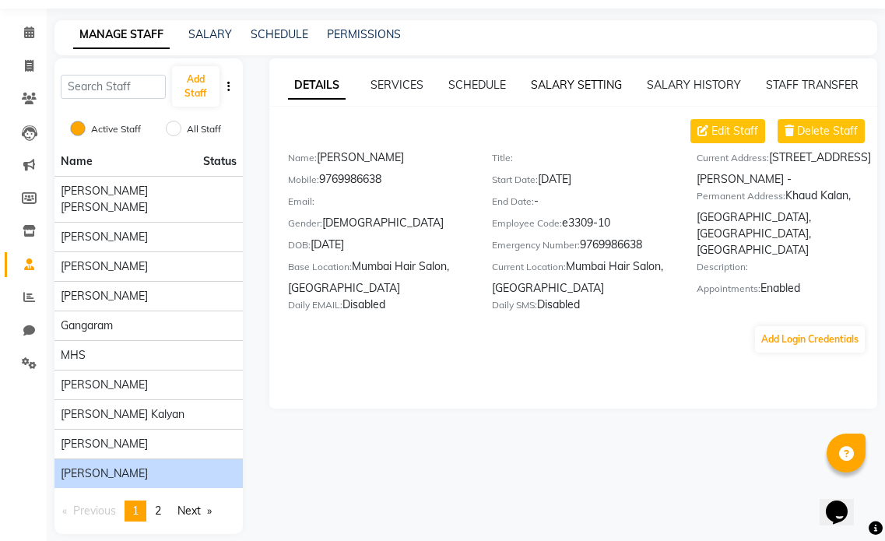
click at [565, 83] on link "SALARY SETTING" at bounding box center [576, 85] width 91 height 14
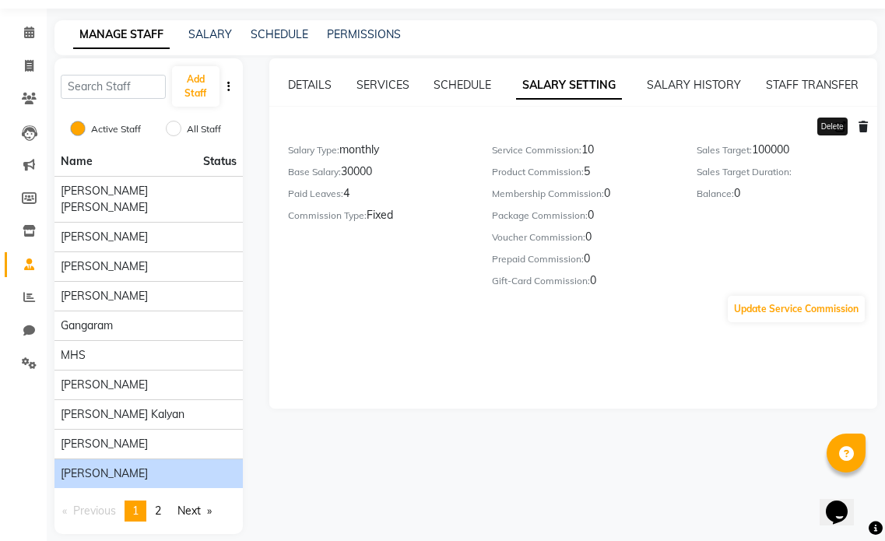
click at [867, 130] on icon at bounding box center [863, 126] width 9 height 11
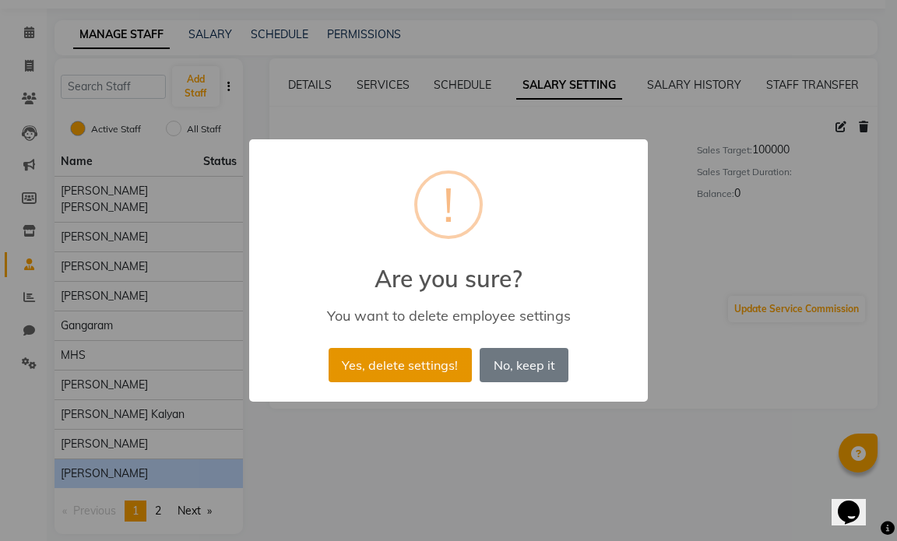
click at [399, 364] on button "Yes, delete settings!" at bounding box center [400, 365] width 143 height 34
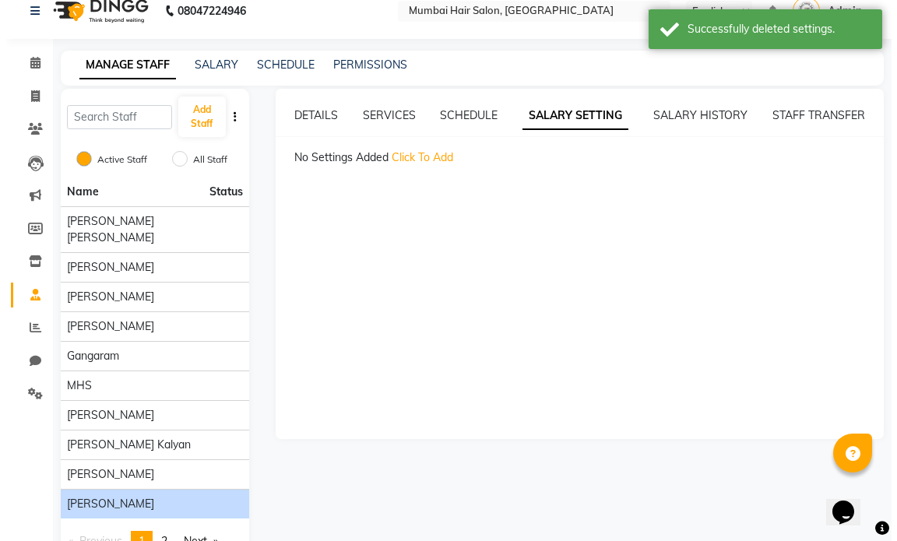
scroll to position [0, 0]
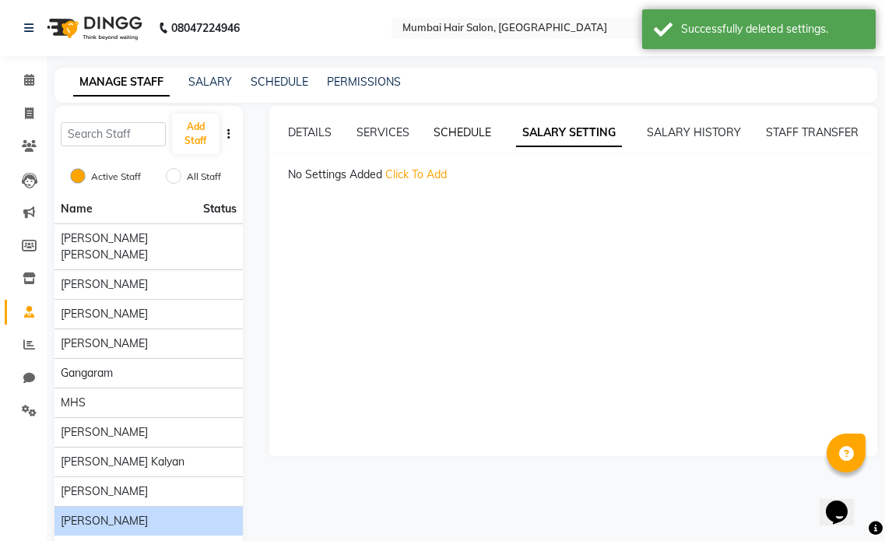
click at [486, 132] on link "SCHEDULE" at bounding box center [463, 132] width 58 height 14
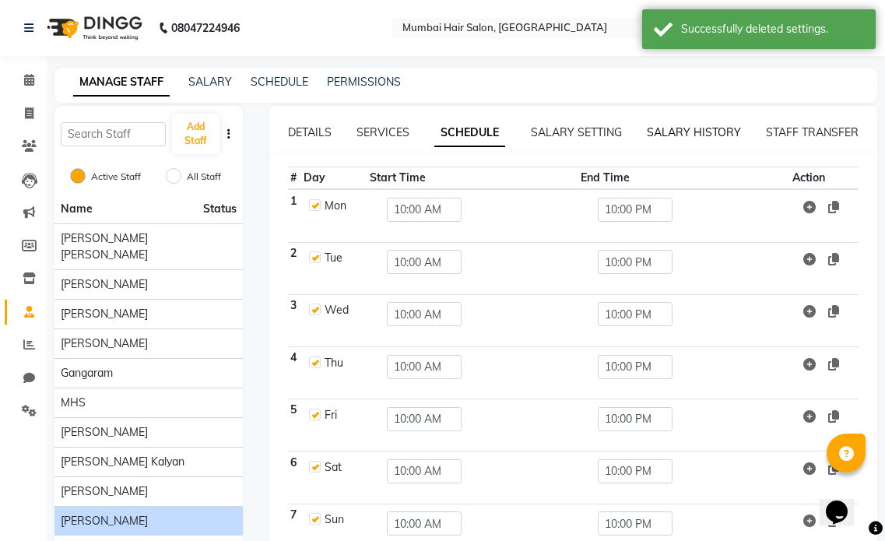
click at [662, 132] on link "SALARY HISTORY" at bounding box center [694, 132] width 94 height 14
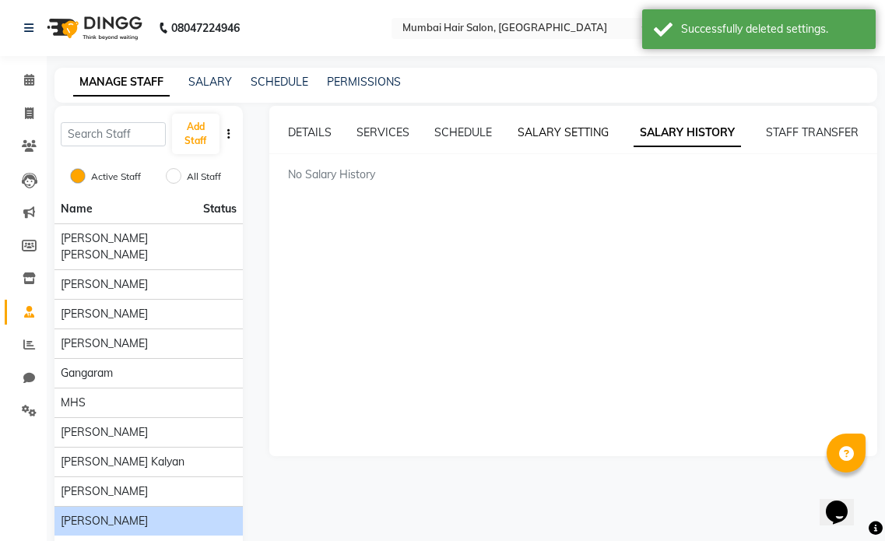
click at [571, 129] on link "SALARY SETTING" at bounding box center [563, 132] width 91 height 14
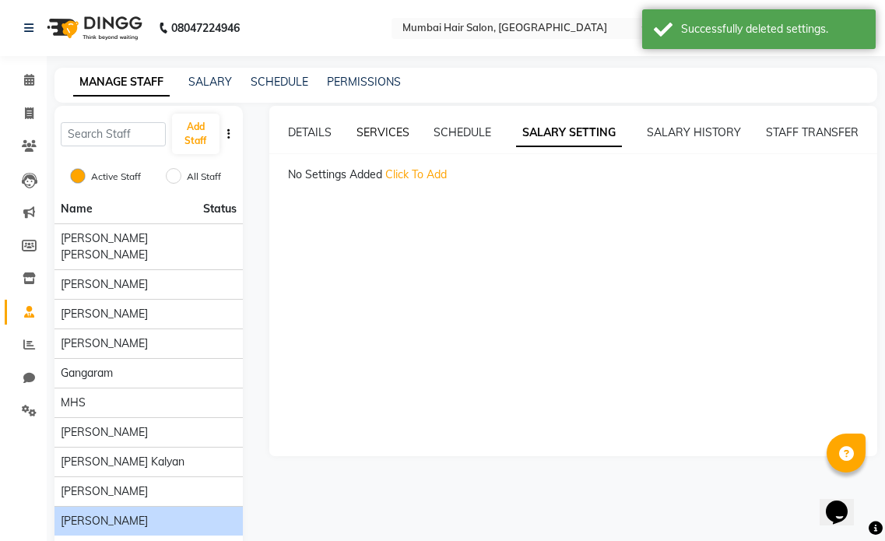
click at [372, 128] on link "SERVICES" at bounding box center [383, 132] width 53 height 14
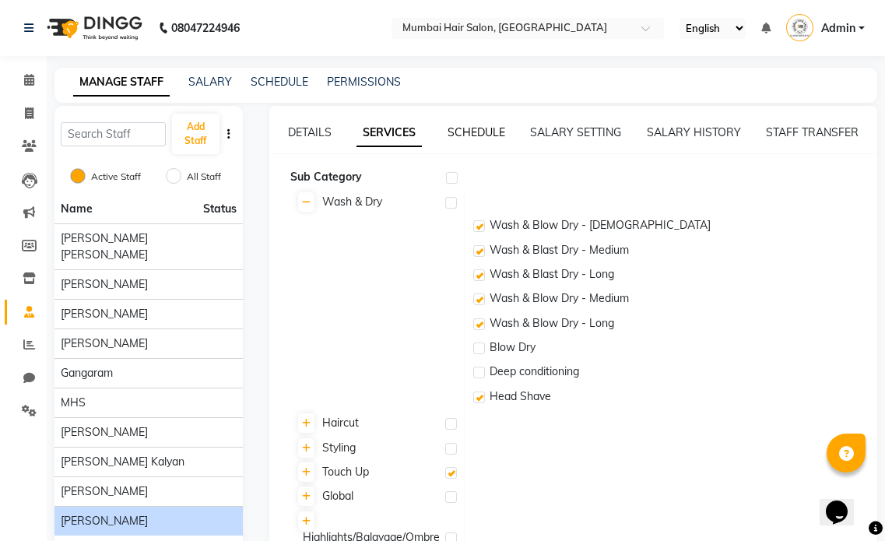
click at [477, 131] on link "SCHEDULE" at bounding box center [477, 132] width 58 height 14
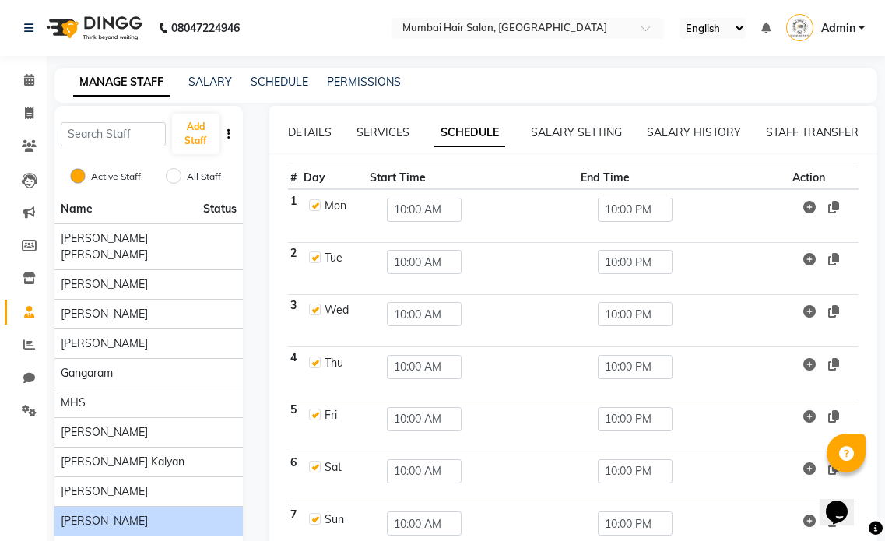
click at [587, 125] on div "SALARY SETTING" at bounding box center [576, 133] width 91 height 16
click at [591, 138] on link "SALARY SETTING" at bounding box center [576, 132] width 91 height 14
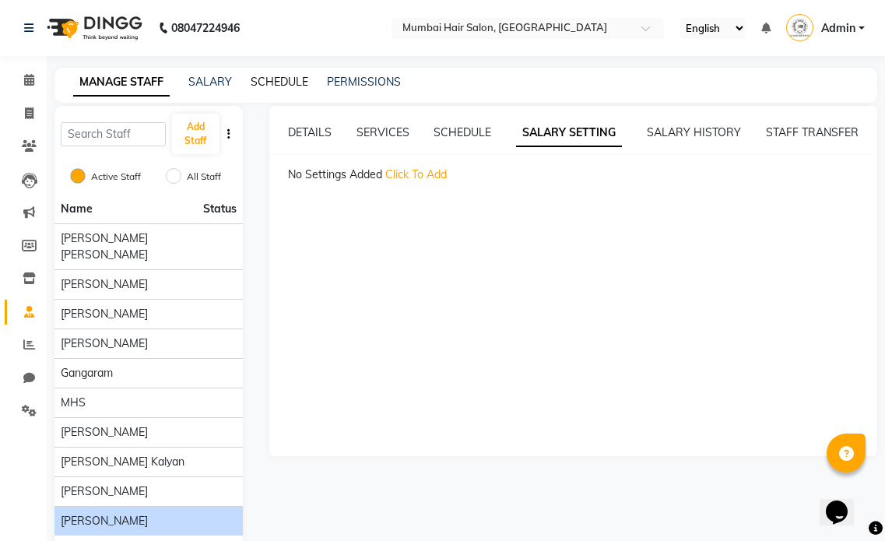
click at [262, 86] on link "SCHEDULE" at bounding box center [280, 82] width 58 height 14
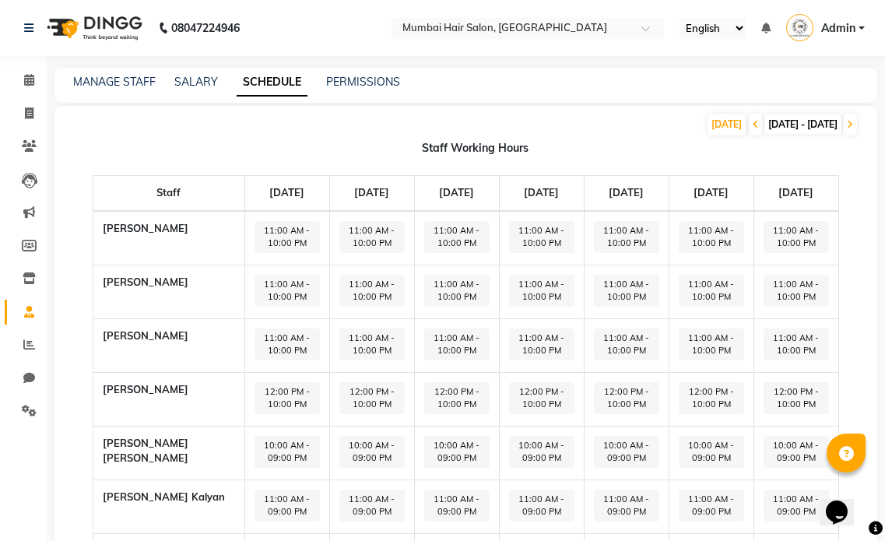
click at [218, 76] on div "MANAGE STAFF SALARY SCHEDULE PERMISSIONS" at bounding box center [456, 82] width 804 height 16
click at [211, 79] on link "SALARY" at bounding box center [196, 82] width 44 height 14
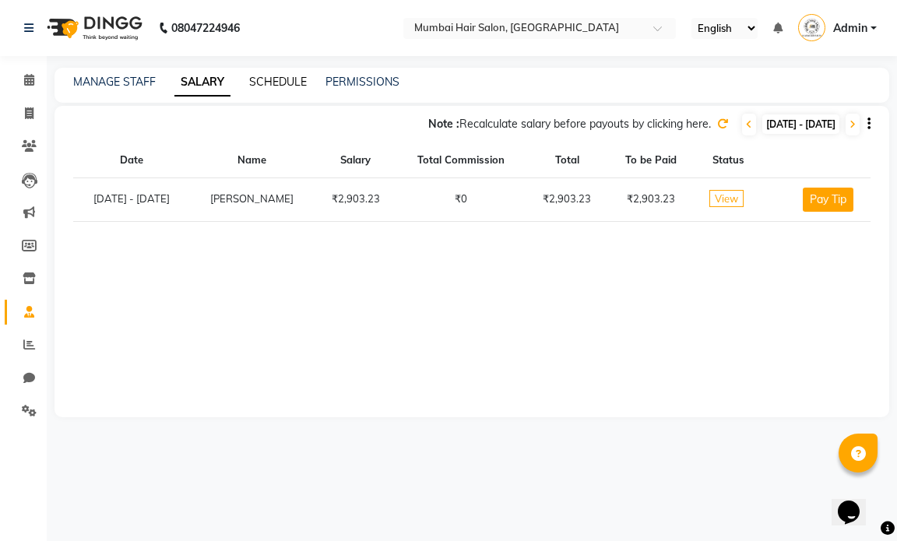
click at [268, 85] on link "SCHEDULE" at bounding box center [278, 82] width 58 height 14
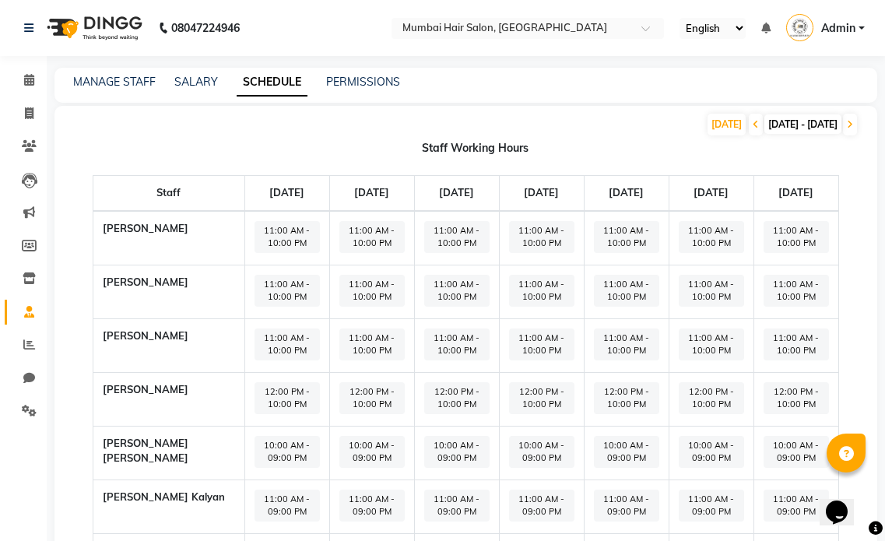
click at [230, 77] on div "MANAGE STAFF SALARY SCHEDULE PERMISSIONS" at bounding box center [456, 82] width 804 height 16
click at [206, 82] on link "SALARY" at bounding box center [196, 82] width 44 height 14
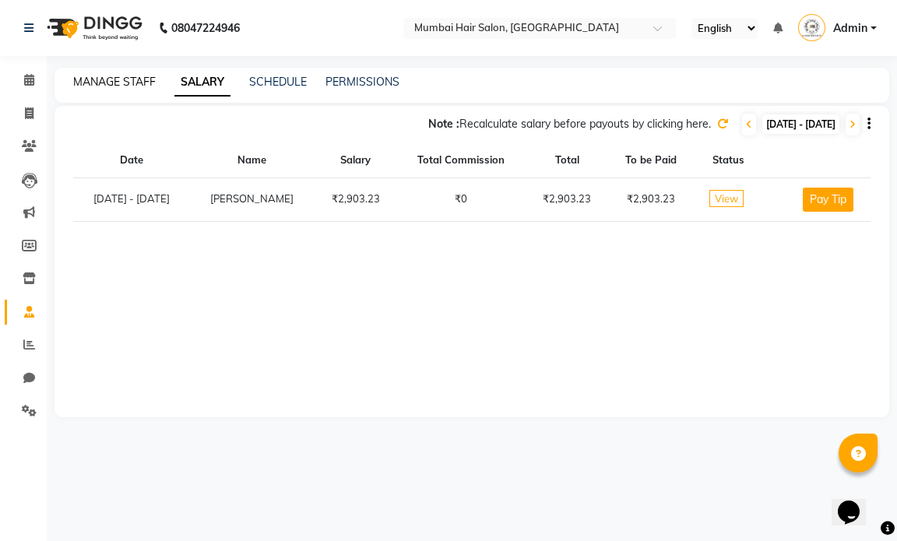
click at [139, 76] on link "MANAGE STAFF" at bounding box center [114, 82] width 83 height 14
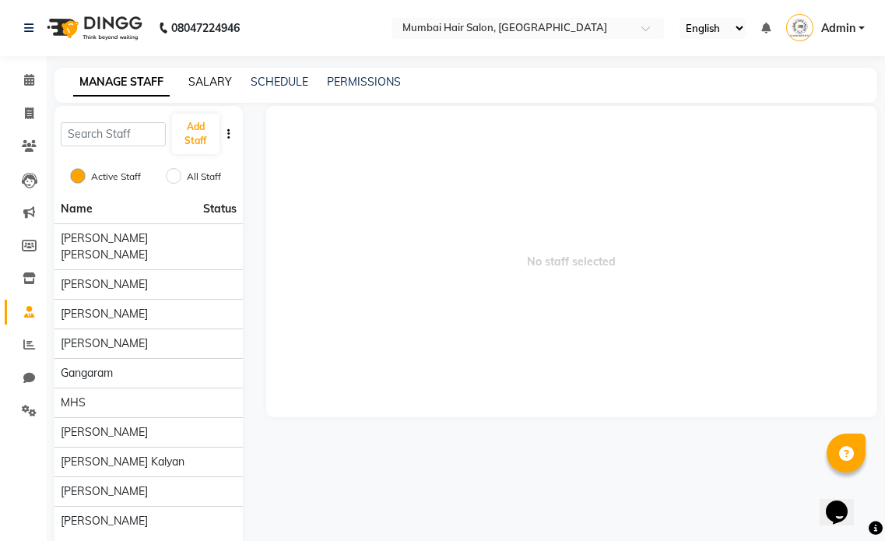
click at [217, 83] on link "SALARY" at bounding box center [210, 82] width 44 height 14
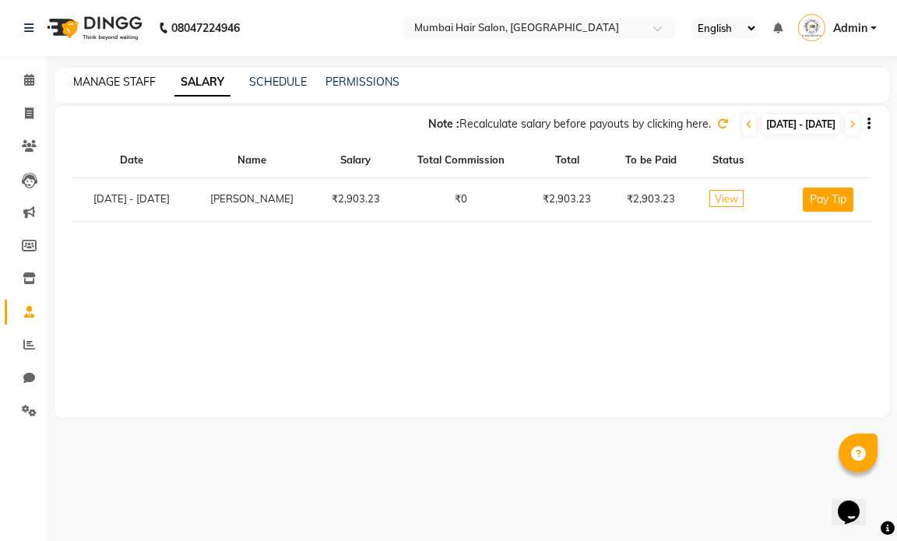
click at [129, 79] on link "MANAGE STAFF" at bounding box center [114, 82] width 83 height 14
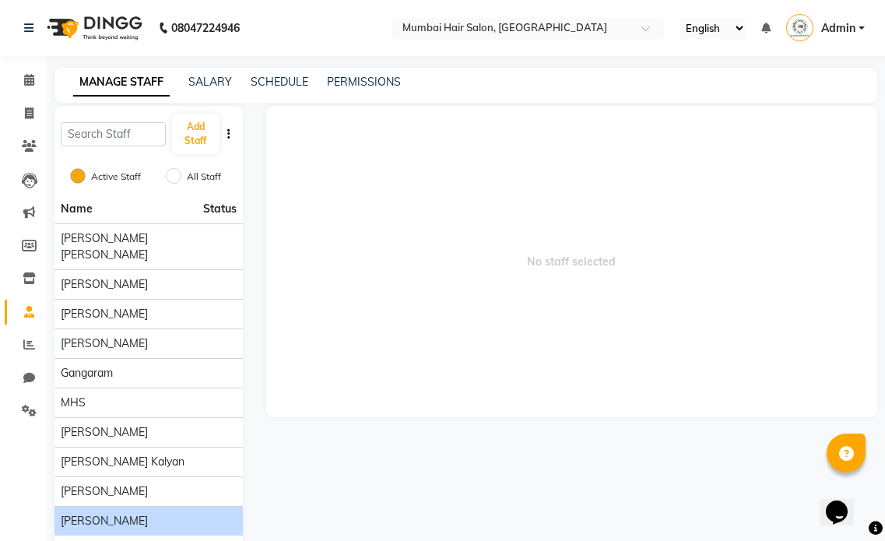
click at [102, 513] on span "[PERSON_NAME]" at bounding box center [104, 521] width 87 height 16
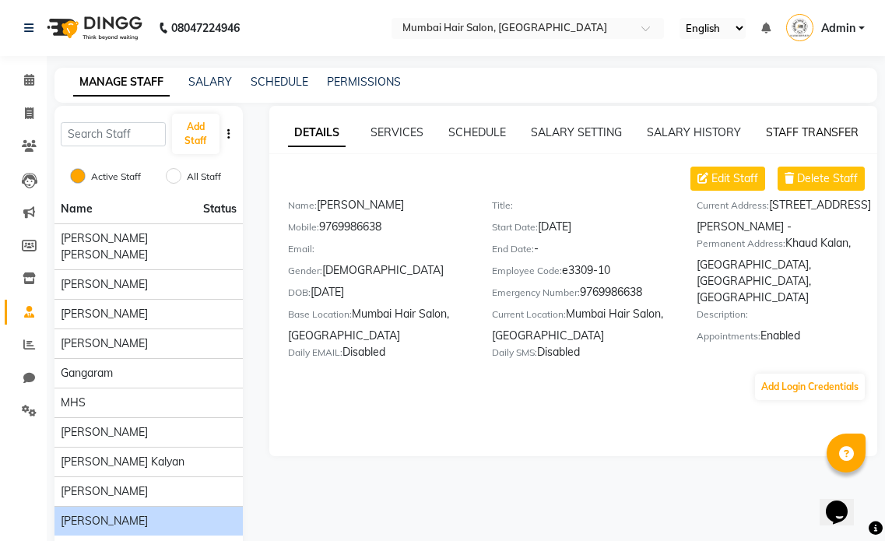
click at [775, 128] on link "STAFF TRANSFER" at bounding box center [812, 132] width 93 height 14
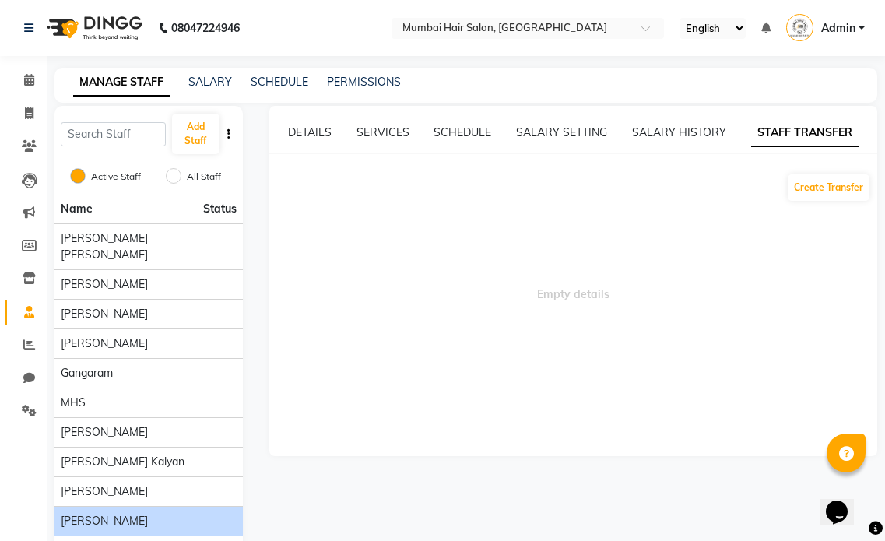
click at [675, 125] on div "SALARY HISTORY" at bounding box center [679, 133] width 94 height 16
click at [674, 128] on link "SALARY HISTORY" at bounding box center [679, 132] width 94 height 14
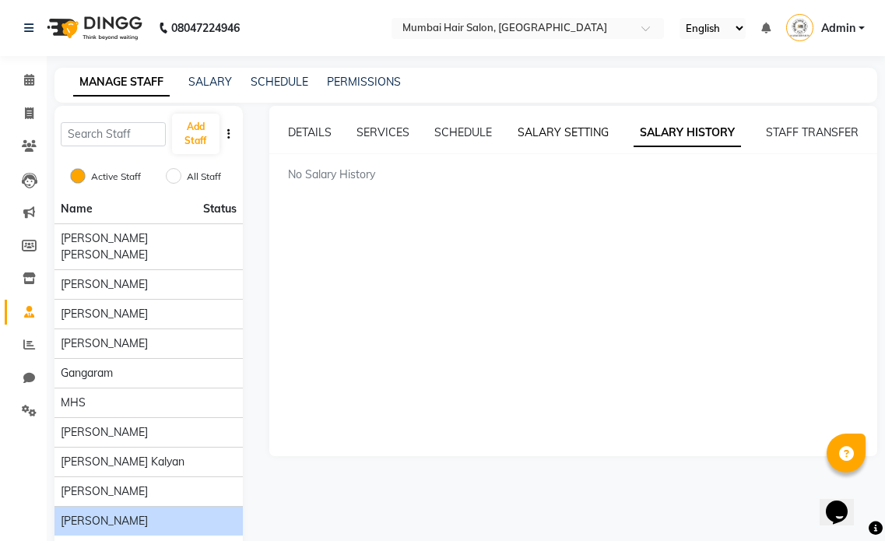
click at [556, 128] on link "SALARY SETTING" at bounding box center [563, 132] width 91 height 14
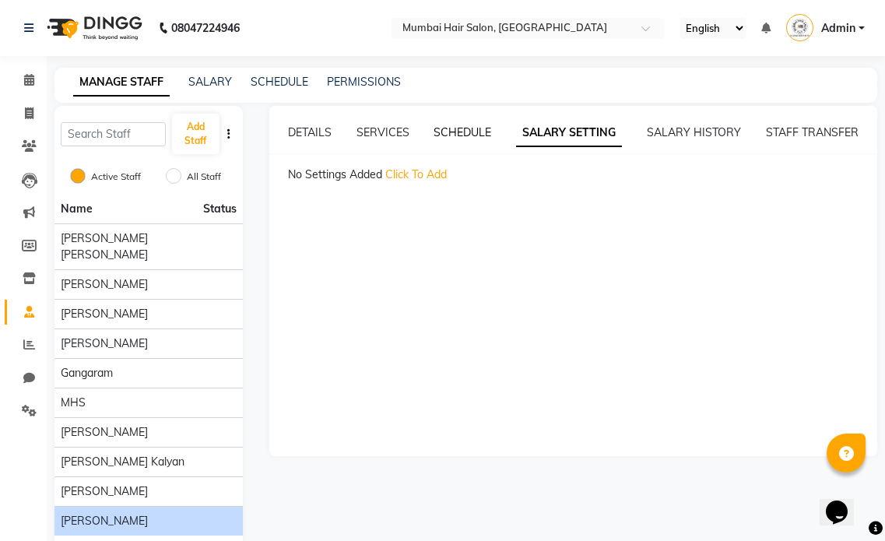
click at [473, 135] on link "SCHEDULE" at bounding box center [463, 132] width 58 height 14
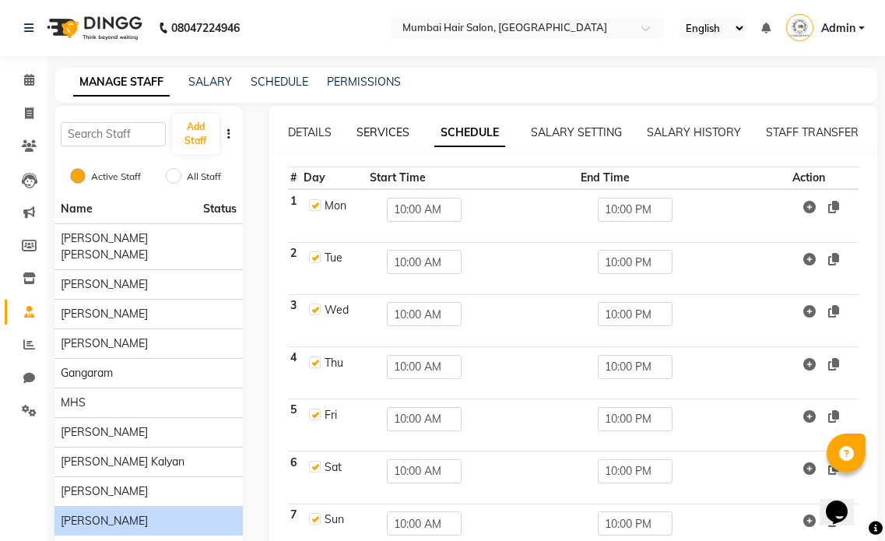
click at [403, 132] on link "SERVICES" at bounding box center [383, 132] width 53 height 14
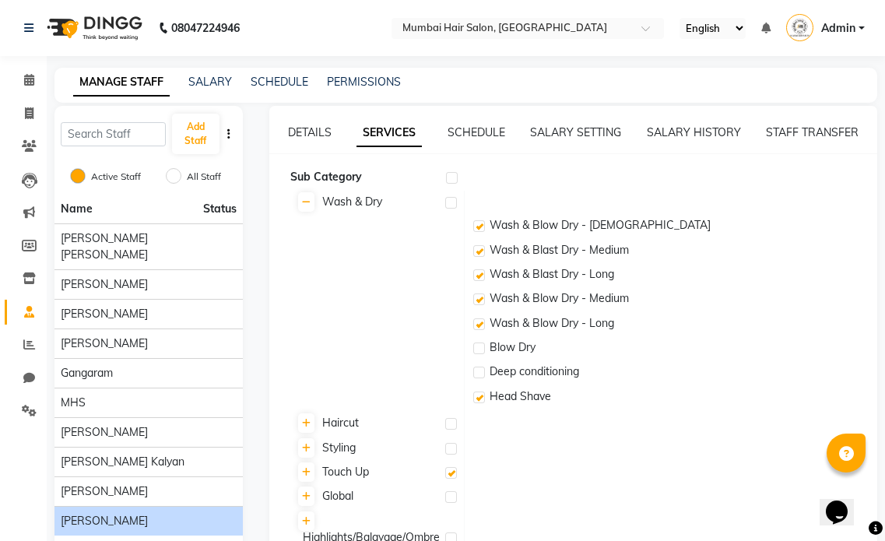
click at [311, 140] on div "DETAILS" at bounding box center [310, 133] width 44 height 16
click at [314, 133] on link "DETAILS" at bounding box center [310, 132] width 44 height 14
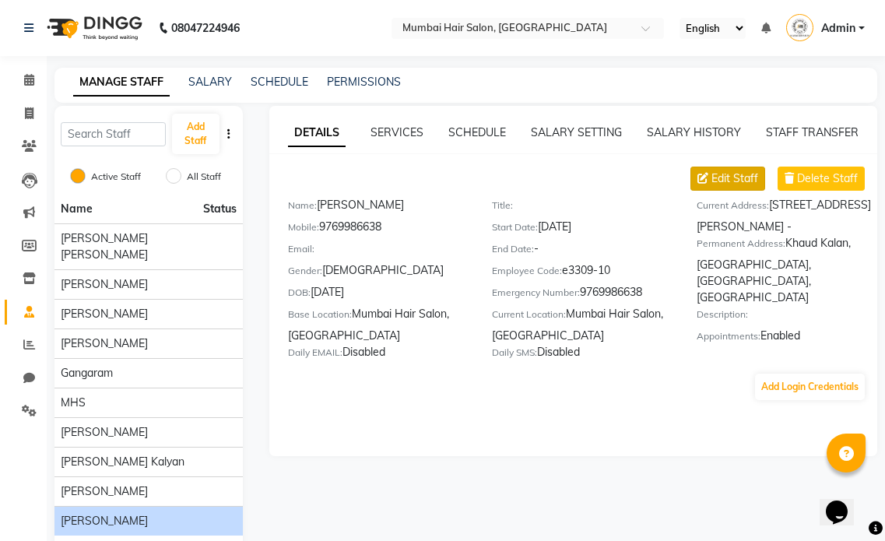
click at [717, 176] on span "Edit Staff" at bounding box center [735, 179] width 47 height 16
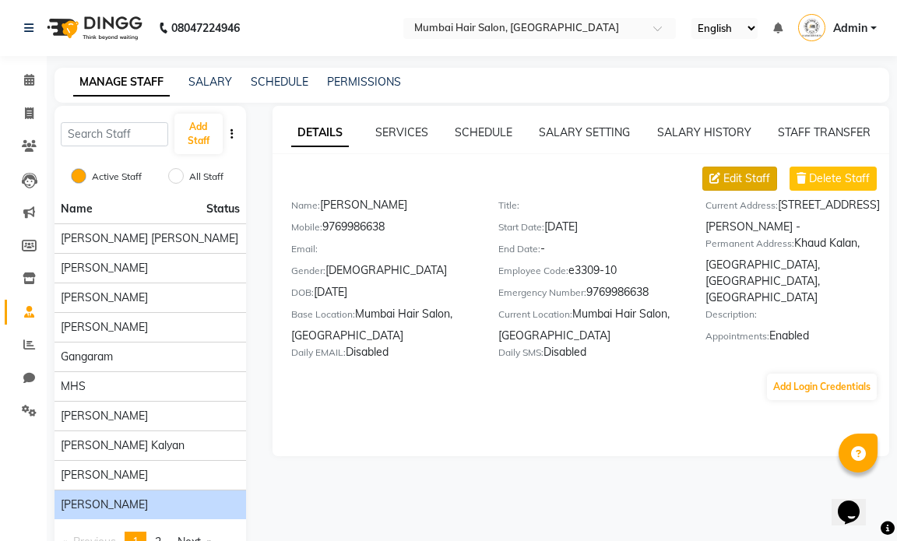
select select "[DEMOGRAPHIC_DATA]"
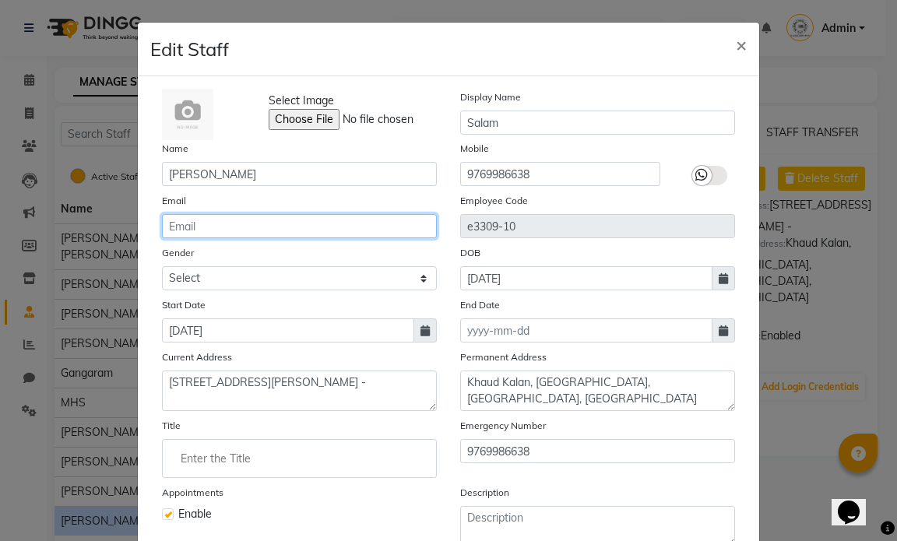
click at [237, 224] on input "email" at bounding box center [299, 226] width 275 height 24
type input "[EMAIL_ADDRESS][DOMAIN_NAME]"
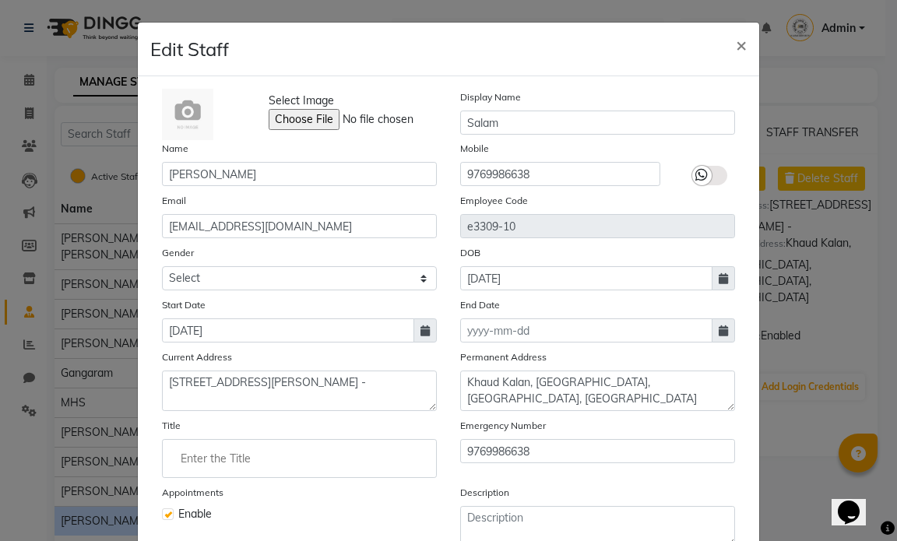
click at [708, 174] on label at bounding box center [709, 175] width 35 height 19
click at [0, 0] on input "checkbox" at bounding box center [0, 0] width 0 height 0
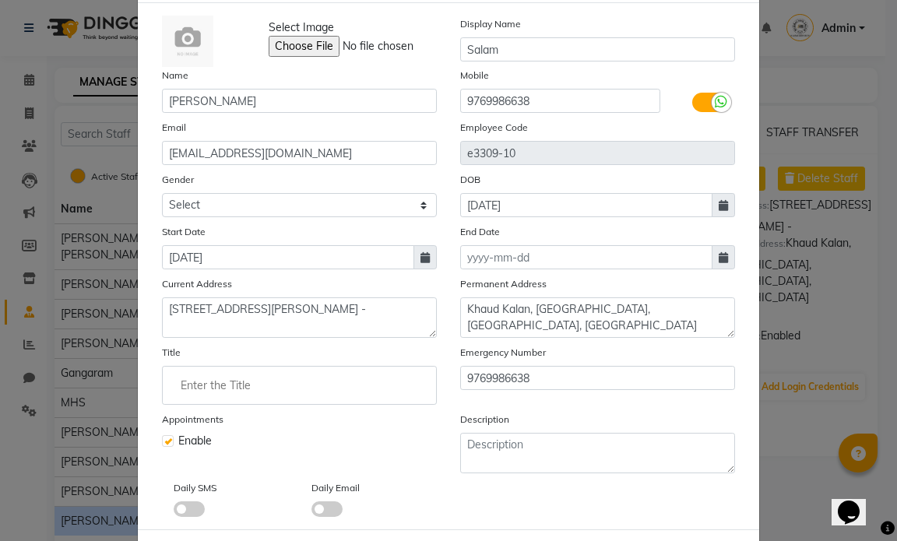
scroll to position [146, 0]
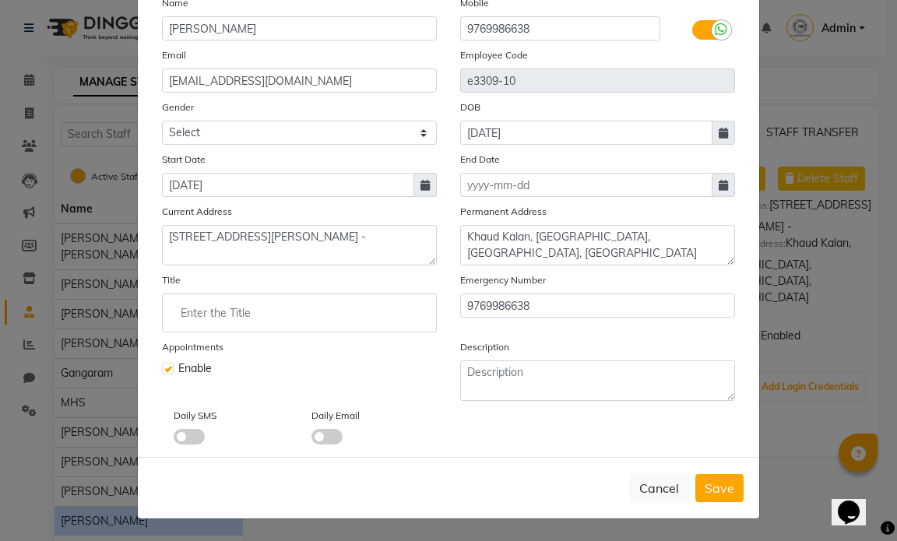
click at [712, 502] on div "Cancel Save" at bounding box center [448, 488] width 621 height 62
click at [713, 488] on span "Save" at bounding box center [720, 488] width 30 height 16
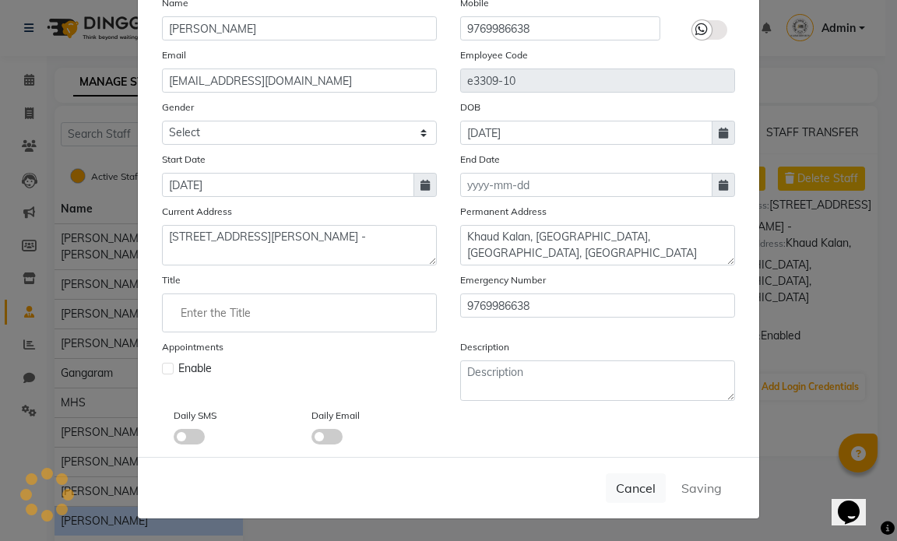
select select
checkbox input "false"
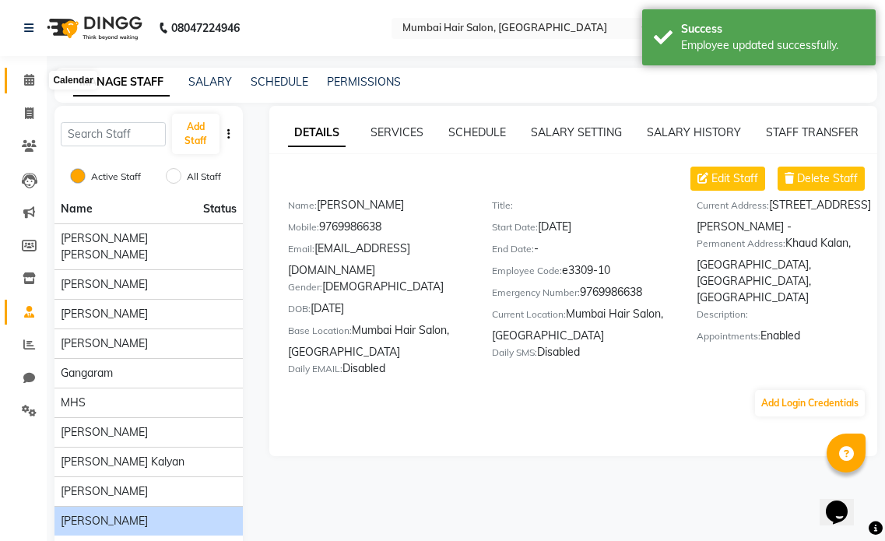
click at [25, 79] on icon at bounding box center [29, 80] width 10 height 12
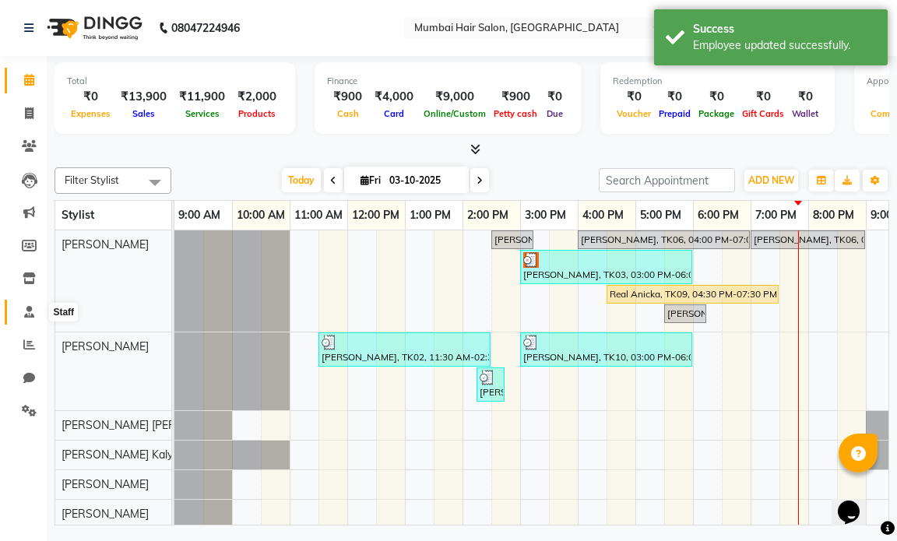
click at [31, 315] on icon at bounding box center [29, 312] width 10 height 12
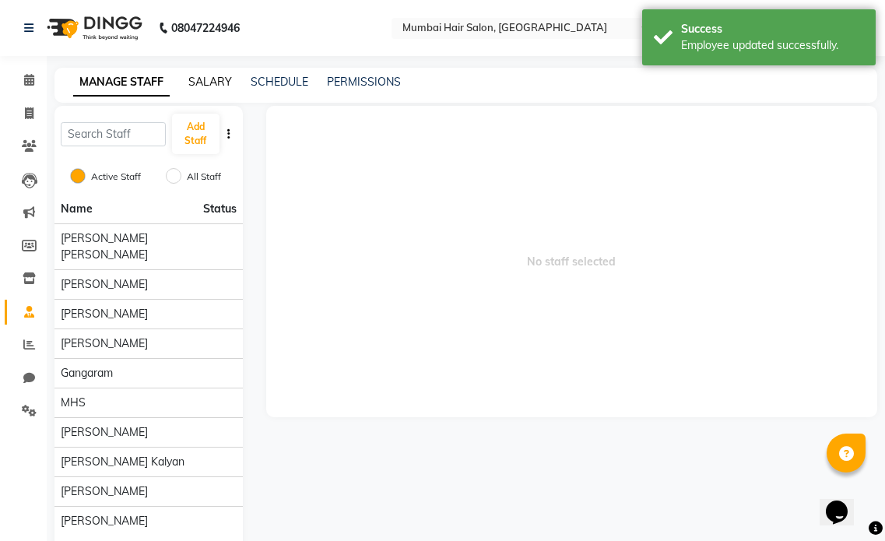
click at [219, 81] on link "SALARY" at bounding box center [210, 82] width 44 height 14
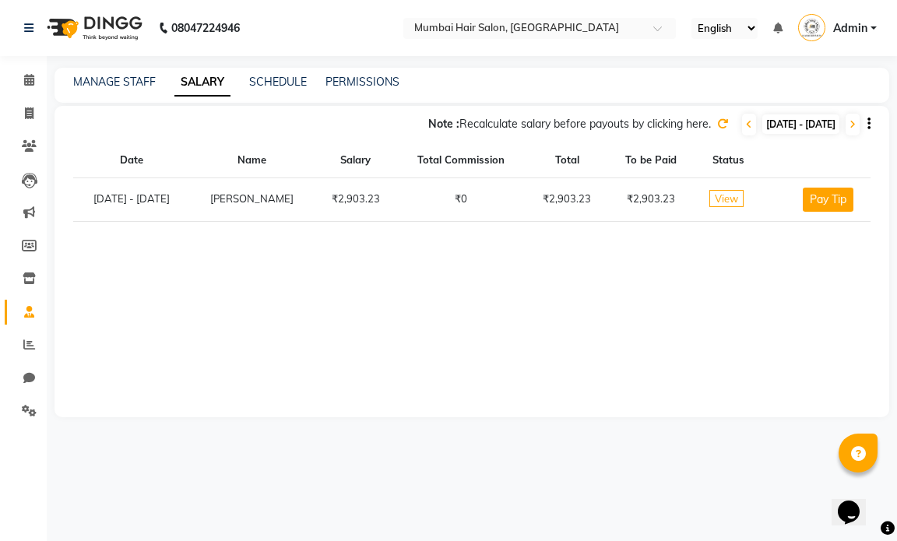
click at [730, 160] on th "Status" at bounding box center [728, 160] width 69 height 34
click at [717, 119] on icon at bounding box center [722, 123] width 11 height 11
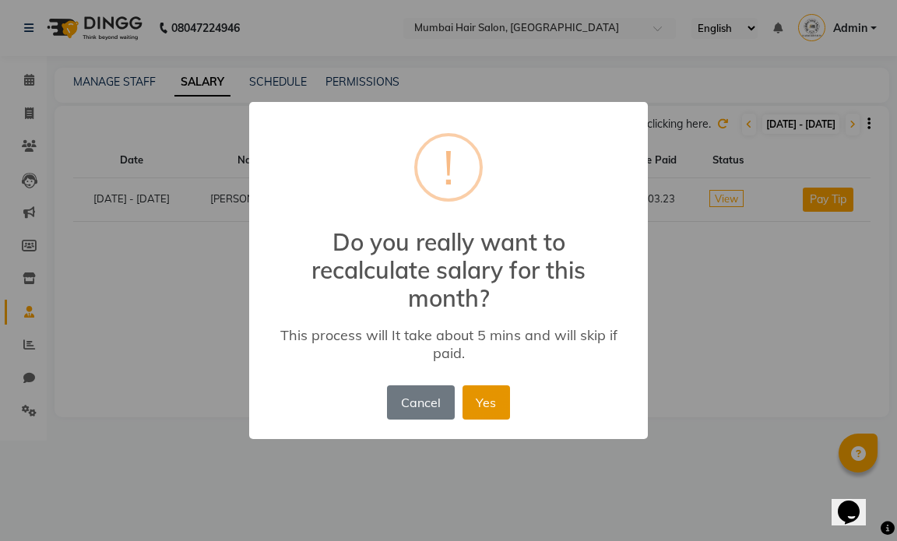
click at [476, 398] on button "Yes" at bounding box center [485, 402] width 47 height 34
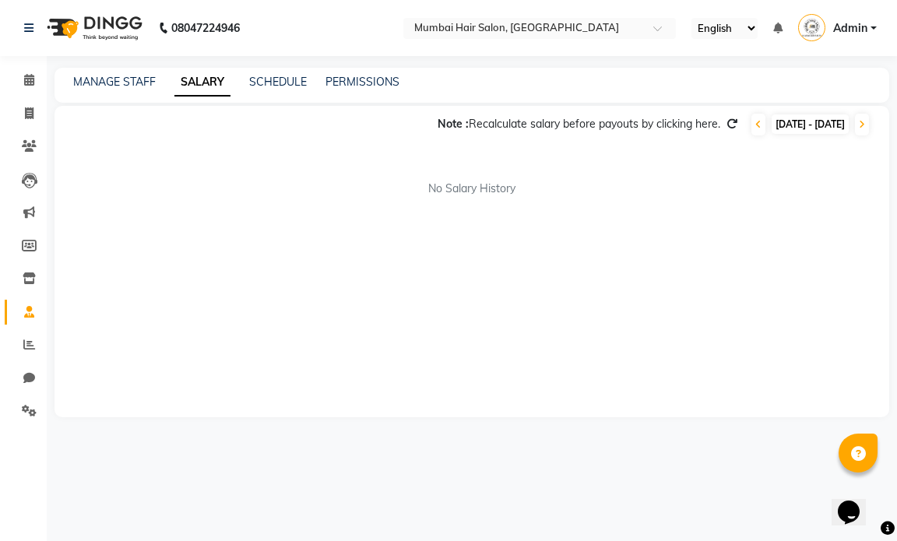
click at [297, 93] on div "MANAGE STAFF SALARY SCHEDULE PERMISSIONS" at bounding box center [471, 85] width 835 height 35
click at [294, 83] on link "SCHEDULE" at bounding box center [278, 82] width 58 height 14
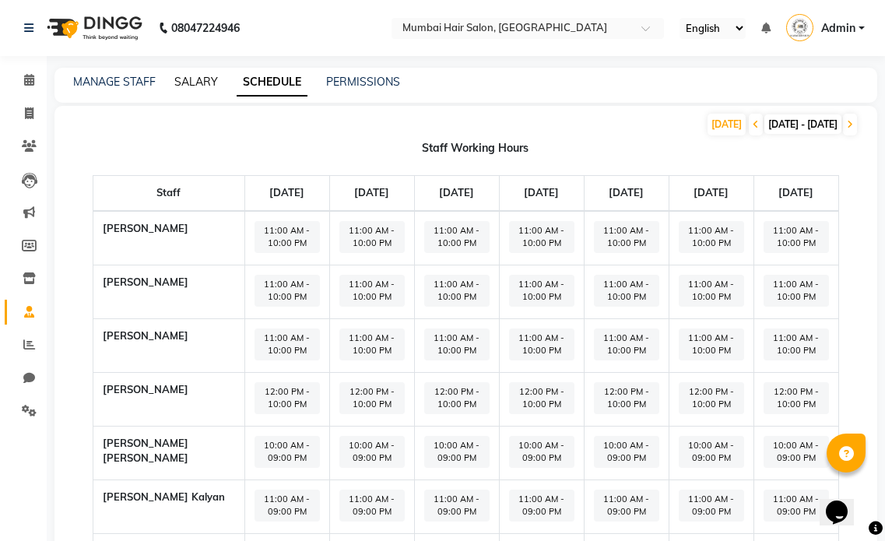
click at [196, 82] on link "SALARY" at bounding box center [196, 82] width 44 height 14
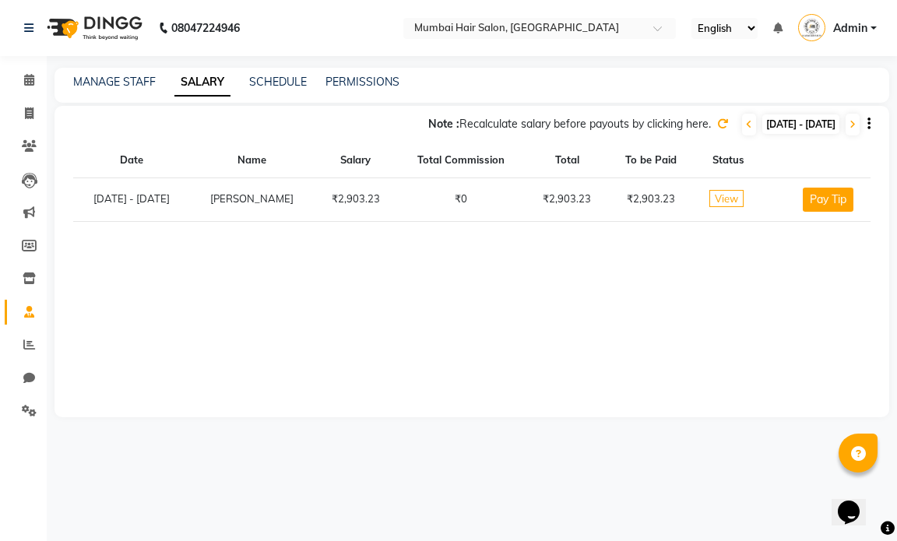
click at [717, 123] on icon at bounding box center [722, 123] width 11 height 11
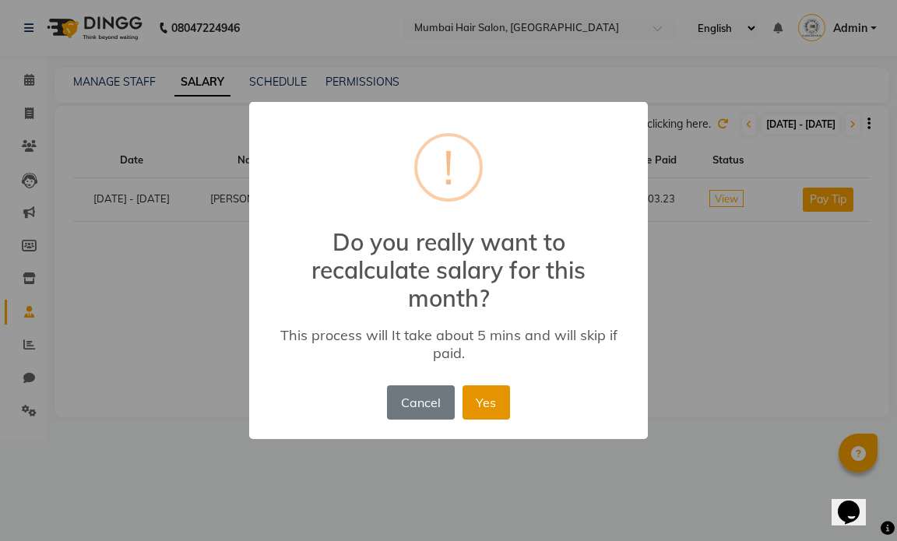
click at [466, 403] on button "Yes" at bounding box center [485, 402] width 47 height 34
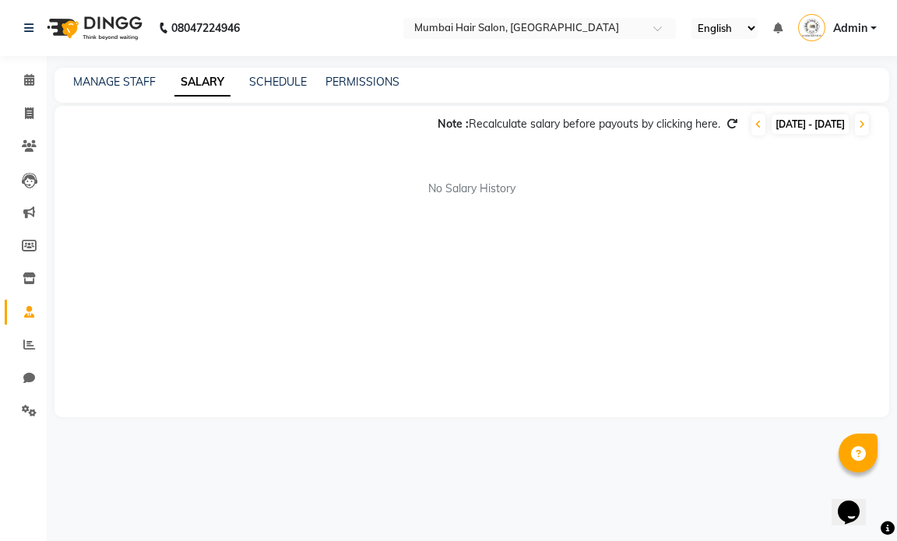
click at [572, 309] on div "Note : Recalculate salary before payouts by clicking here. [DATE] - [DATE] No S…" at bounding box center [471, 261] width 835 height 311
click at [751, 122] on span at bounding box center [758, 125] width 14 height 22
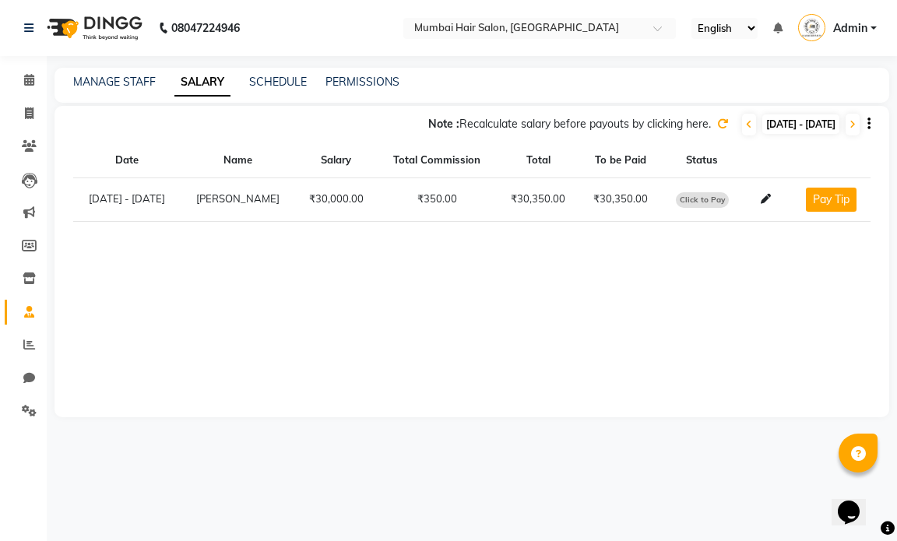
click at [705, 198] on span "Click to Pay" at bounding box center [702, 200] width 53 height 16
select select "1"
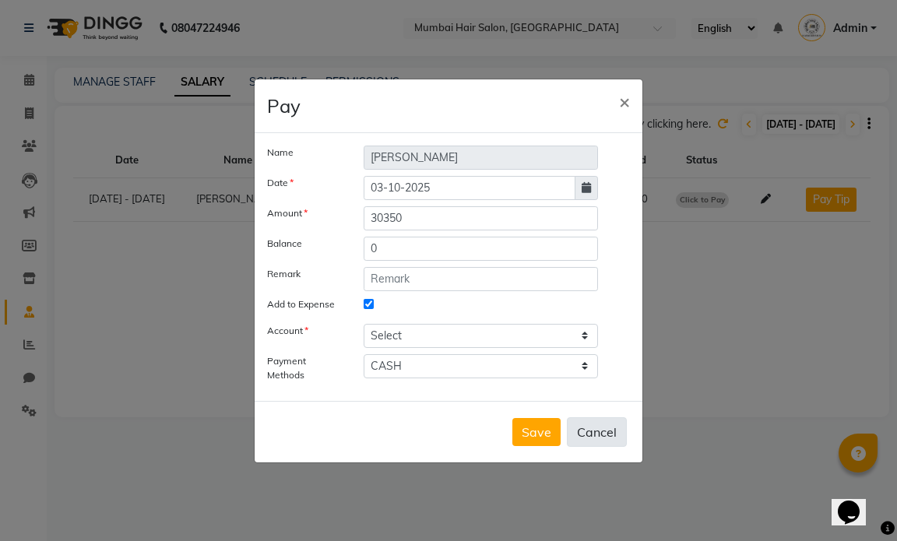
click at [597, 432] on button "Cancel" at bounding box center [597, 432] width 60 height 30
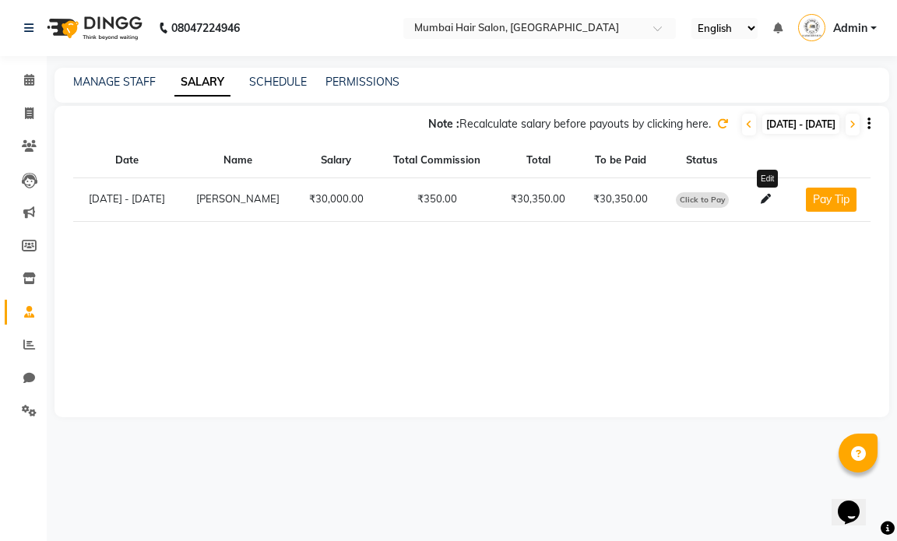
click at [767, 195] on icon at bounding box center [766, 199] width 10 height 10
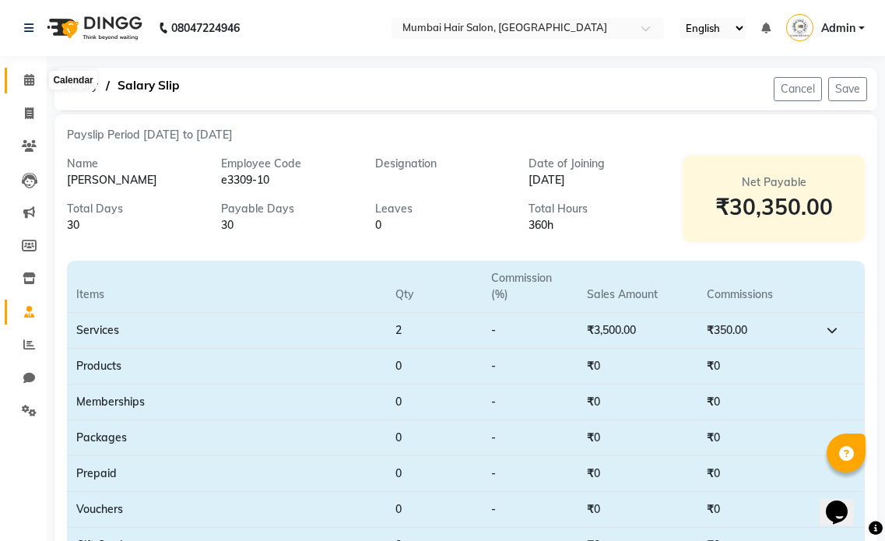
drag, startPoint x: 29, startPoint y: 76, endPoint x: 83, endPoint y: 81, distance: 54.0
click at [29, 76] on icon at bounding box center [29, 80] width 10 height 12
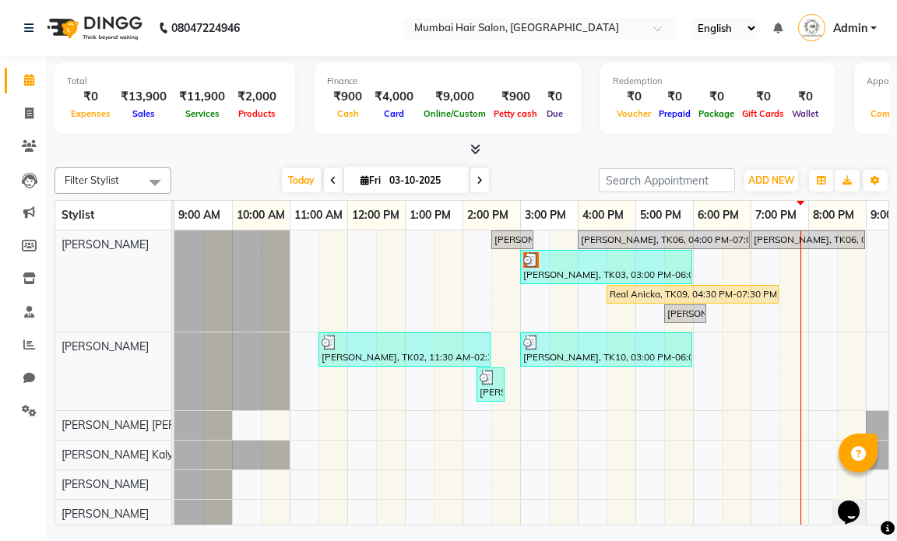
click at [432, 188] on input "03-10-2025" at bounding box center [424, 180] width 78 height 23
select select "10"
select select "2025"
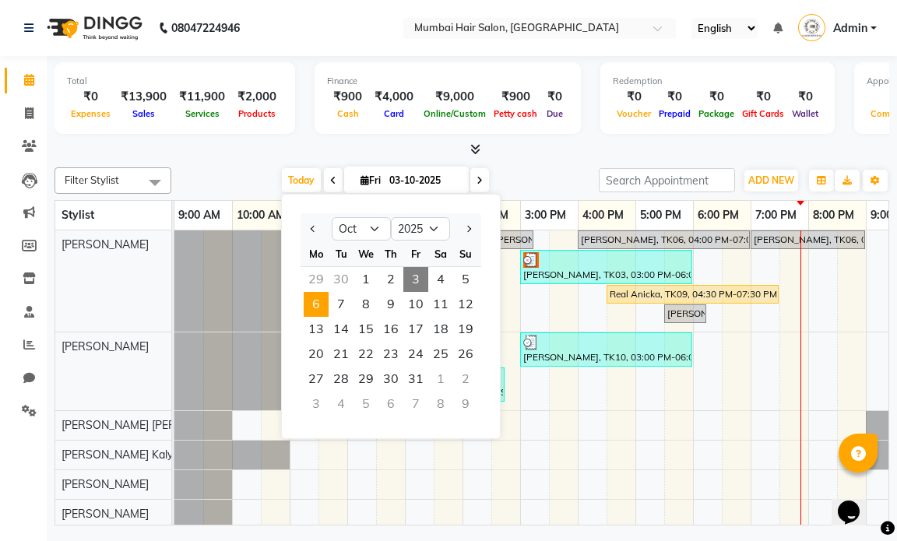
click at [318, 306] on span "6" at bounding box center [316, 304] width 25 height 25
type input "[DATE]"
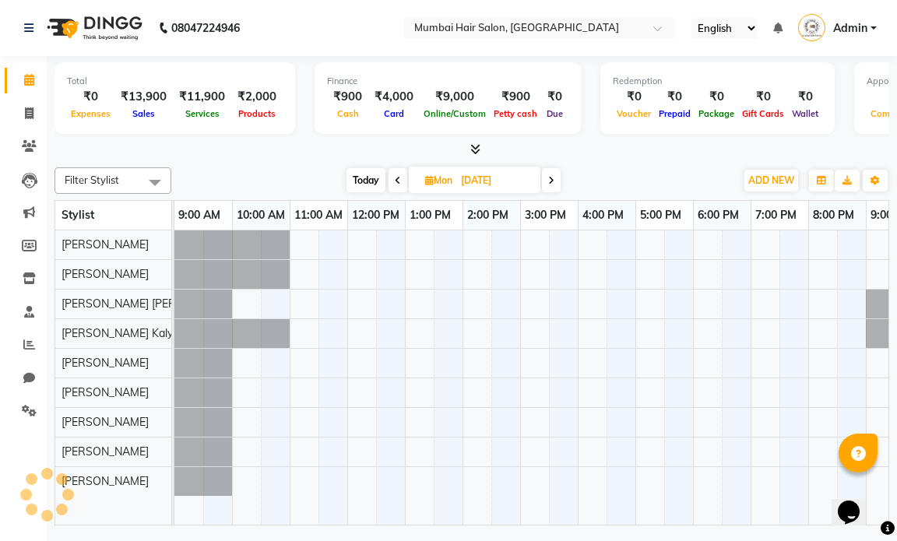
scroll to position [0, 93]
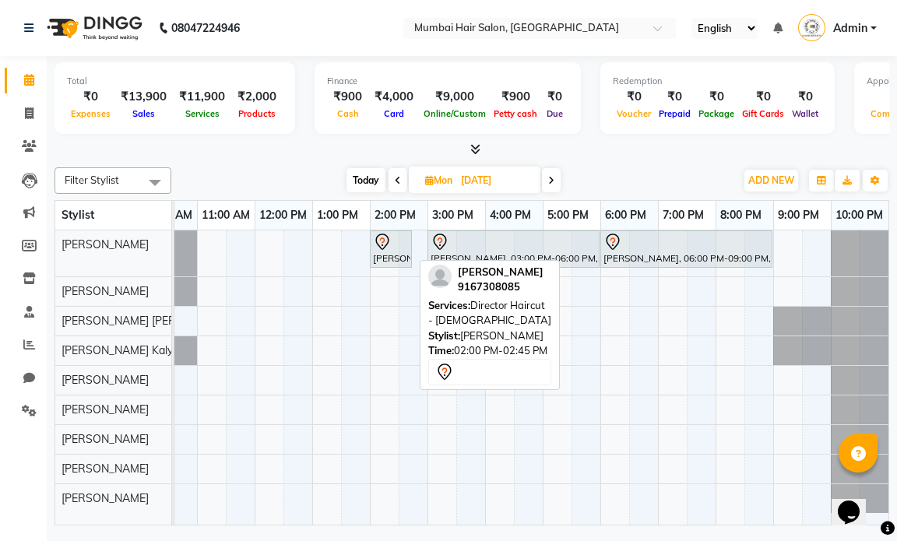
click at [401, 245] on div at bounding box center [391, 242] width 36 height 19
select select "7"
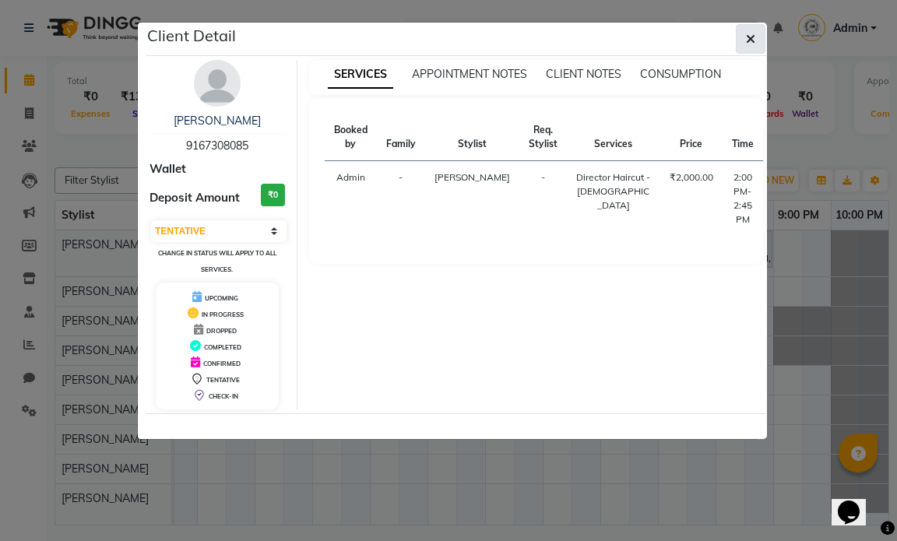
click at [755, 37] on button "button" at bounding box center [751, 39] width 30 height 30
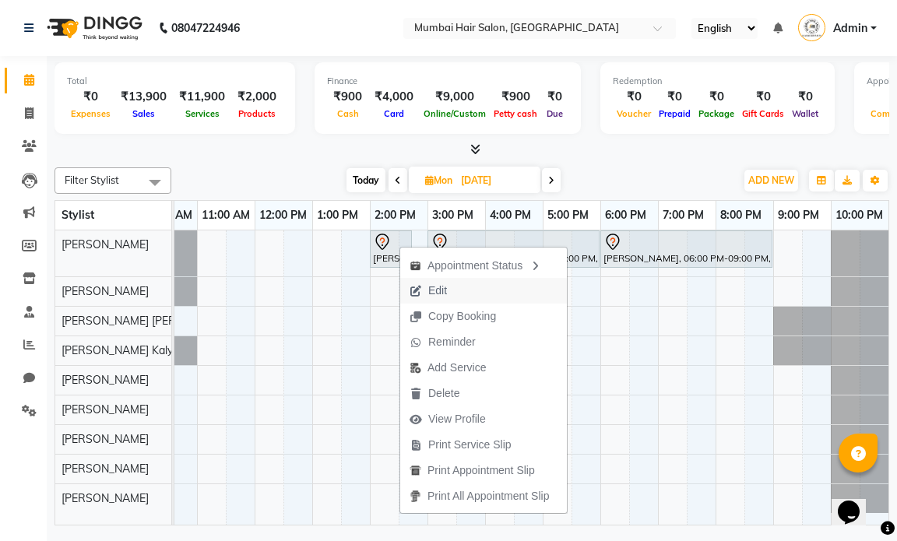
click at [433, 299] on span "Edit" at bounding box center [428, 291] width 56 height 26
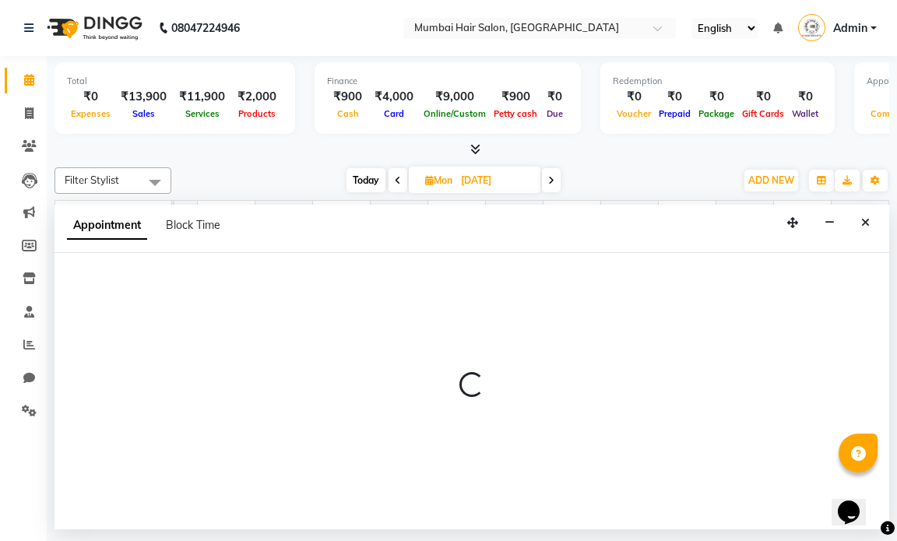
scroll to position [0, 0]
select select "66010"
select select "840"
select select "tentative"
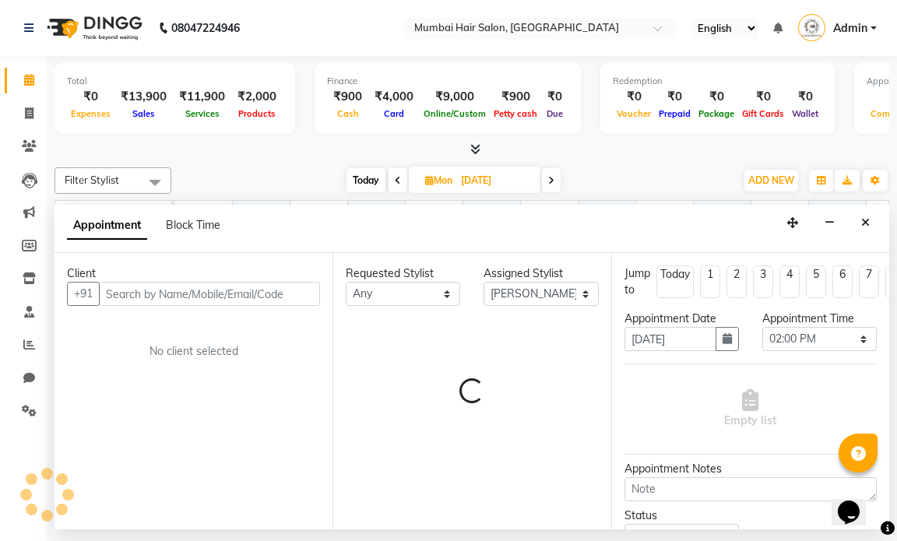
scroll to position [0, 93]
select select "3758"
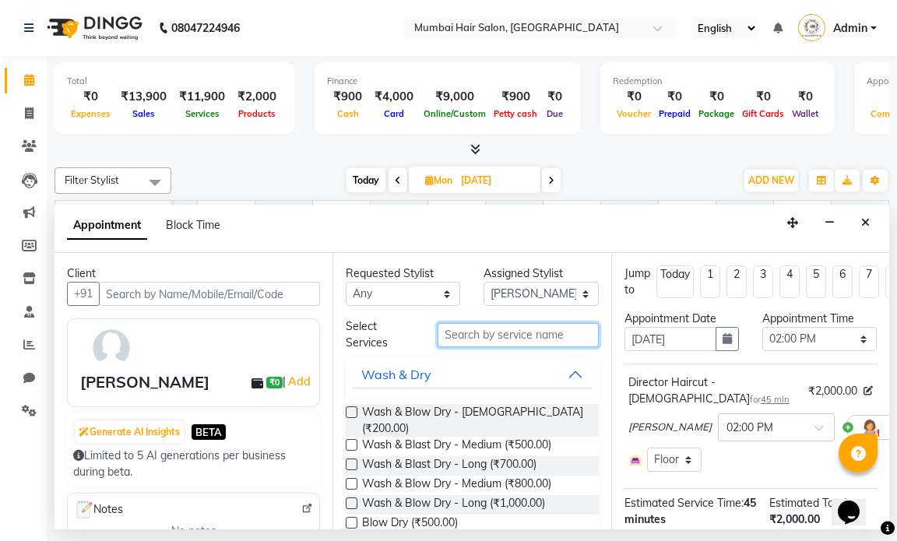
click at [541, 328] on input "text" at bounding box center [518, 335] width 160 height 24
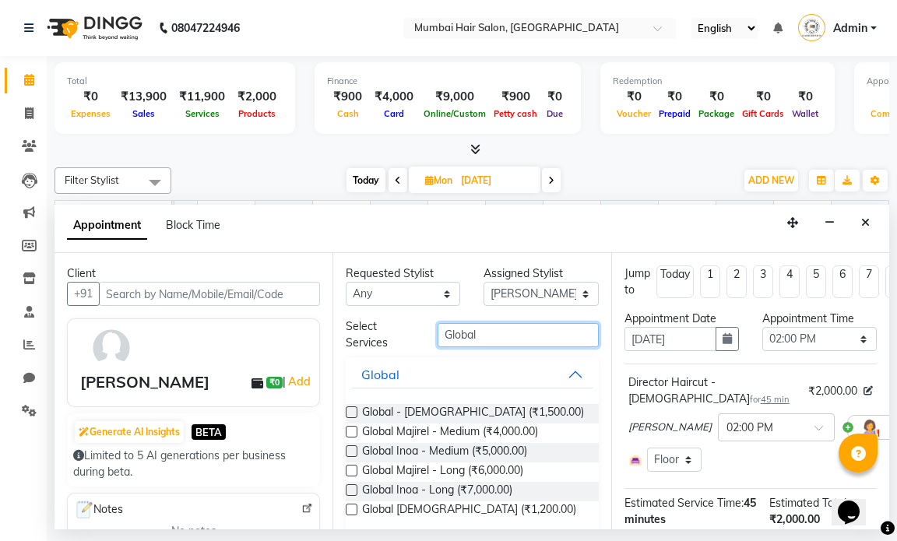
type input "Global"
click at [547, 377] on button "Global" at bounding box center [472, 374] width 240 height 28
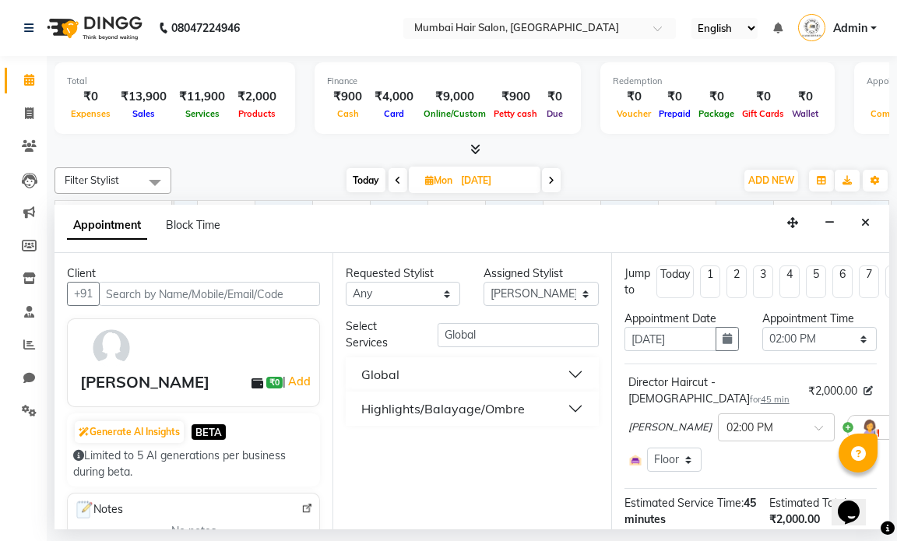
click at [517, 406] on div "Highlights/Balayage/Ombre" at bounding box center [442, 408] width 163 height 19
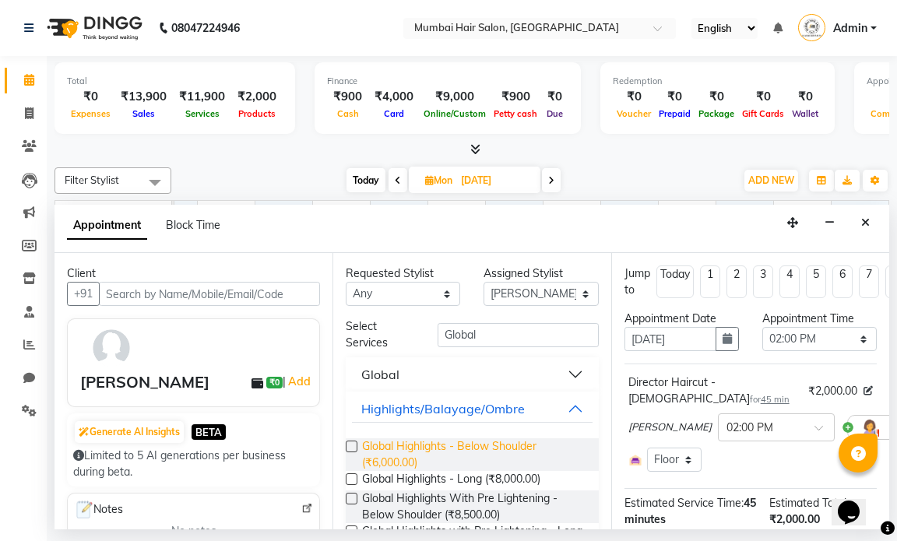
click at [476, 450] on span "Global Highlights - Below Shoulder (₹6,000.00)" at bounding box center [473, 454] width 223 height 33
checkbox input "false"
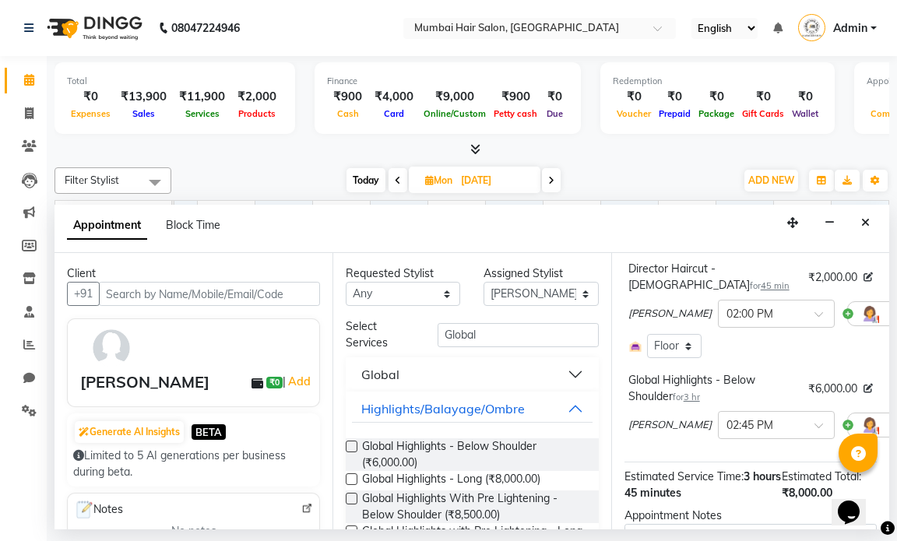
scroll to position [248, 0]
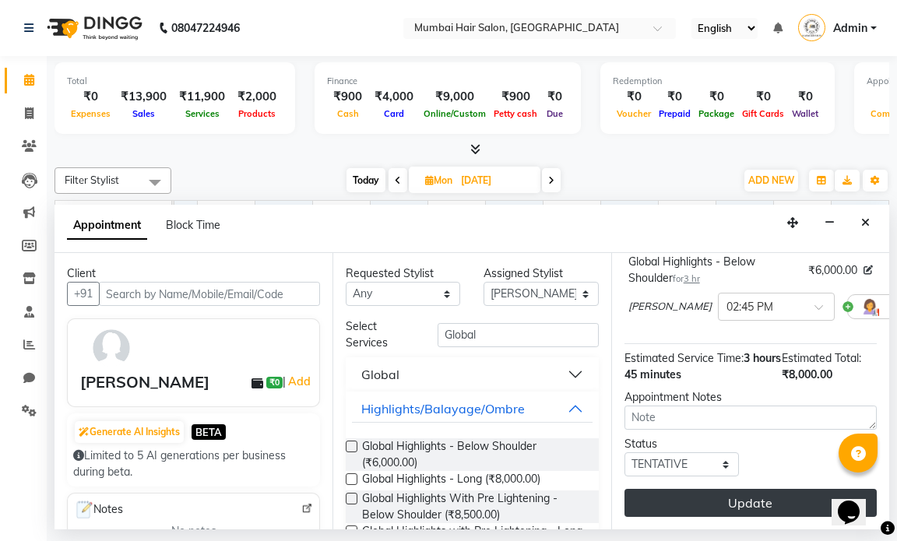
click at [740, 497] on button "Update" at bounding box center [750, 503] width 252 height 28
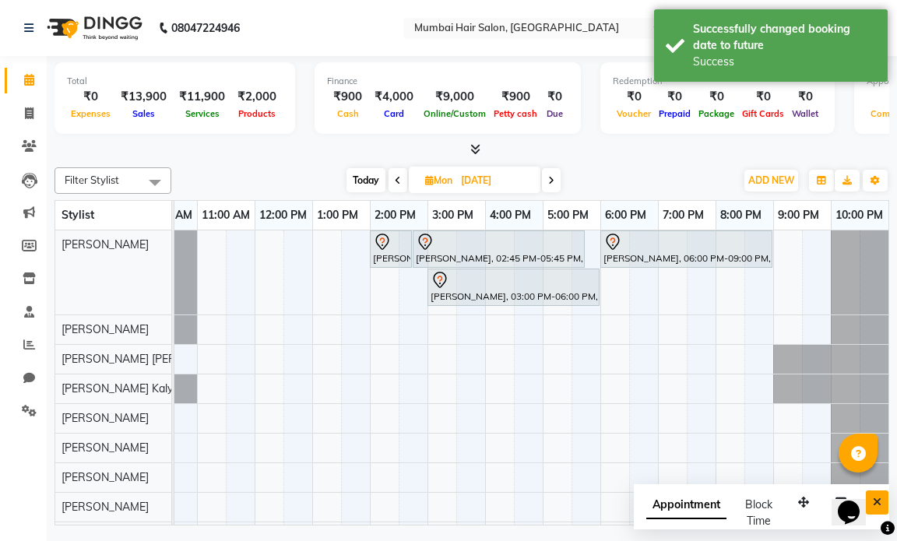
click at [883, 503] on button "Close" at bounding box center [877, 502] width 23 height 24
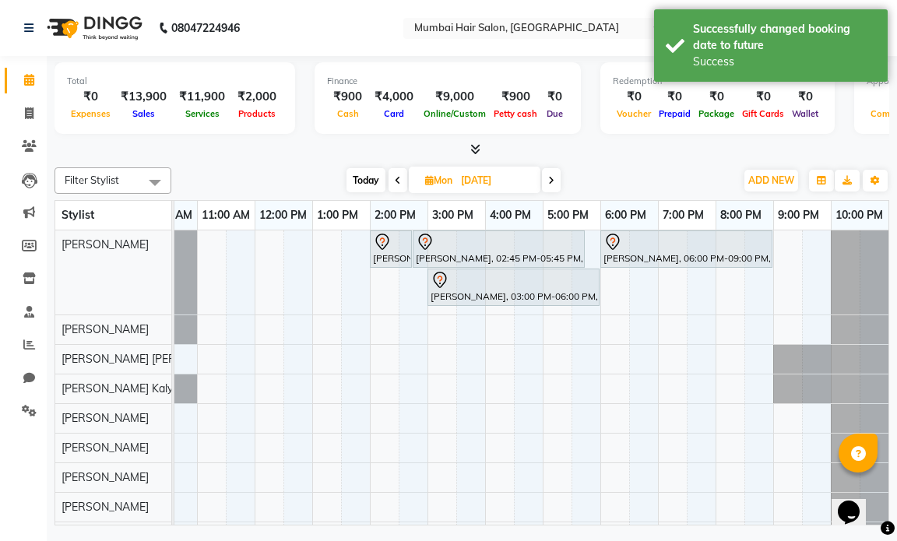
click at [446, 179] on span "Mon" at bounding box center [438, 180] width 35 height 12
select select "10"
select select "2025"
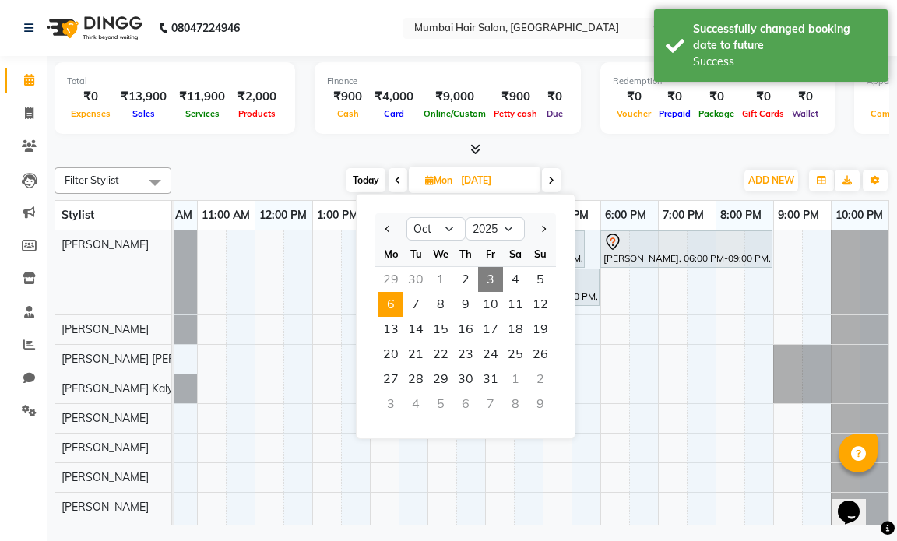
click at [482, 280] on span "3" at bounding box center [490, 279] width 25 height 25
type input "03-10-2025"
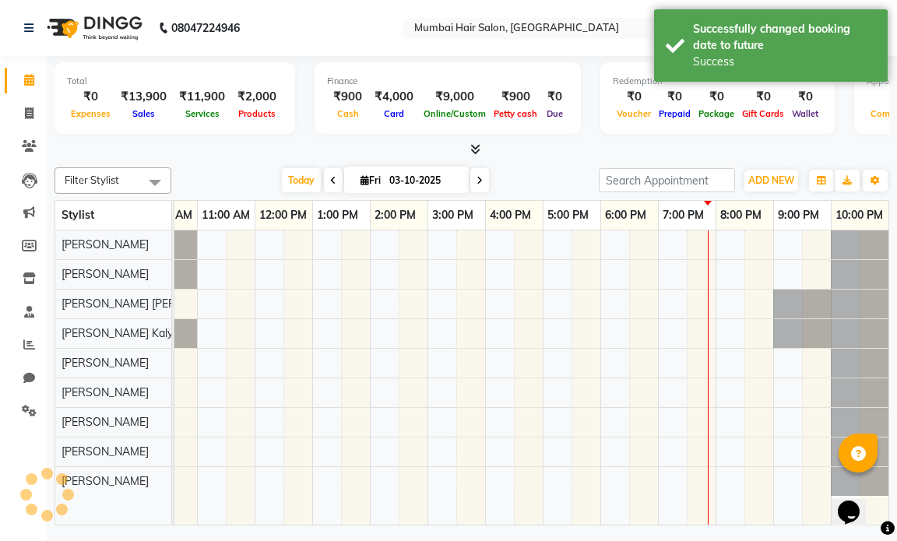
scroll to position [0, 93]
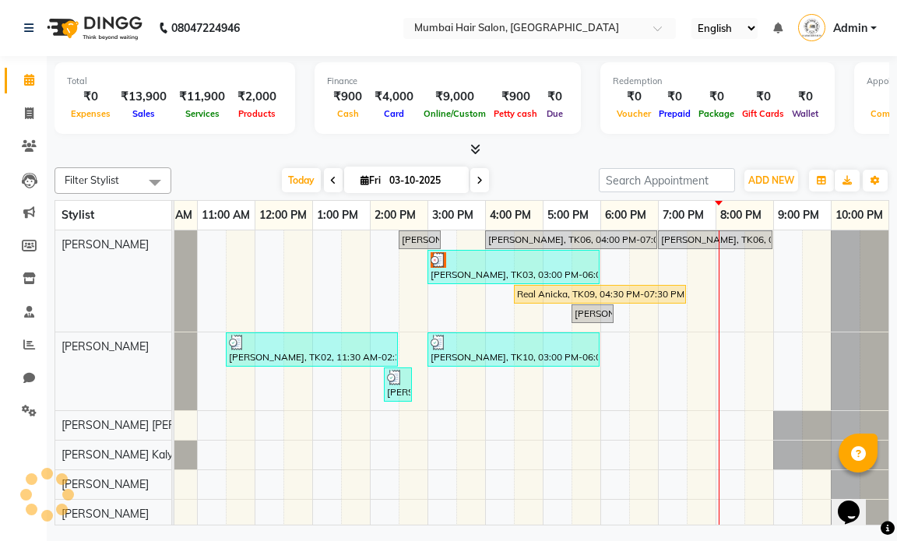
click at [441, 188] on input "03-10-2025" at bounding box center [424, 180] width 78 height 23
select select "10"
select select "2025"
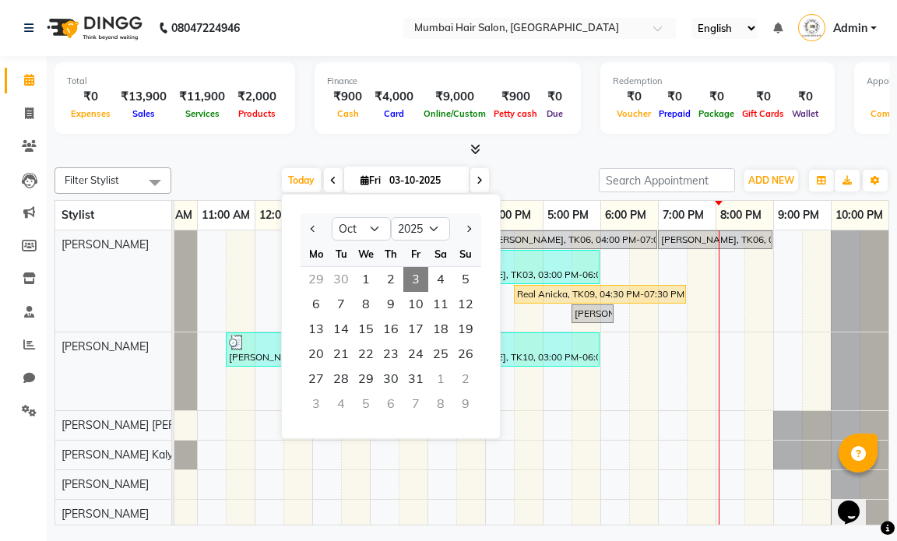
click at [441, 179] on input "03-10-2025" at bounding box center [424, 180] width 78 height 23
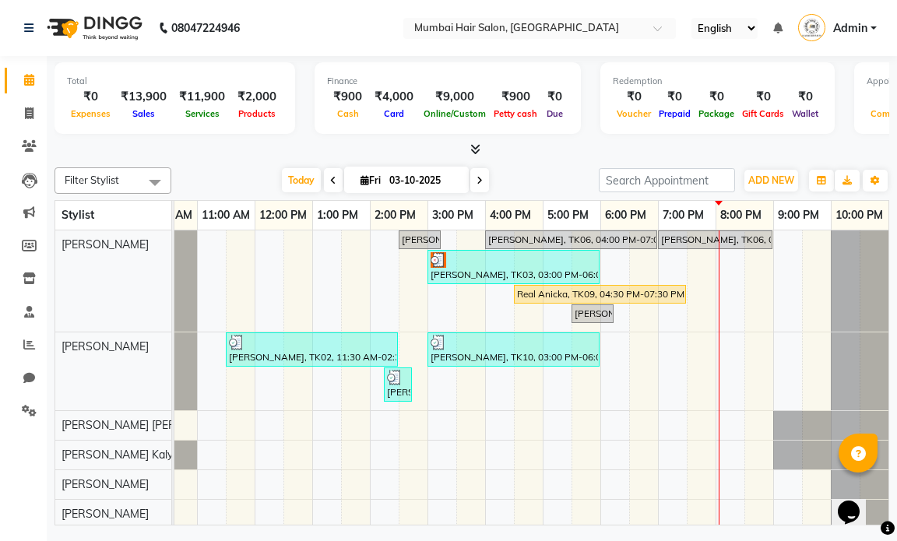
click at [438, 192] on span "[DATE]" at bounding box center [406, 180] width 125 height 26
click at [439, 179] on input "03-10-2025" at bounding box center [424, 180] width 78 height 23
select select "10"
select select "2025"
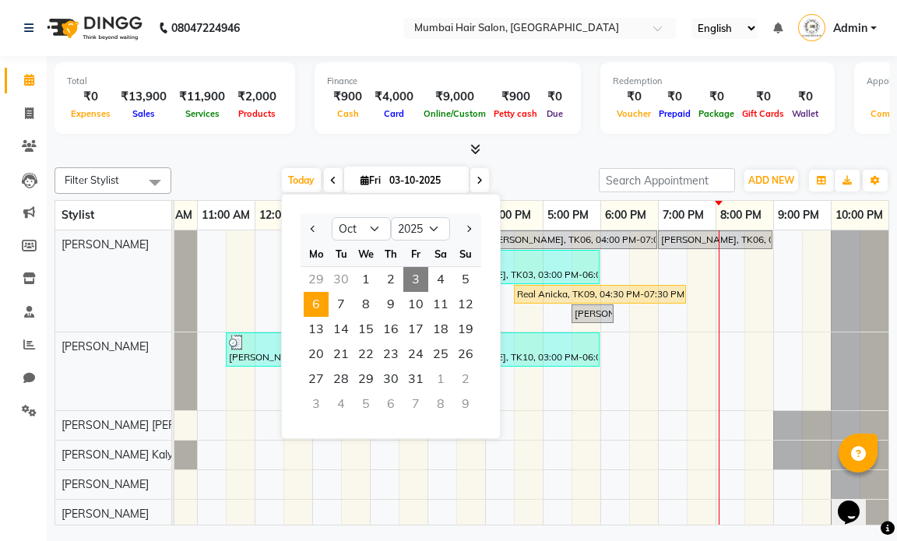
click at [317, 312] on span "6" at bounding box center [316, 304] width 25 height 25
type input "[DATE]"
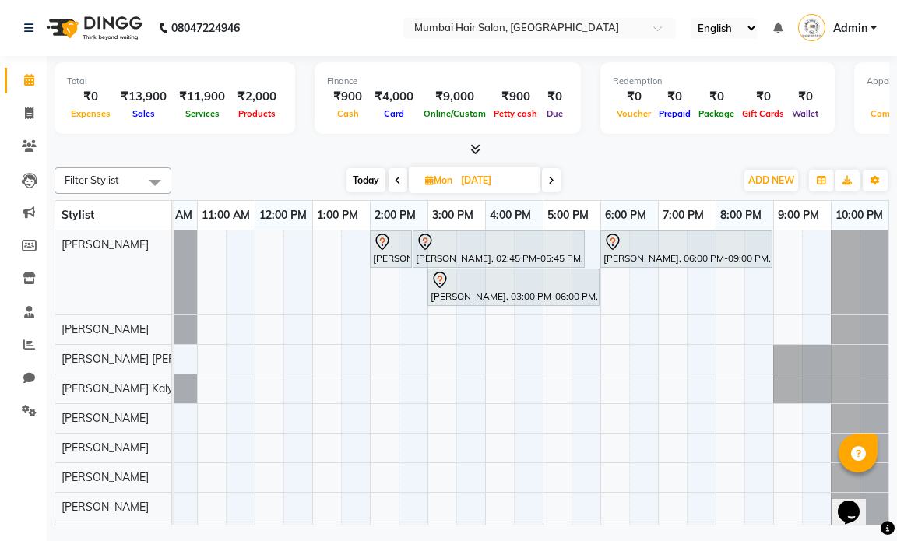
click at [469, 182] on input "[DATE]" at bounding box center [495, 180] width 78 height 23
select select "10"
select select "2025"
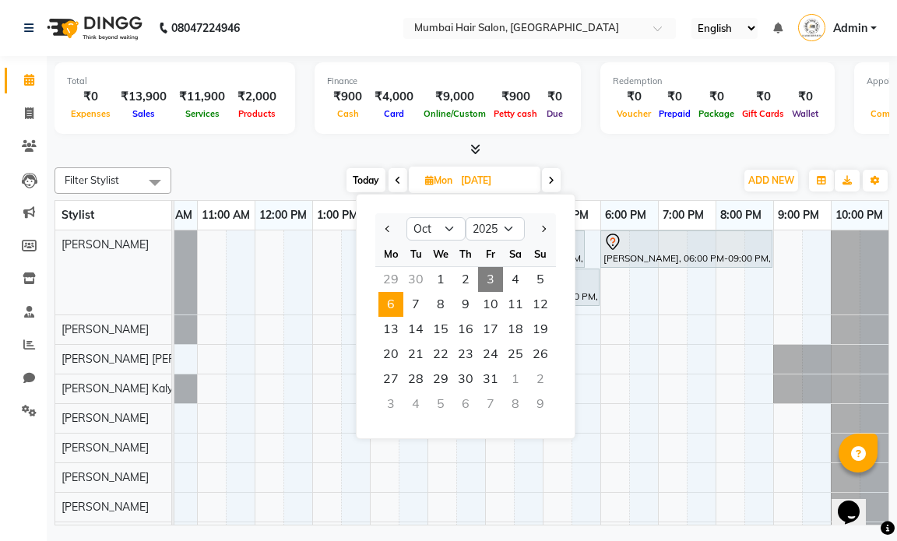
click at [488, 280] on span "3" at bounding box center [490, 279] width 25 height 25
type input "03-10-2025"
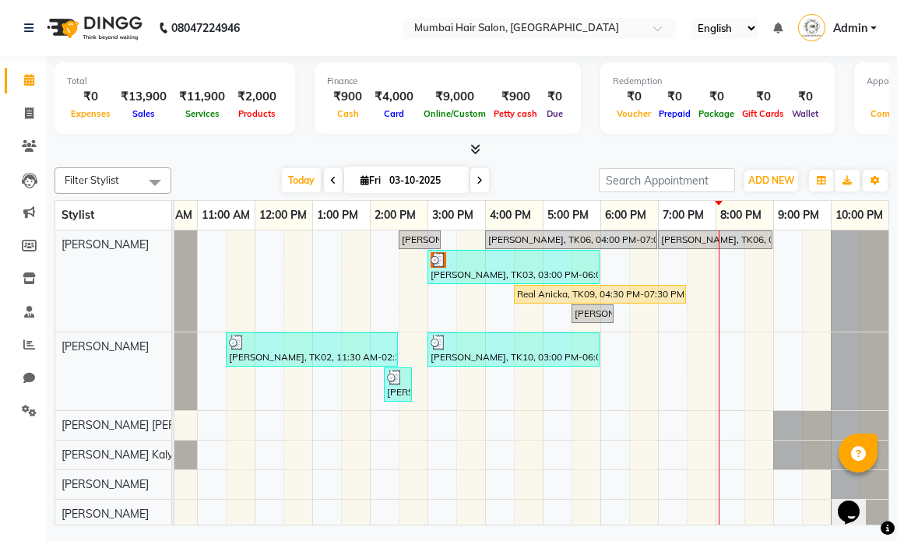
click at [438, 173] on input "03-10-2025" at bounding box center [424, 180] width 78 height 23
select select "10"
select select "2025"
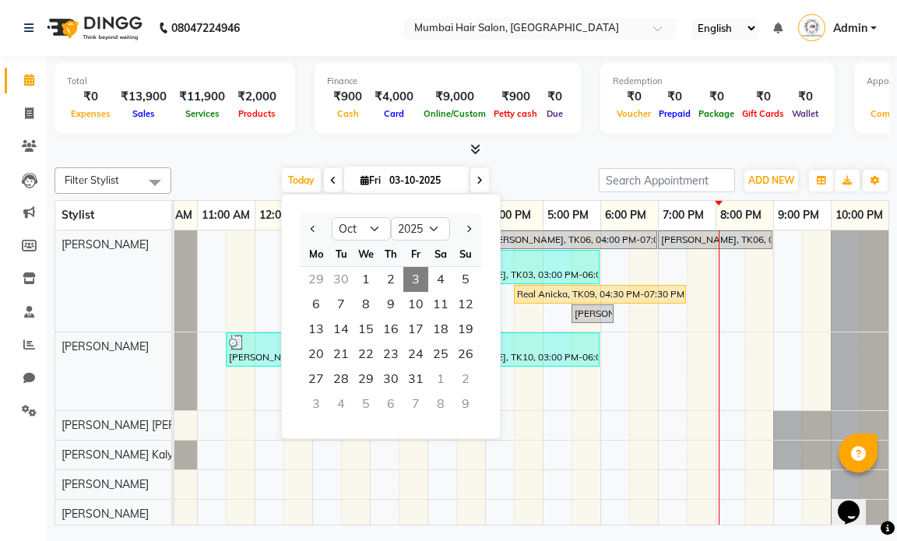
click at [499, 182] on div "[DATE] [DATE] Jan Feb Mar Apr May Jun [DATE] Aug Sep Oct Nov [DATE] 2016 2017 2…" at bounding box center [385, 180] width 412 height 23
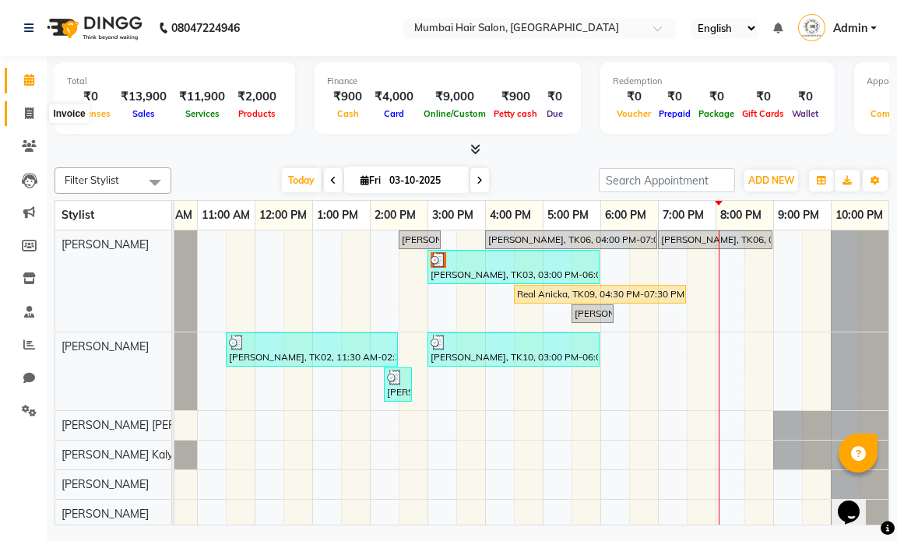
click at [34, 109] on span at bounding box center [29, 114] width 27 height 18
select select "service"
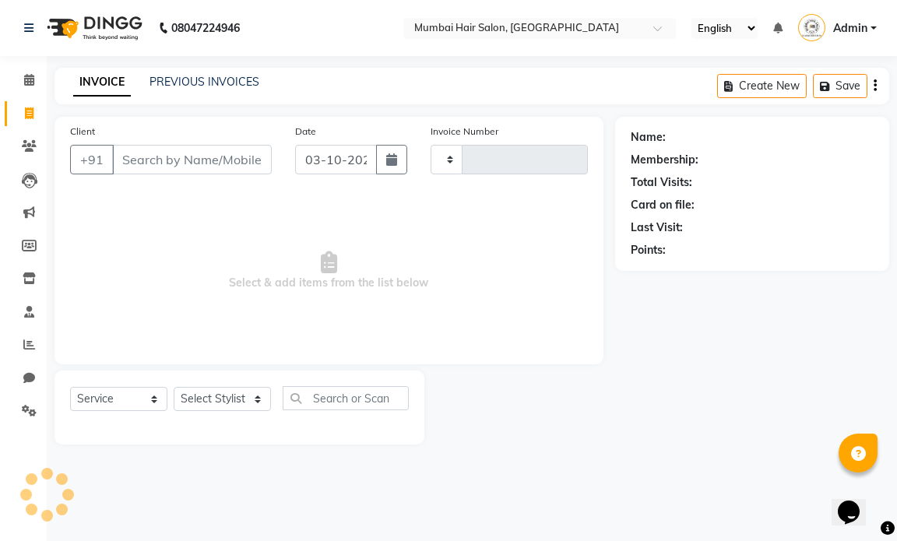
type input "1518"
select select "7487"
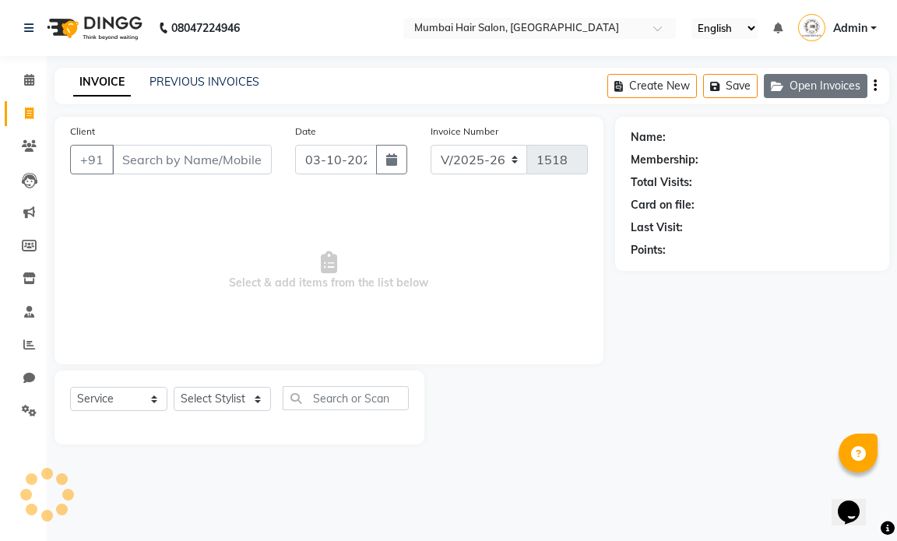
click at [810, 91] on button "Open Invoices" at bounding box center [816, 86] width 104 height 24
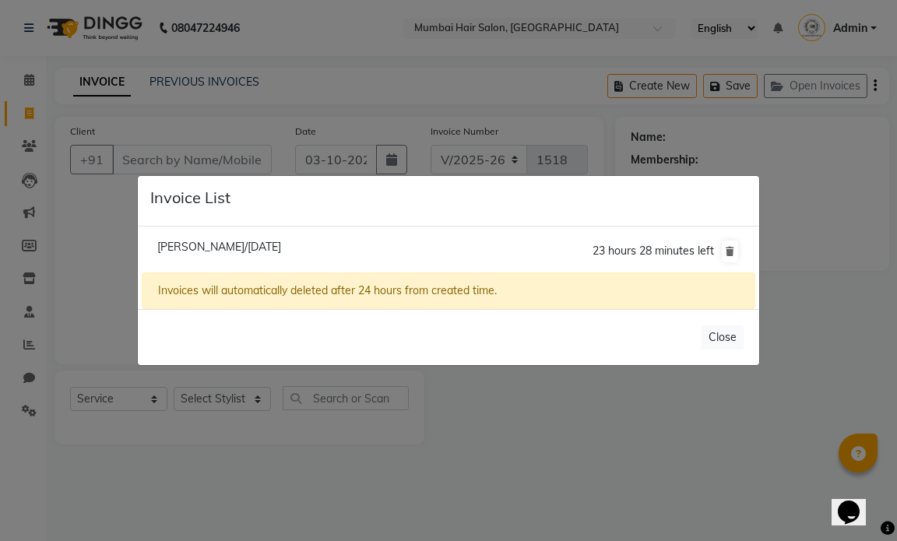
click at [231, 229] on div "[PERSON_NAME]/[DATE] 23 hours 28 minutes left Invoices will automatically delet…" at bounding box center [448, 268] width 621 height 83
click at [245, 256] on li "[PERSON_NAME]/[DATE] 23 hours 28 minutes left" at bounding box center [449, 252] width 614 height 44
click at [258, 241] on span "[PERSON_NAME]/[DATE]" at bounding box center [219, 247] width 124 height 14
type input "7400109856"
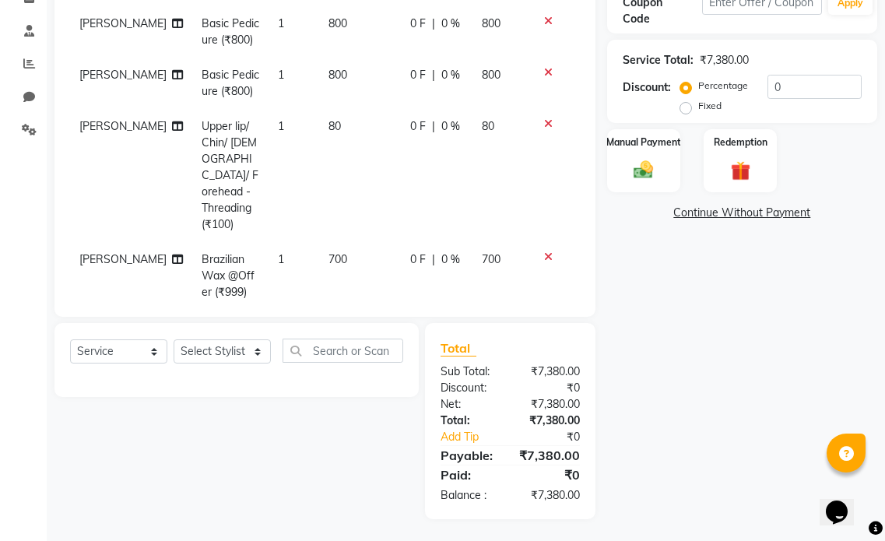
scroll to position [283, 0]
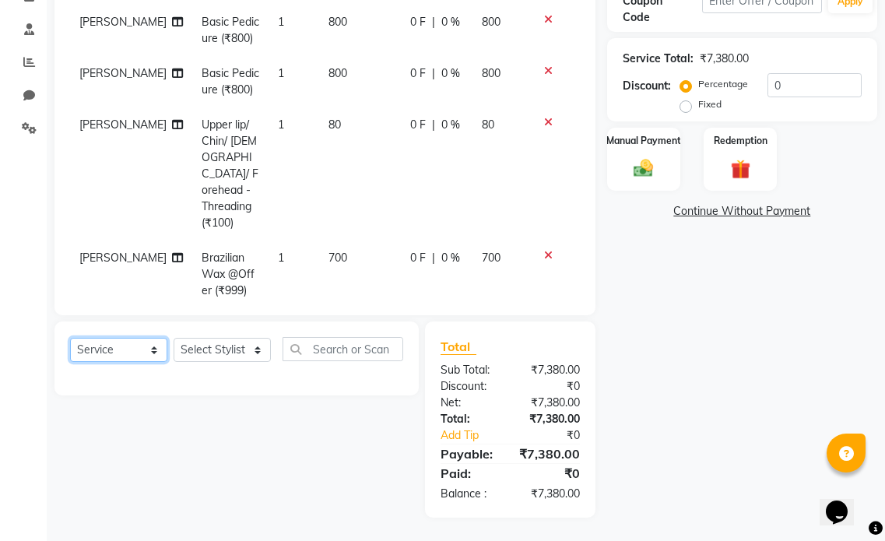
click at [116, 341] on select "Select Service Product Membership Package Voucher Prepaid Gift Card" at bounding box center [118, 350] width 97 height 24
click at [126, 355] on select "Select Service Product Membership Package Voucher Prepaid Gift Card" at bounding box center [118, 350] width 97 height 24
click at [212, 356] on select "Select Stylist [PERSON_NAME] [PERSON_NAME] [PERSON_NAME] [PERSON_NAME] Firdous …" at bounding box center [222, 350] width 97 height 24
select select "66010"
click at [174, 338] on select "Select Stylist [PERSON_NAME] [PERSON_NAME] [PERSON_NAME] [PERSON_NAME] Firdous …" at bounding box center [222, 350] width 97 height 24
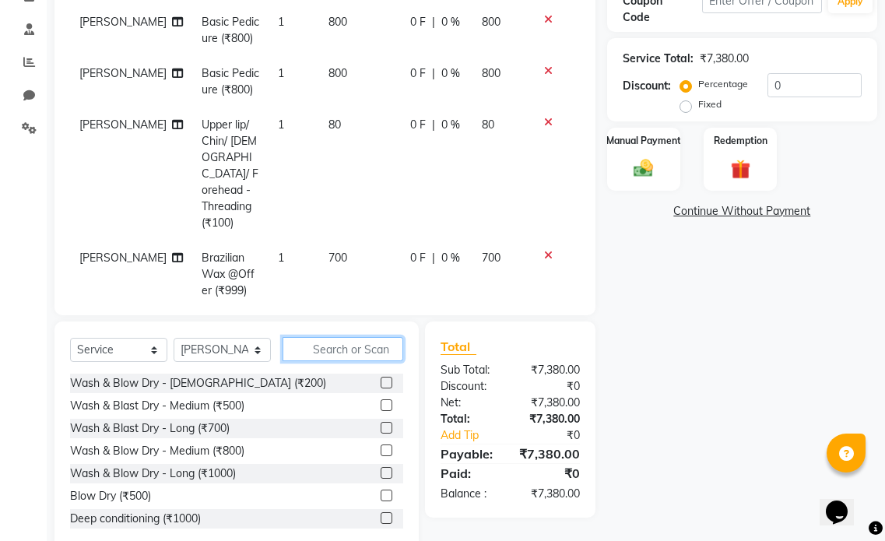
click at [309, 346] on input "text" at bounding box center [343, 349] width 121 height 24
click at [346, 339] on input "text" at bounding box center [343, 349] width 121 height 24
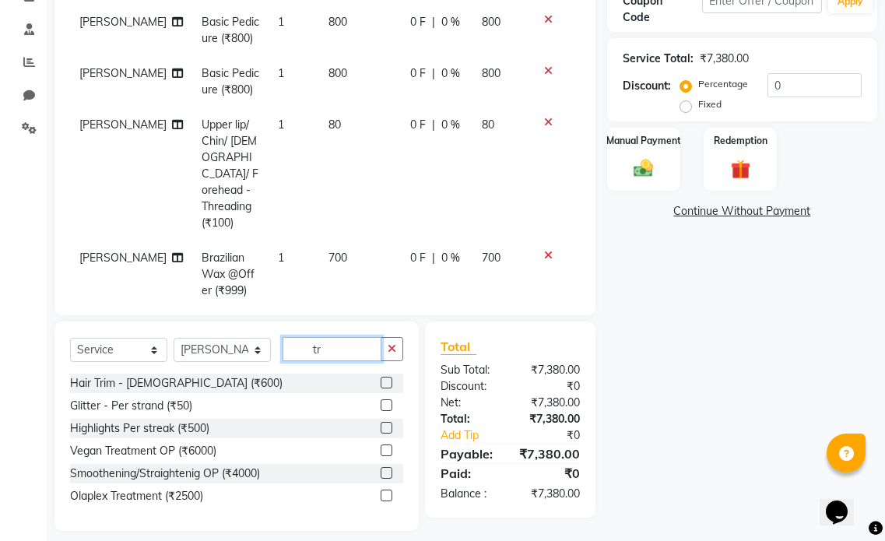
type input "tr"
click at [385, 381] on label at bounding box center [387, 383] width 12 height 12
click at [385, 381] on input "checkbox" at bounding box center [386, 383] width 10 height 10
checkbox input "false"
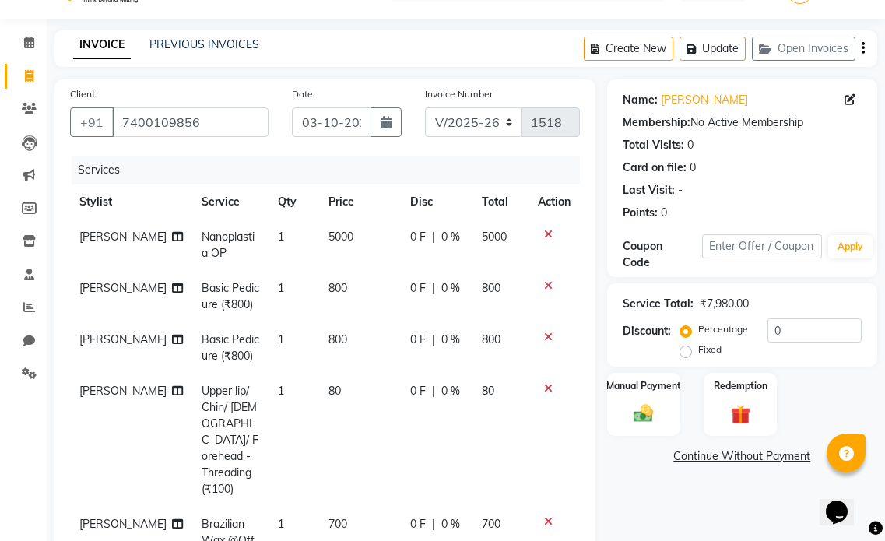
scroll to position [0, 0]
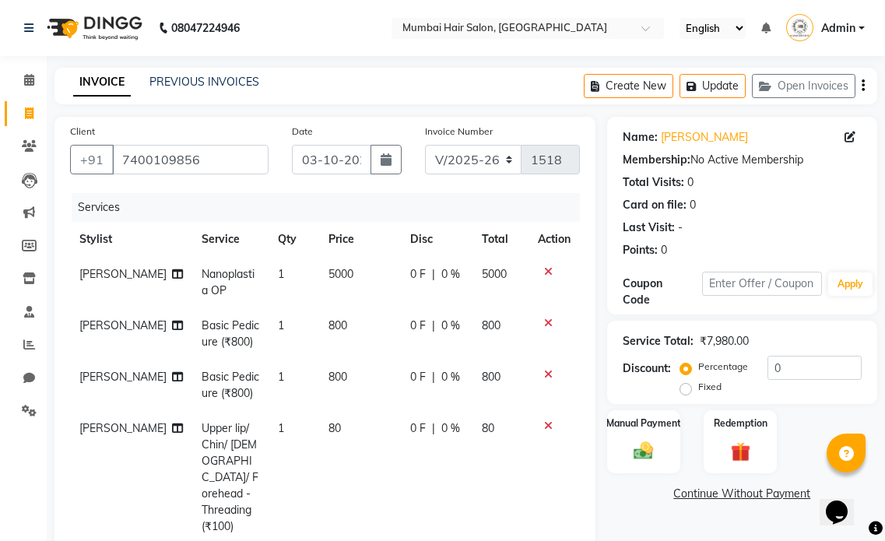
click at [319, 301] on td "5000" at bounding box center [359, 282] width 81 height 51
select select "66010"
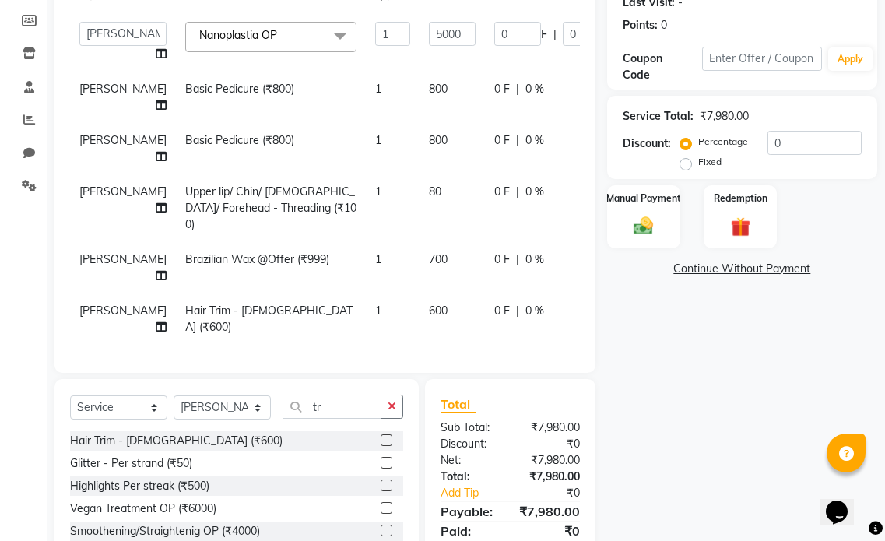
scroll to position [234, 0]
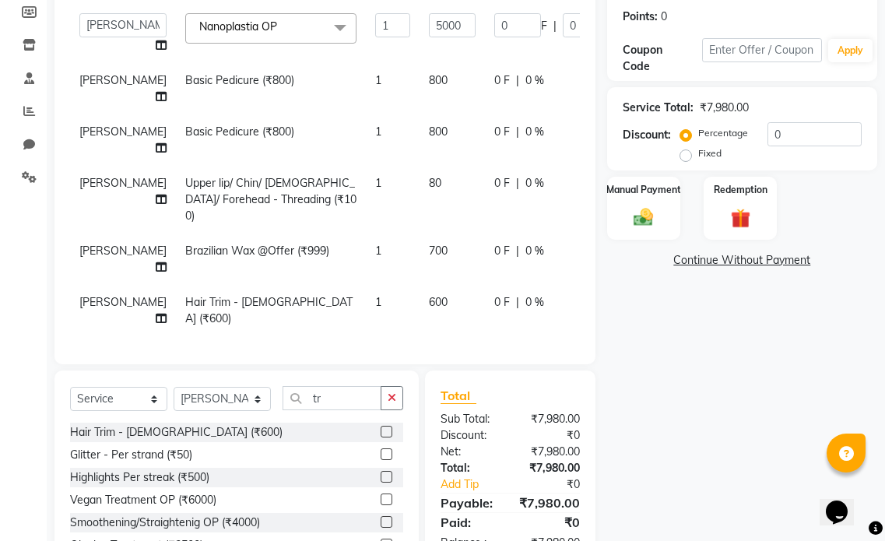
click at [429, 295] on span "600" at bounding box center [438, 302] width 19 height 14
select select "66010"
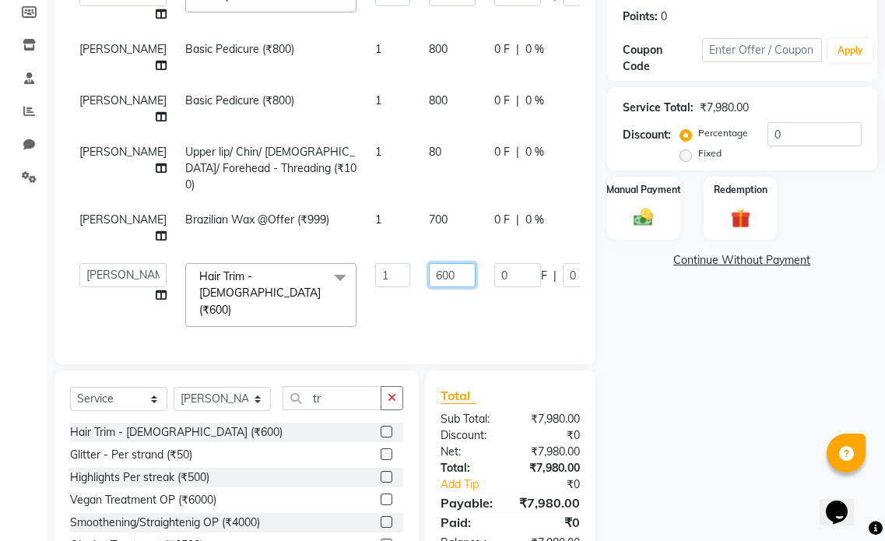
drag, startPoint x: 393, startPoint y: 287, endPoint x: 385, endPoint y: 285, distance: 8.7
click at [429, 285] on input "600" at bounding box center [452, 275] width 47 height 24
type input "1000"
click at [420, 308] on td "1000" at bounding box center [452, 295] width 65 height 83
select select "66010"
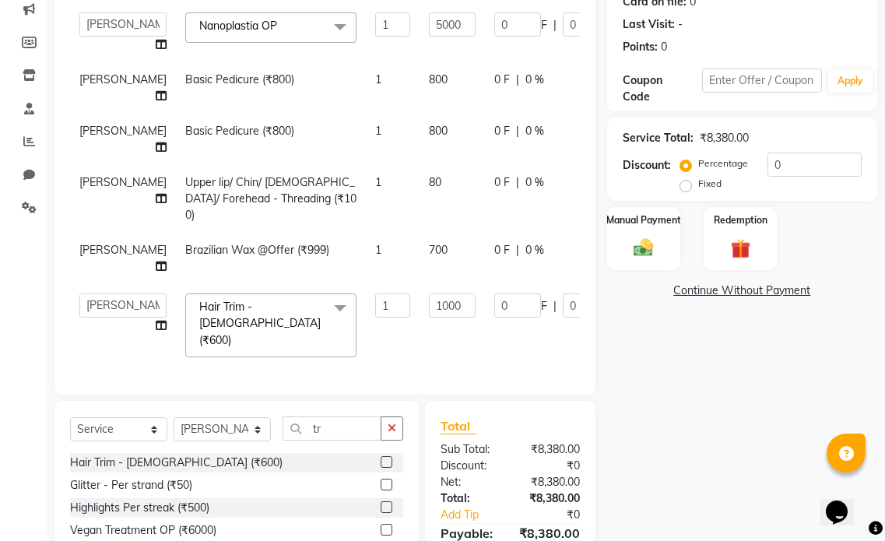
scroll to position [62, 0]
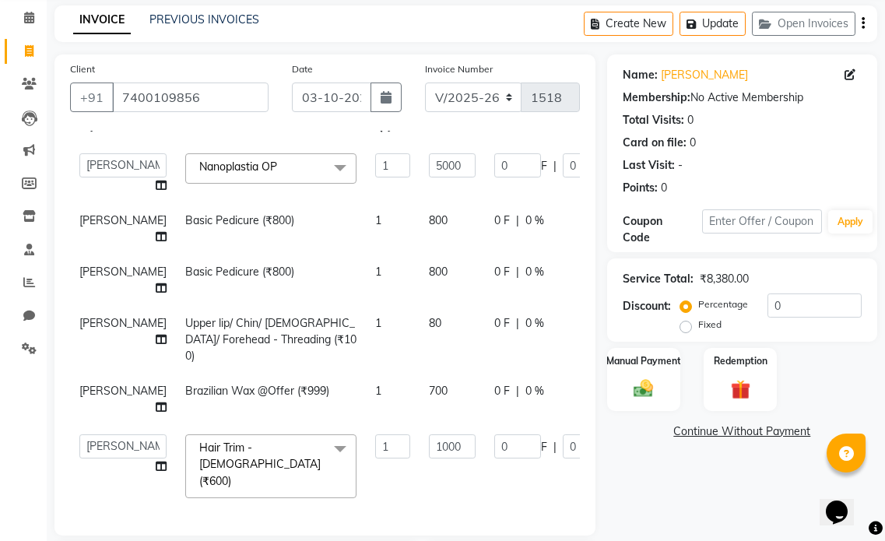
click at [519, 420] on td "0 F | 0 %" at bounding box center [556, 399] width 143 height 51
select select "91005"
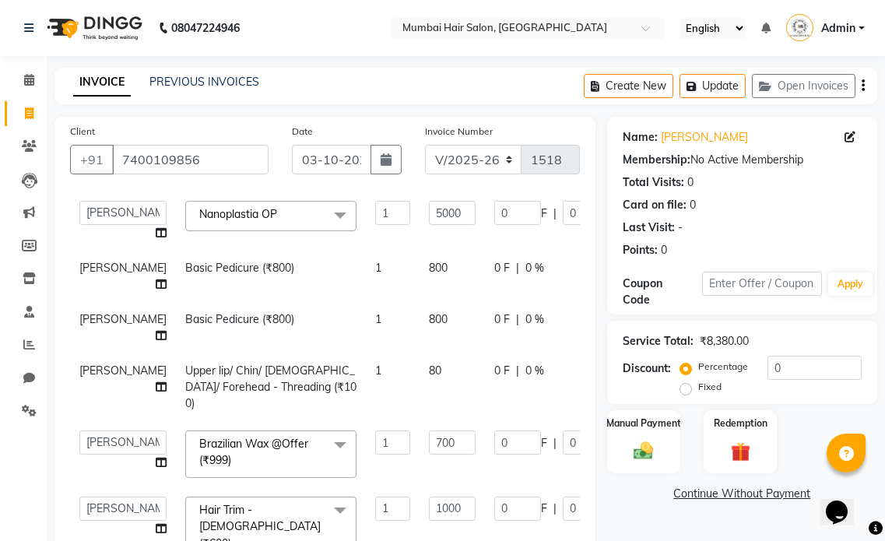
scroll to position [0, 0]
click at [561, 322] on td "0 F | 0 %" at bounding box center [556, 327] width 143 height 51
select select "91005"
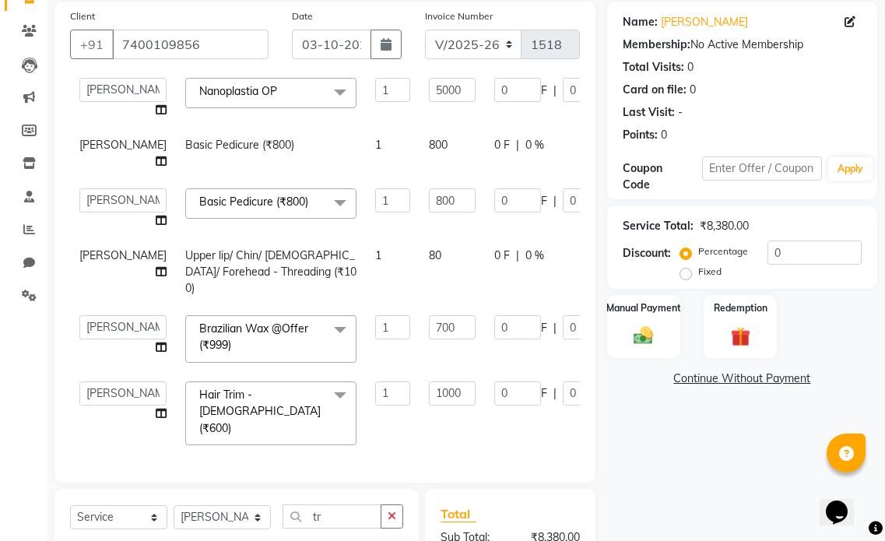
scroll to position [296, 0]
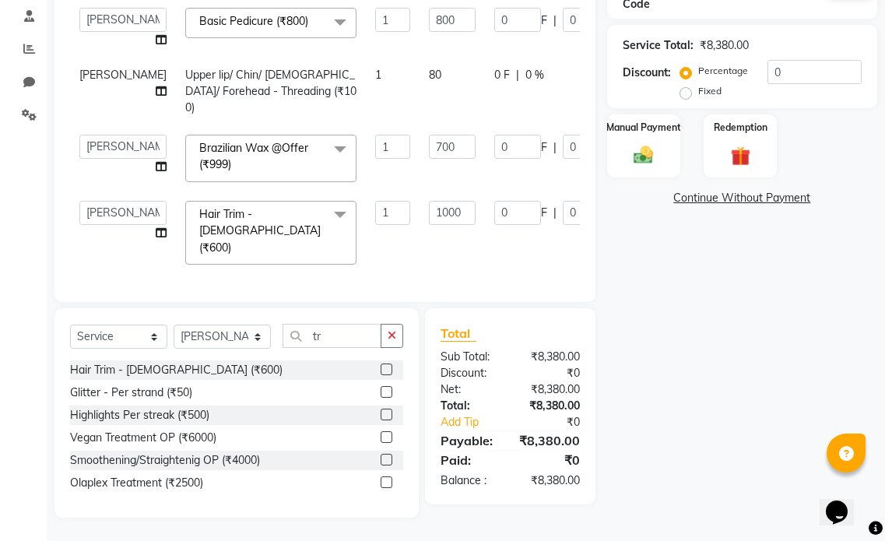
click at [689, 304] on div "Name: [PERSON_NAME] Membership: No Active Membership Total Visits: 0 Card on fi…" at bounding box center [748, 169] width 282 height 697
click at [366, 192] on td "1" at bounding box center [393, 158] width 54 height 66
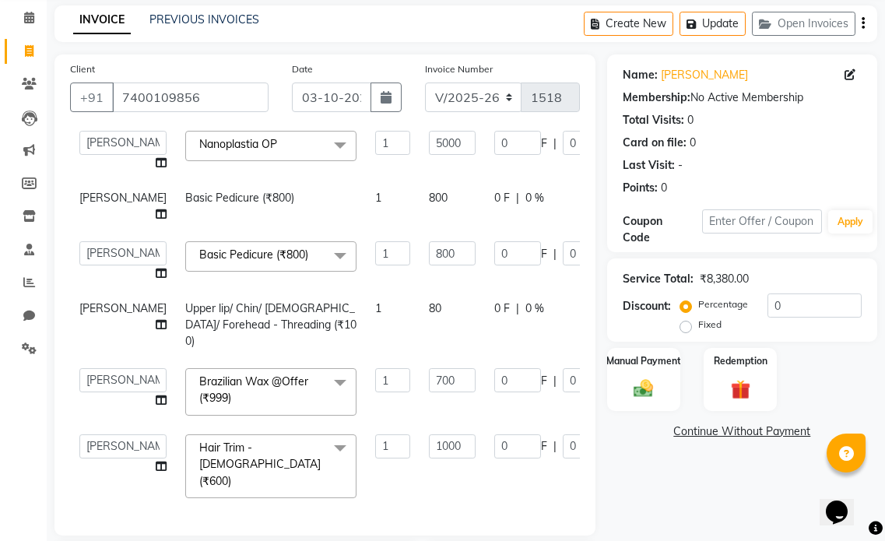
scroll to position [0, 0]
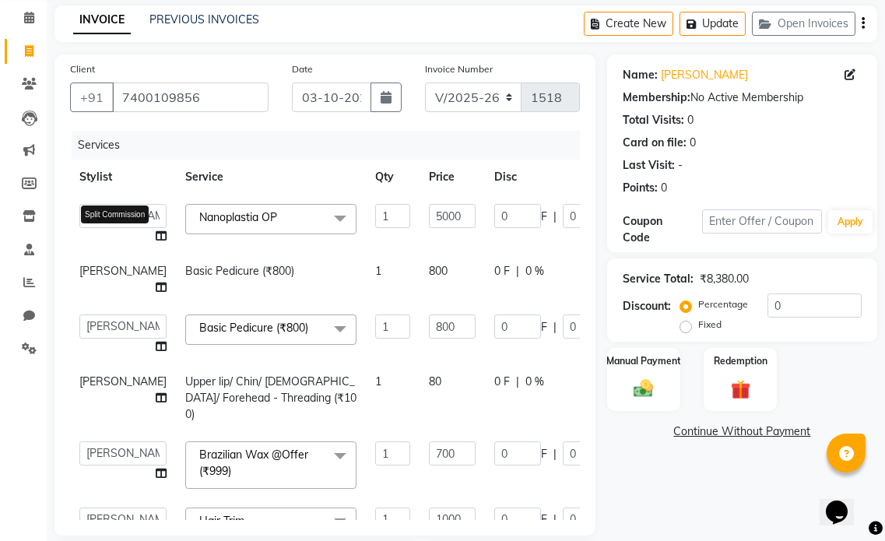
click at [156, 234] on icon at bounding box center [161, 235] width 11 height 11
select select "66010"
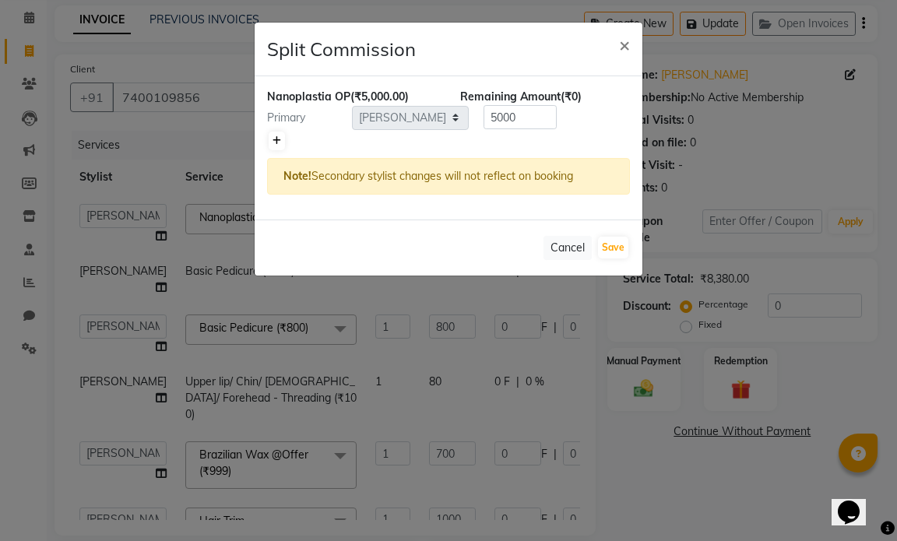
click at [276, 138] on icon at bounding box center [276, 140] width 9 height 9
type input "2500"
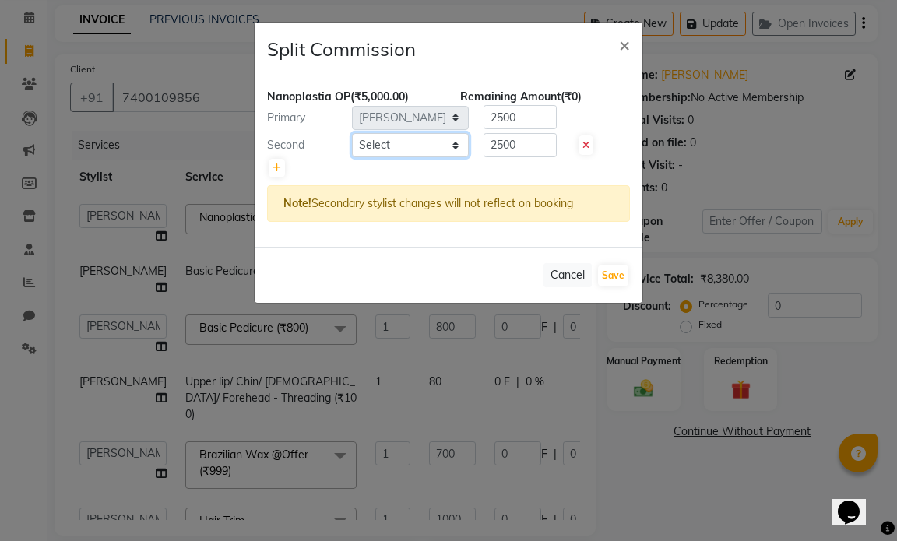
click at [447, 145] on select "Select [PERSON_NAME] [PERSON_NAME] [PERSON_NAME] [PERSON_NAME] [PERSON_NAME] MH…" at bounding box center [410, 145] width 117 height 24
select select "90526"
click at [352, 133] on select "Select [PERSON_NAME] [PERSON_NAME] [PERSON_NAME] [PERSON_NAME] [PERSON_NAME] MH…" at bounding box center [410, 145] width 117 height 24
click at [279, 170] on icon at bounding box center [276, 167] width 9 height 9
type input "1666.67"
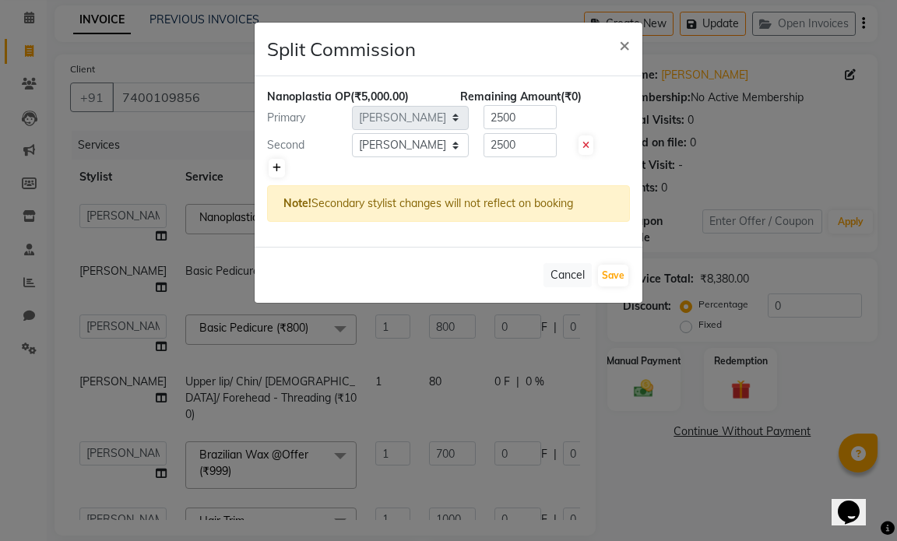
type input "1666.67"
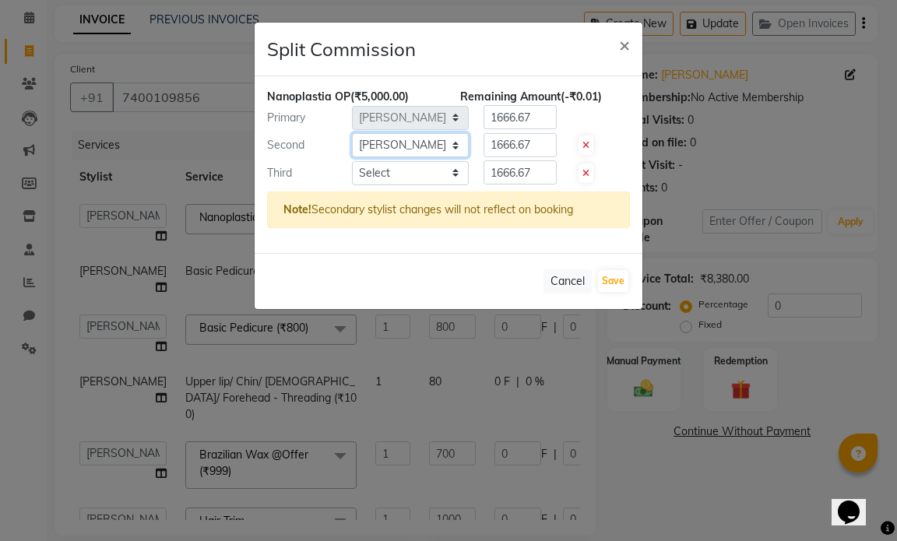
click at [406, 139] on select "Select [PERSON_NAME] [PERSON_NAME] [PERSON_NAME] [PERSON_NAME] [PERSON_NAME] MH…" at bounding box center [410, 145] width 117 height 24
click at [402, 174] on select "Select [PERSON_NAME] [PERSON_NAME] [PERSON_NAME] [PERSON_NAME] [PERSON_NAME] MH…" at bounding box center [410, 173] width 117 height 24
select select "88916"
click at [352, 161] on select "Select [PERSON_NAME] [PERSON_NAME] [PERSON_NAME] [PERSON_NAME] [PERSON_NAME] MH…" at bounding box center [410, 173] width 117 height 24
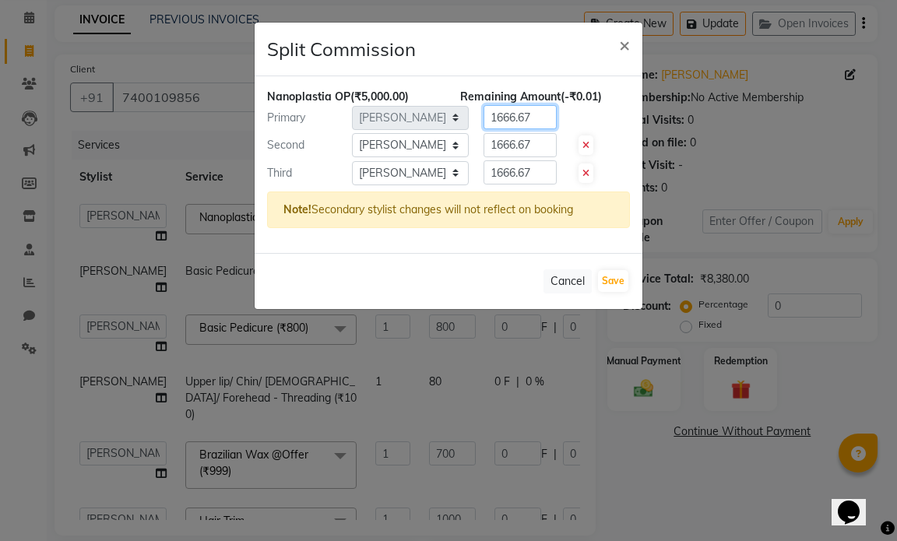
drag, startPoint x: 534, startPoint y: 123, endPoint x: 483, endPoint y: 119, distance: 51.5
click at [483, 119] on div "1666.67" at bounding box center [517, 117] width 97 height 24
type input "1000"
drag, startPoint x: 541, startPoint y: 140, endPoint x: 485, endPoint y: 140, distance: 56.1
click at [485, 140] on input "1666.67" at bounding box center [519, 145] width 73 height 24
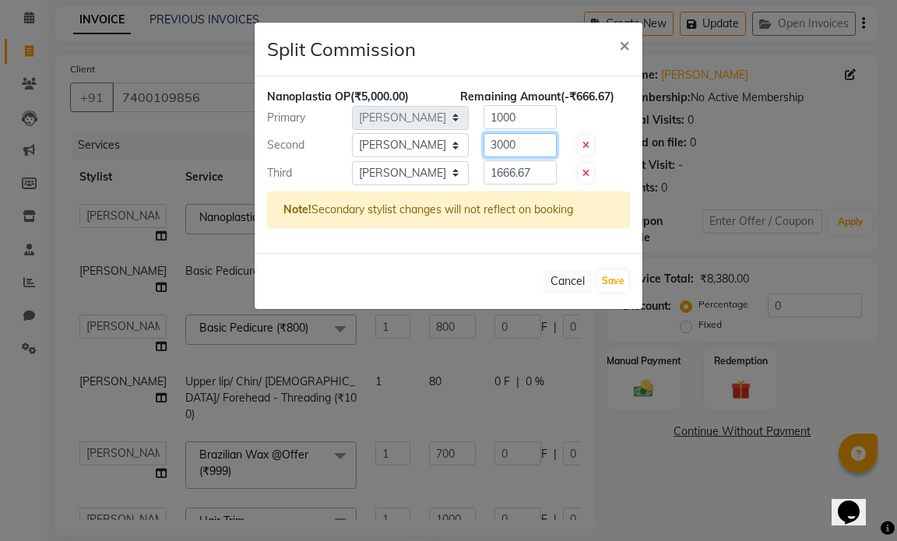
type input "3000"
drag, startPoint x: 542, startPoint y: 174, endPoint x: 487, endPoint y: 170, distance: 55.5
click at [487, 170] on input "1666.67" at bounding box center [519, 172] width 73 height 24
type input "2000"
drag, startPoint x: 501, startPoint y: 118, endPoint x: 489, endPoint y: 118, distance: 12.5
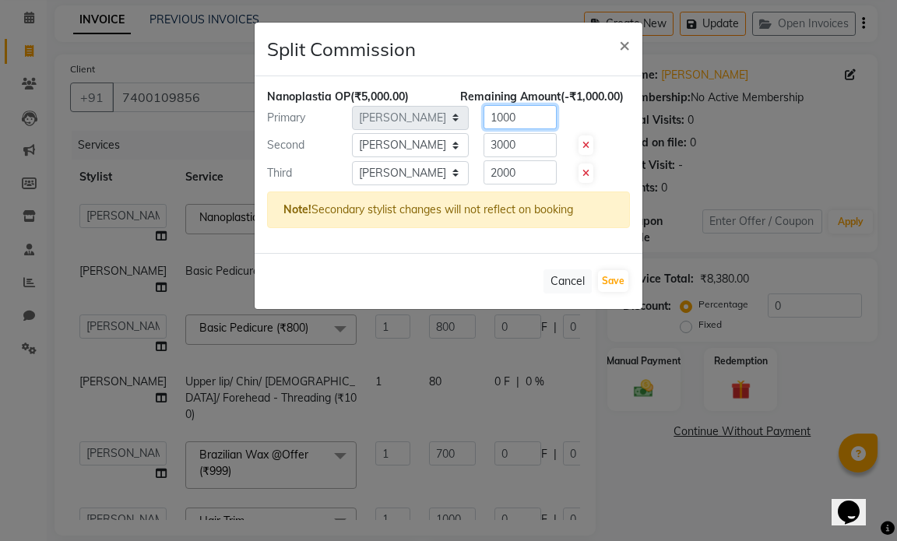
click at [489, 118] on input "1000" at bounding box center [519, 117] width 73 height 24
type input "500"
drag, startPoint x: 516, startPoint y: 177, endPoint x: 490, endPoint y: 174, distance: 25.8
click at [490, 174] on input "2000" at bounding box center [519, 172] width 73 height 24
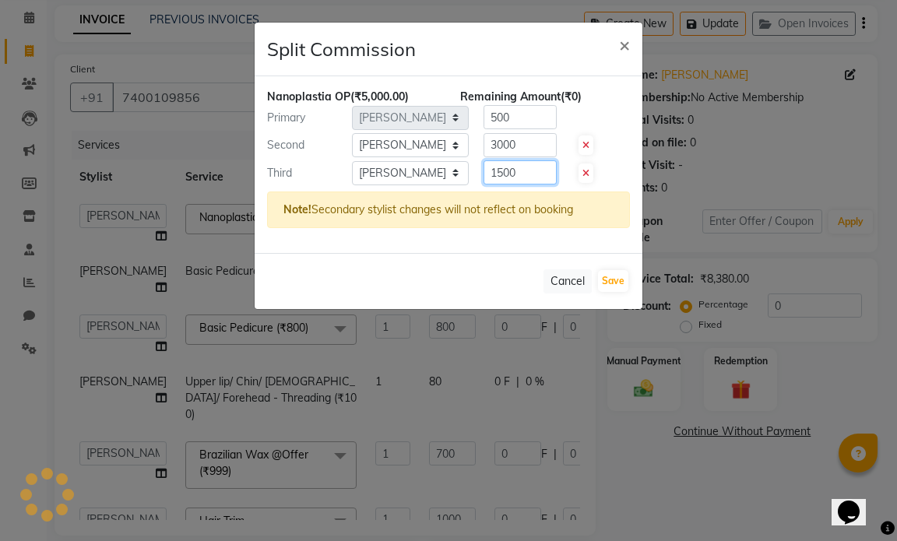
type input "1500"
drag, startPoint x: 508, startPoint y: 145, endPoint x: 480, endPoint y: 143, distance: 27.3
click at [480, 143] on div "3000" at bounding box center [517, 145] width 97 height 24
type input "2500"
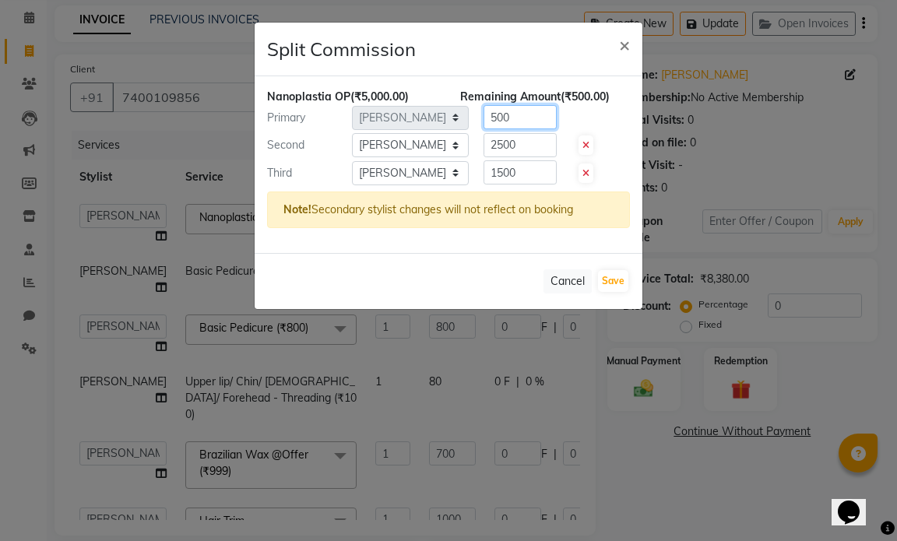
drag, startPoint x: 519, startPoint y: 120, endPoint x: 483, endPoint y: 119, distance: 36.6
click at [483, 119] on div "500" at bounding box center [517, 117] width 97 height 24
type input "1000"
click at [548, 174] on input "1500" at bounding box center [519, 172] width 73 height 24
click at [571, 192] on div "Note! Secondary stylist changes will not reflect on booking" at bounding box center [448, 210] width 363 height 37
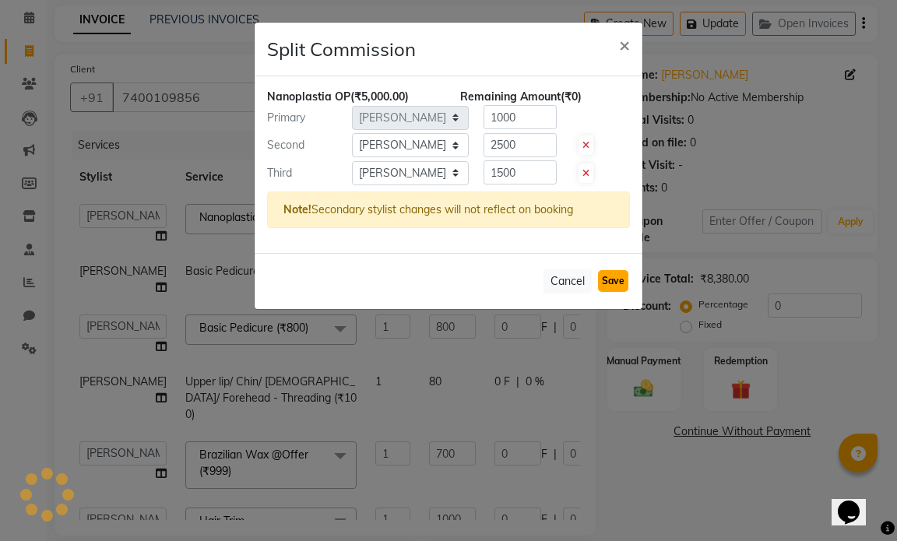
click at [612, 276] on button "Save" at bounding box center [613, 281] width 30 height 22
select select "Select"
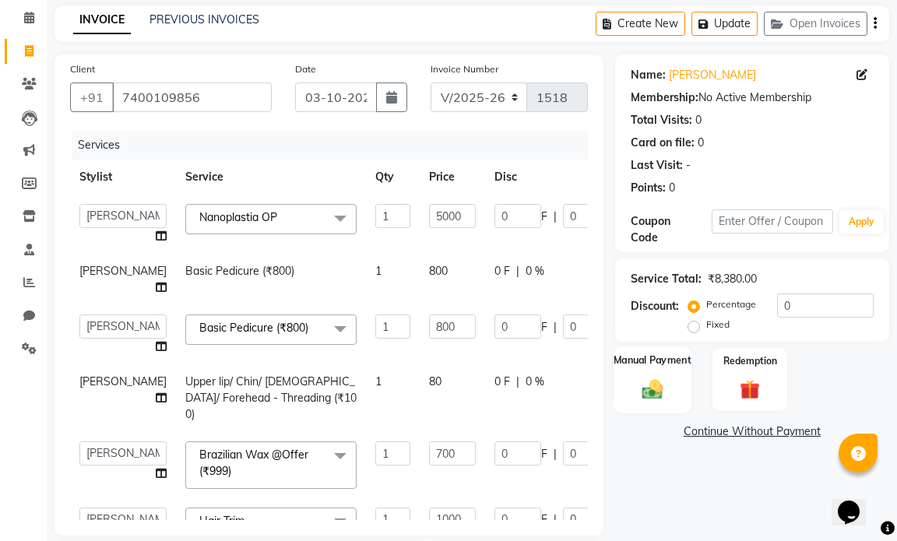
click at [636, 389] on img at bounding box center [651, 389] width 33 height 24
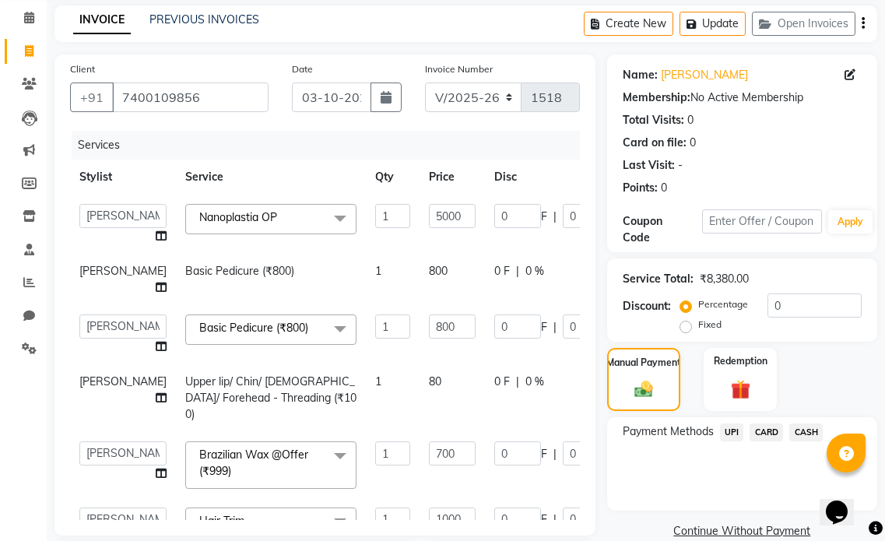
click at [733, 435] on span "UPI" at bounding box center [732, 433] width 24 height 18
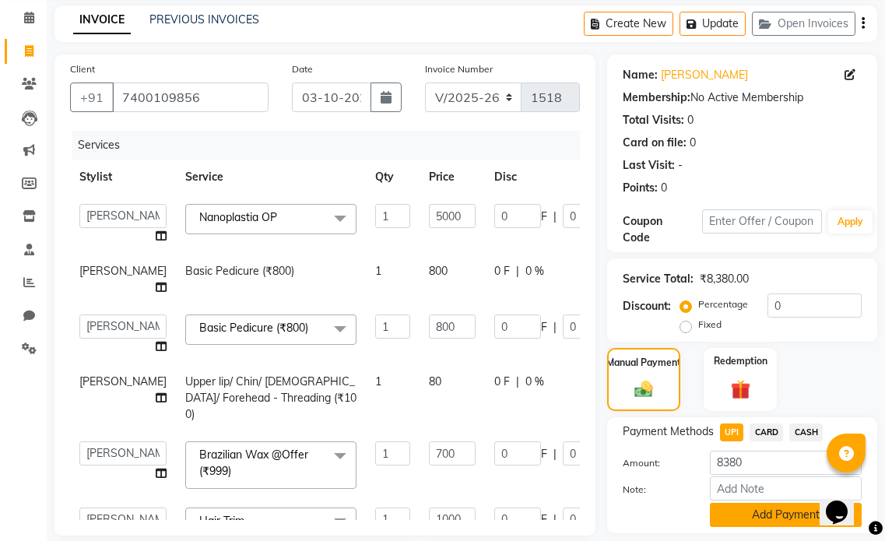
click at [741, 511] on button "Add Payment" at bounding box center [786, 515] width 152 height 24
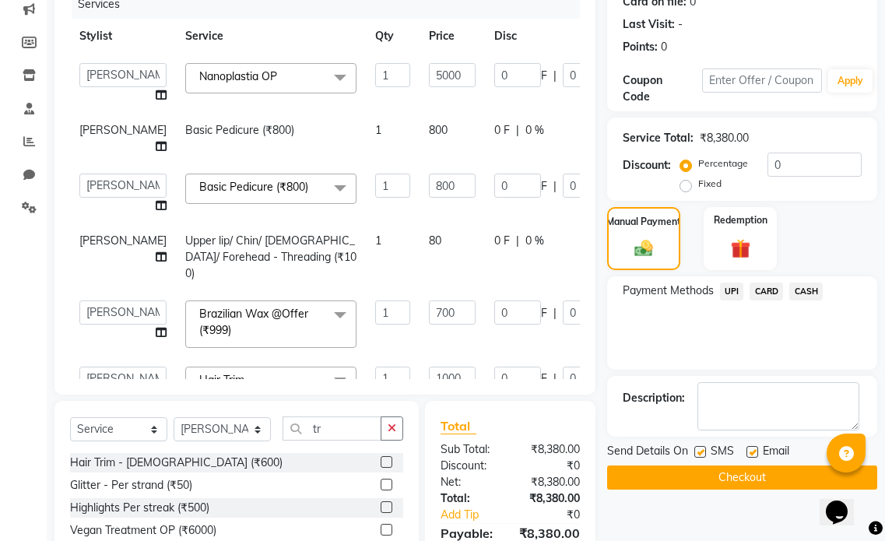
scroll to position [218, 0]
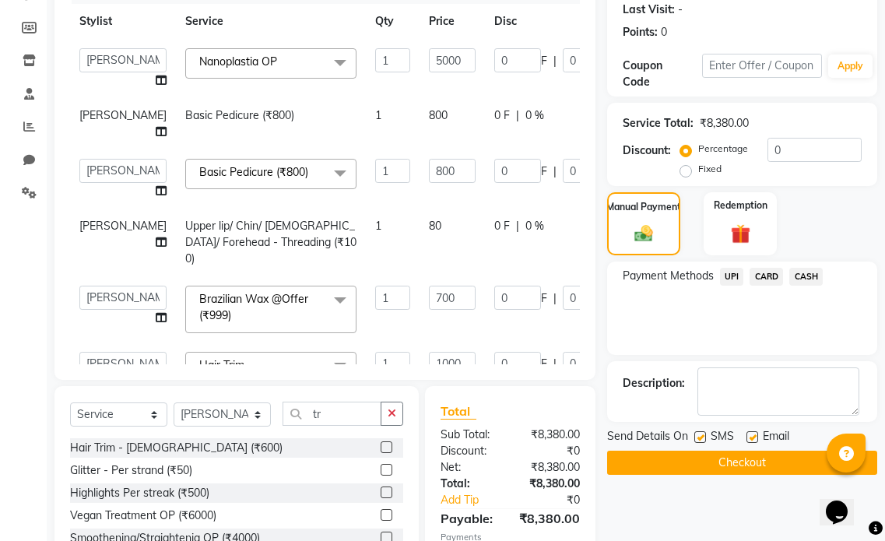
click at [755, 434] on label at bounding box center [753, 437] width 12 height 12
click at [755, 434] on input "checkbox" at bounding box center [752, 438] width 10 height 10
checkbox input "false"
click at [741, 459] on button "Checkout" at bounding box center [742, 463] width 270 height 24
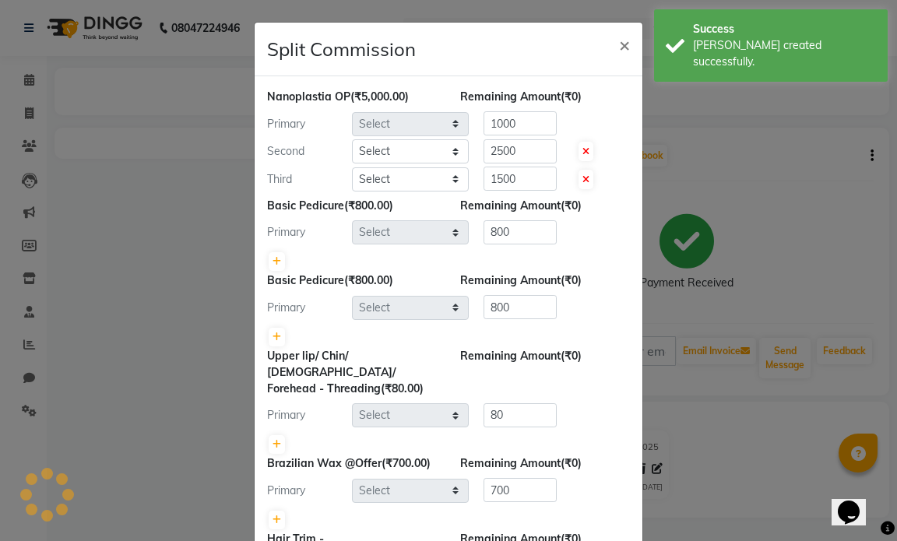
select select "66010"
select select "90526"
select select "88916"
select select "91005"
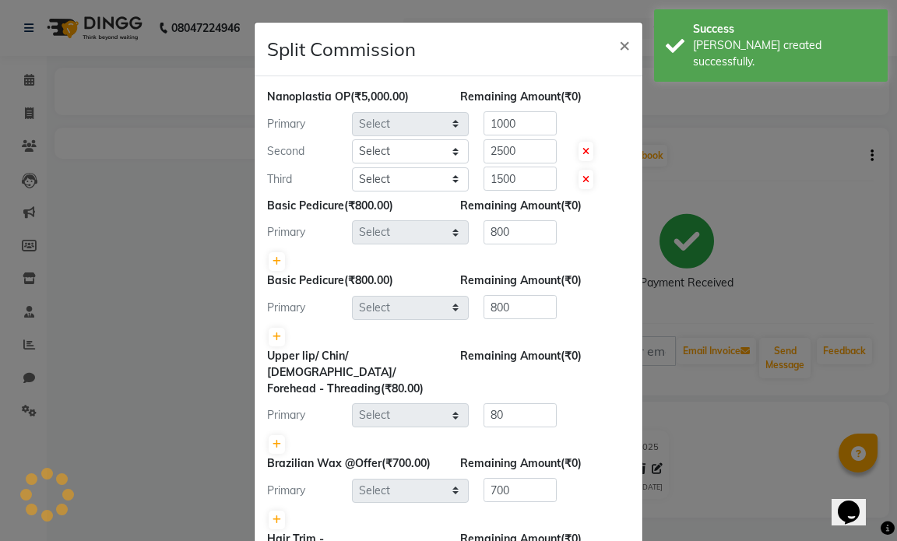
select select "91005"
select select "66010"
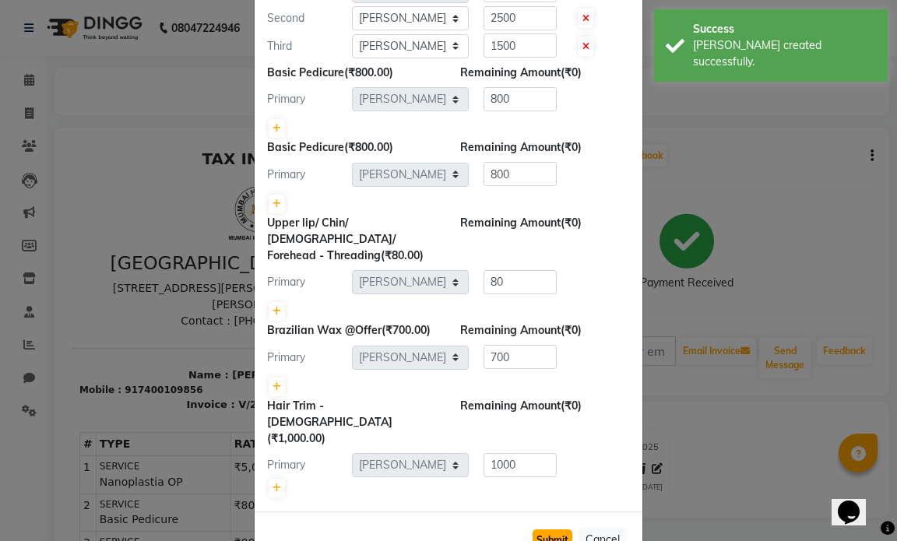
click at [550, 529] on button "Submit" at bounding box center [553, 540] width 40 height 22
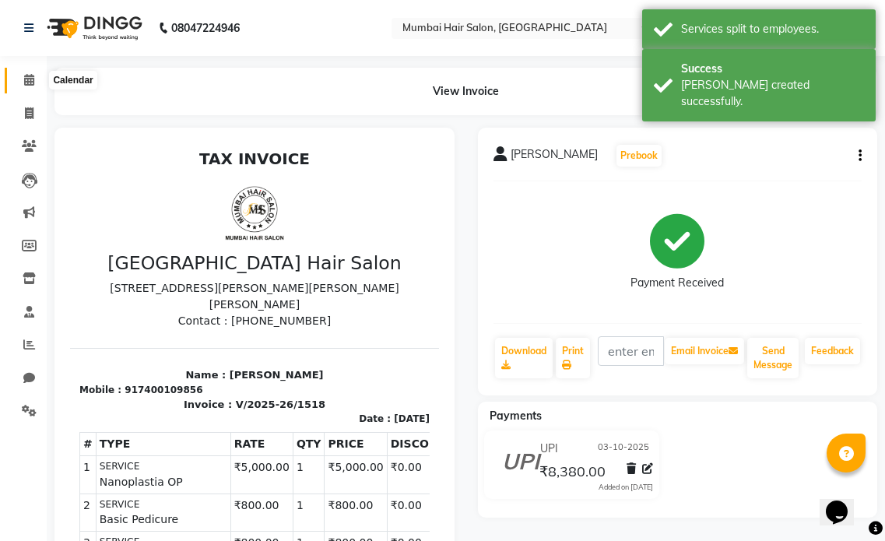
click at [32, 79] on icon at bounding box center [29, 80] width 10 height 12
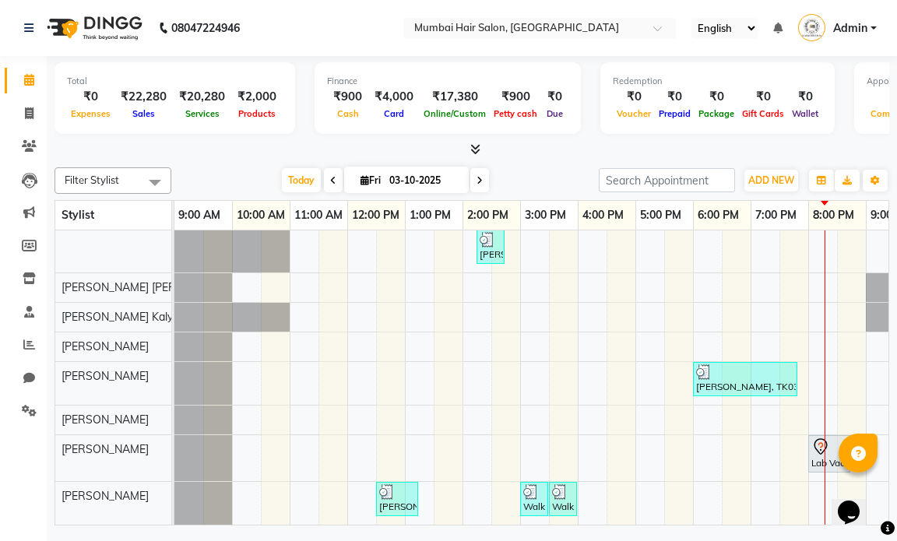
scroll to position [0, 85]
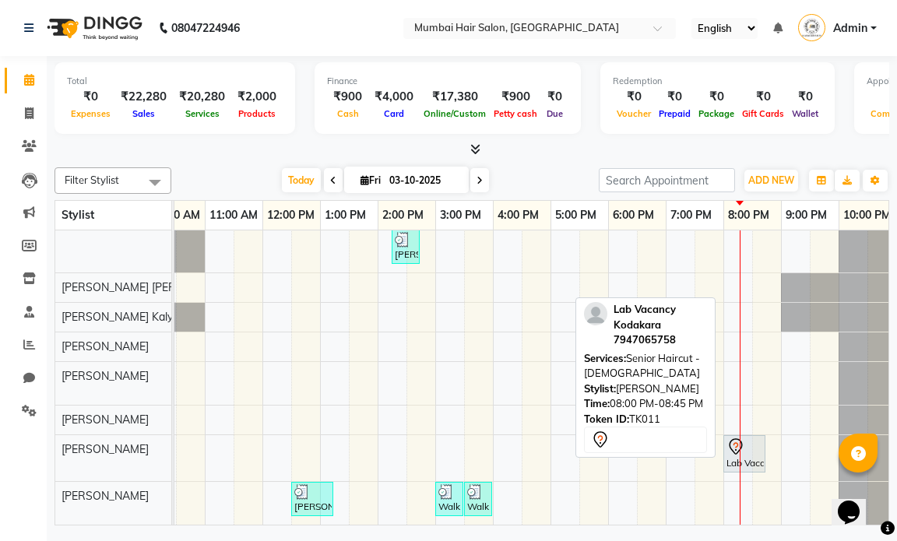
click at [753, 447] on div "Lab Vacancy Kodakara, TK11, 08:00 PM-08:45 PM, Senior Haircut - [DEMOGRAPHIC_DA…" at bounding box center [744, 454] width 39 height 33
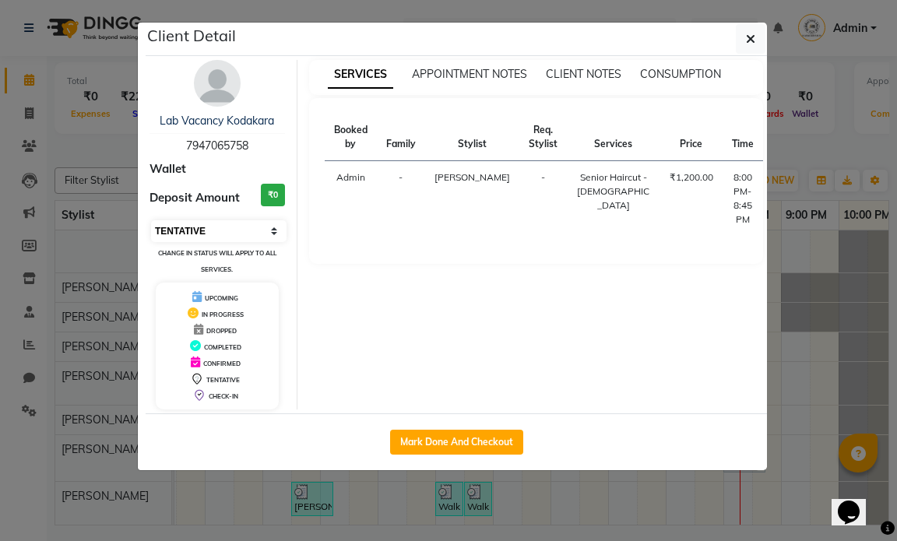
click at [213, 227] on select "Select IN SERVICE CONFIRMED TENTATIVE CHECK IN MARK DONE DROPPED UPCOMING" at bounding box center [218, 231] width 135 height 22
click at [151, 220] on select "Select IN SERVICE CONFIRMED TENTATIVE CHECK IN MARK DONE DROPPED UPCOMING" at bounding box center [218, 231] width 135 height 22
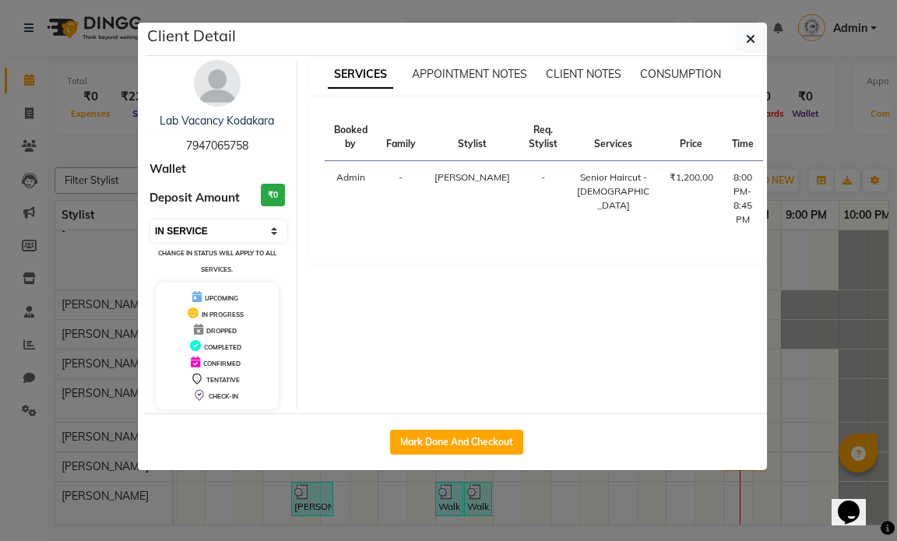
click at [232, 227] on select "Select IN SERVICE CONFIRMED TENTATIVE CHECK IN MARK DONE DROPPED UPCOMING" at bounding box center [218, 231] width 135 height 22
select select "7"
click at [151, 220] on select "Select IN SERVICE CONFIRMED TENTATIVE CHECK IN MARK DONE DROPPED UPCOMING" at bounding box center [218, 231] width 135 height 22
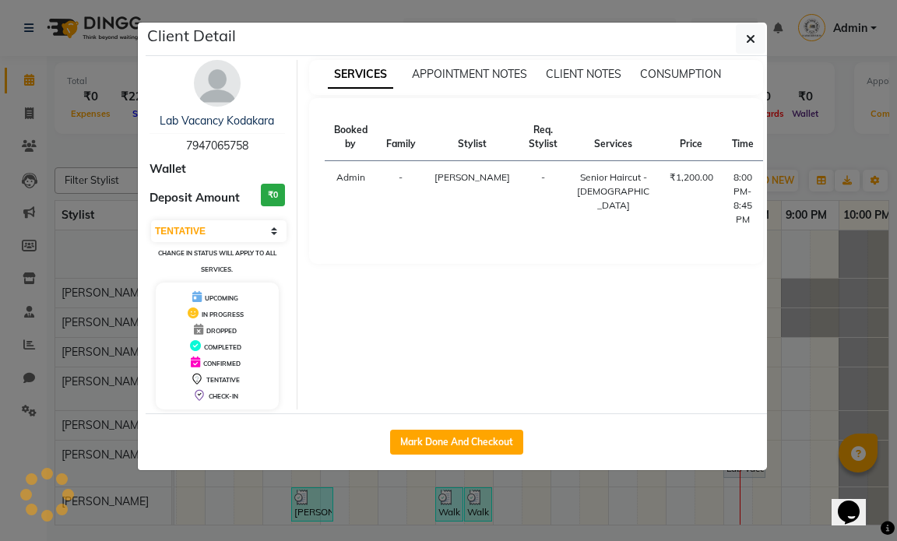
scroll to position [149, 85]
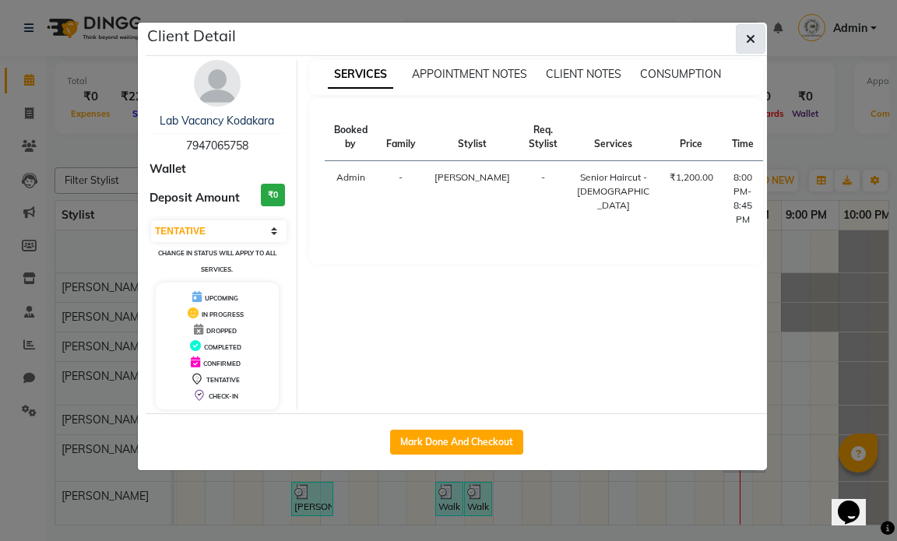
click at [749, 46] on span "button" at bounding box center [750, 39] width 9 height 16
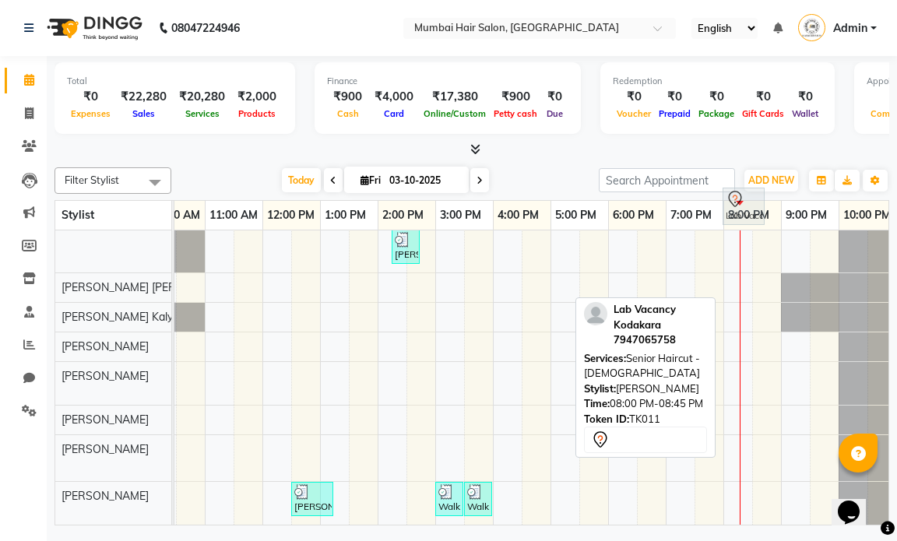
scroll to position [135, 0]
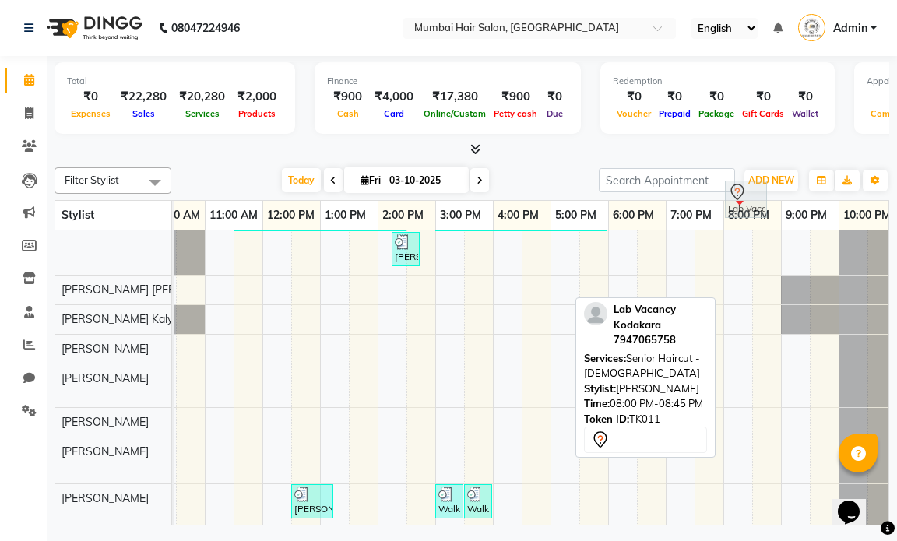
drag, startPoint x: 752, startPoint y: 453, endPoint x: 753, endPoint y: 207, distance: 246.0
click at [754, 209] on full-calendar "Stylist 9:00 AM 10:00 AM 11:00 AM 12:00 PM 1:00 PM 2:00 PM 3:00 PM 4:00 PM 5:00…" at bounding box center [471, 362] width 835 height 325
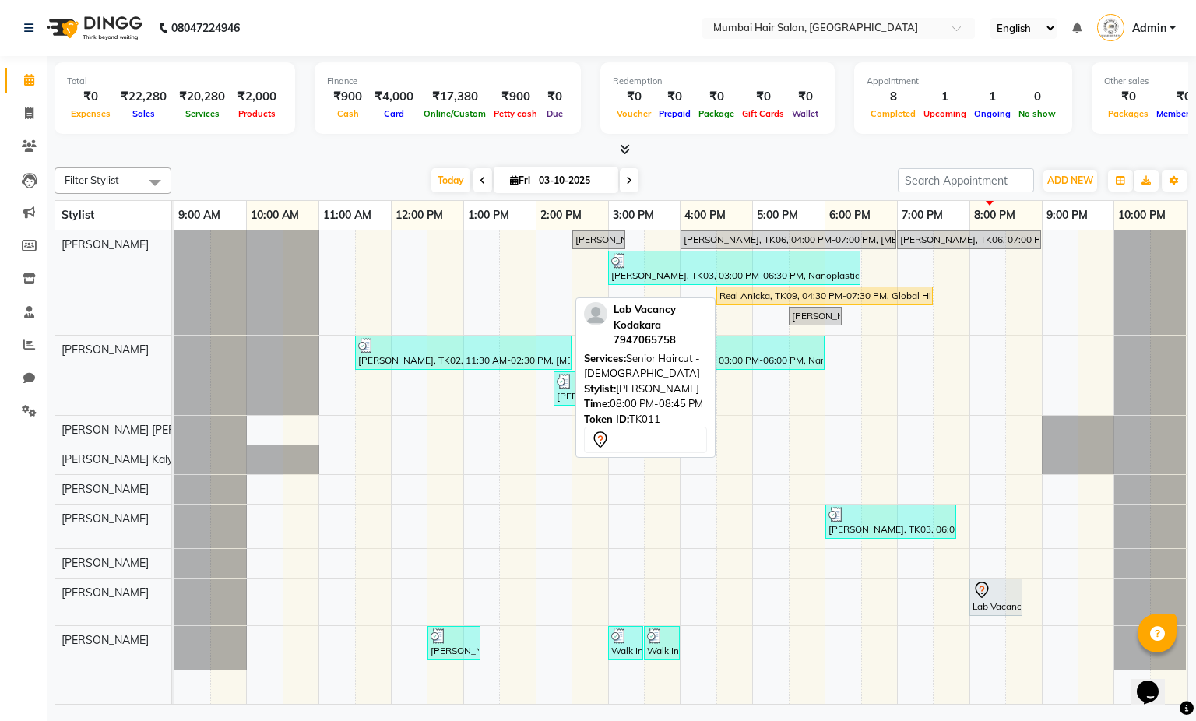
scroll to position [0, 0]
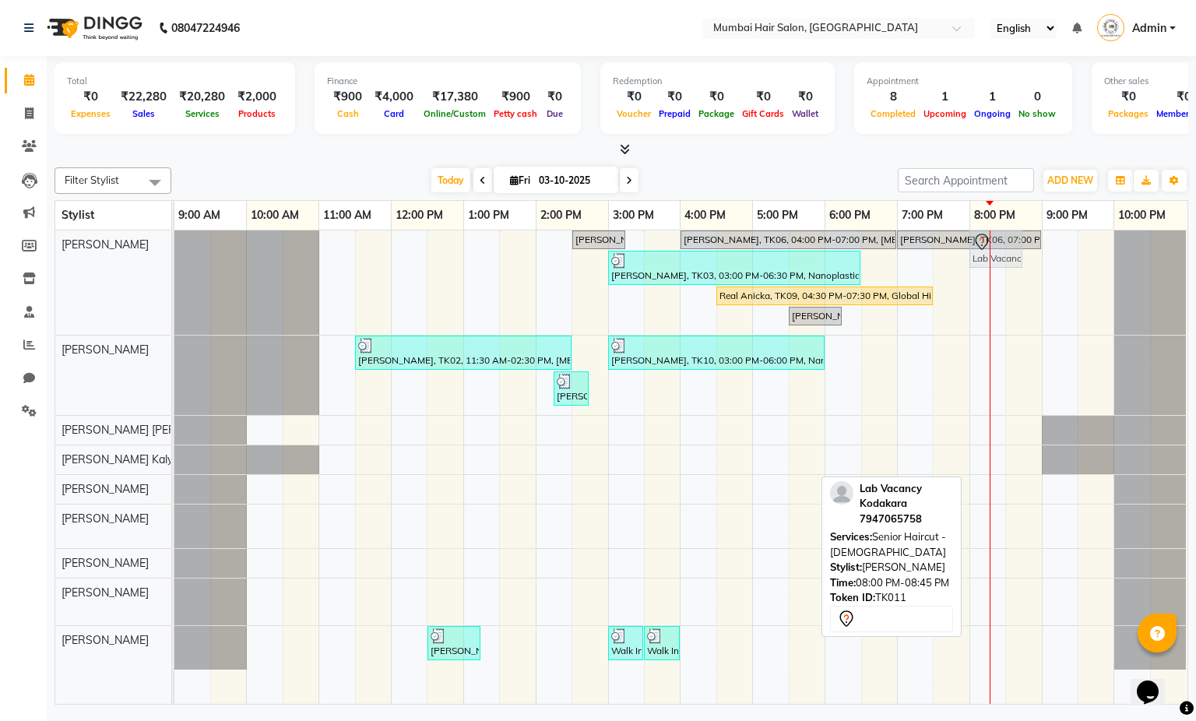
drag, startPoint x: 1004, startPoint y: 607, endPoint x: 1022, endPoint y: 296, distance: 311.9
click at [896, 296] on div "[PERSON_NAME], TK05, 02:30 PM-03:15 PM, Director Haircut - [DEMOGRAPHIC_DATA] […" at bounding box center [680, 466] width 1013 height 473
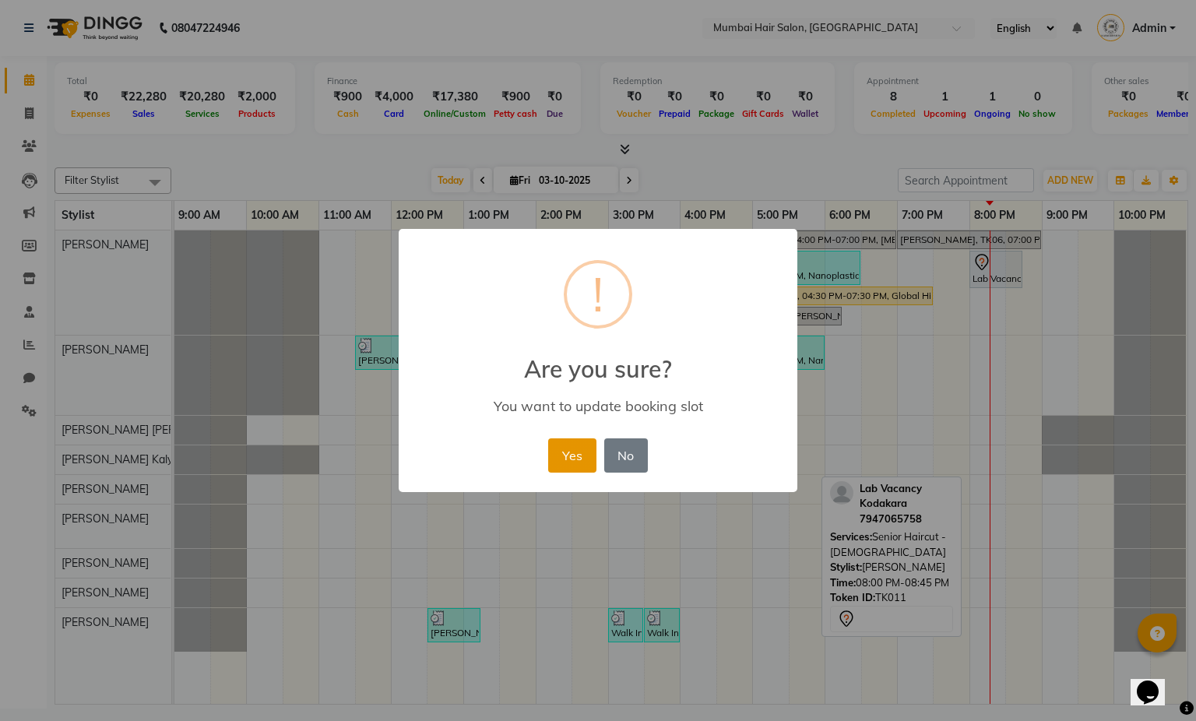
click at [575, 452] on button "Yes" at bounding box center [571, 455] width 47 height 34
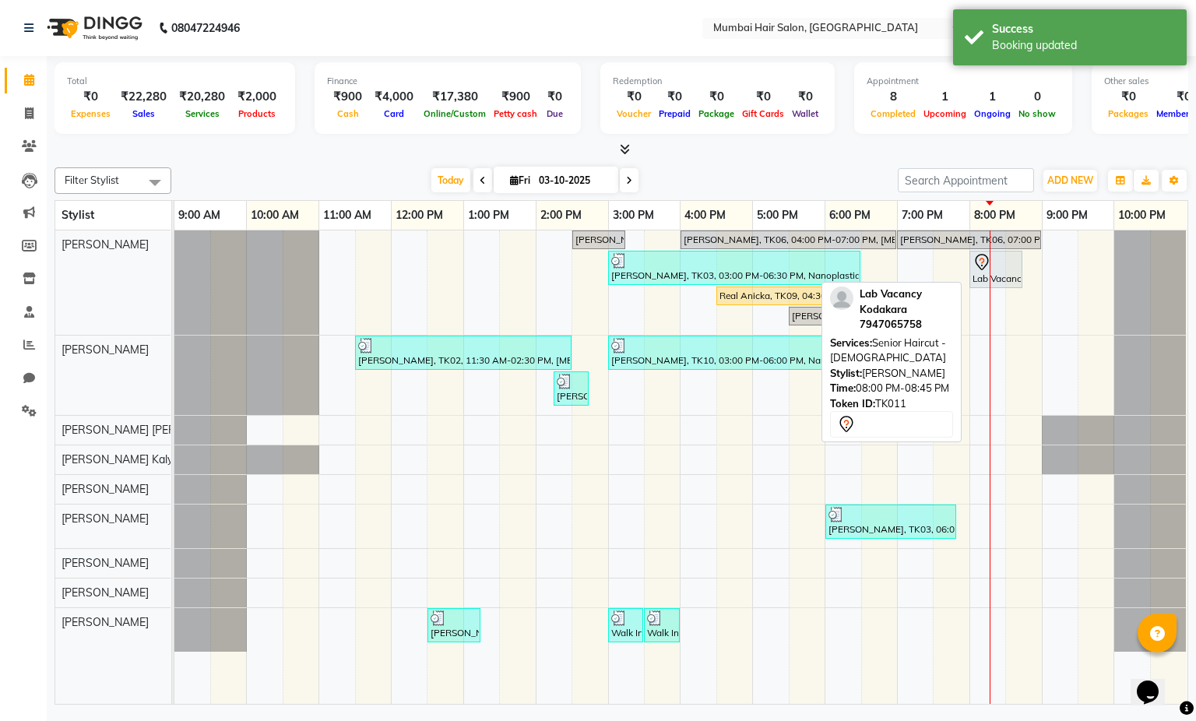
click at [896, 274] on div "Lab Vacancy Kodakara, TK11, 08:00 PM-08:45 PM, Senior Haircut - [DEMOGRAPHIC_DA…" at bounding box center [996, 269] width 50 height 33
click at [896, 265] on div at bounding box center [995, 262] width 47 height 19
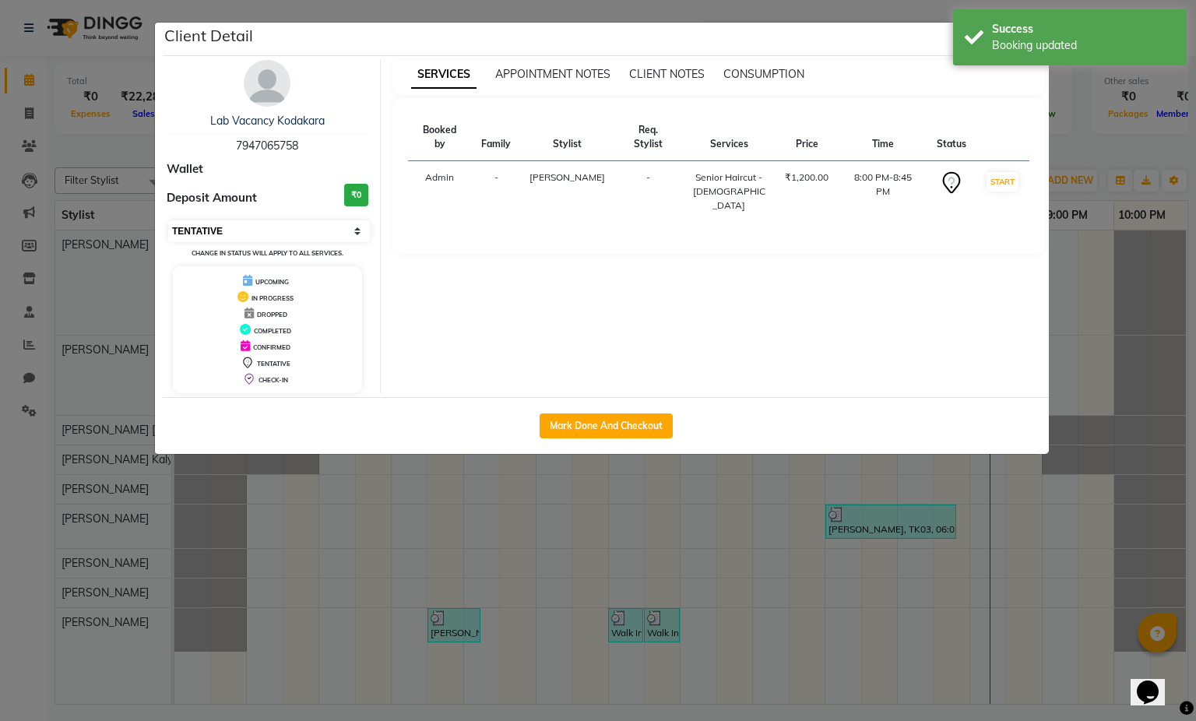
click at [268, 232] on select "Select IN SERVICE CONFIRMED TENTATIVE CHECK IN MARK DONE DROPPED UPCOMING" at bounding box center [269, 231] width 202 height 22
select select "1"
click at [168, 221] on select "Select IN SERVICE CONFIRMED TENTATIVE CHECK IN MARK DONE DROPPED UPCOMING" at bounding box center [269, 231] width 202 height 22
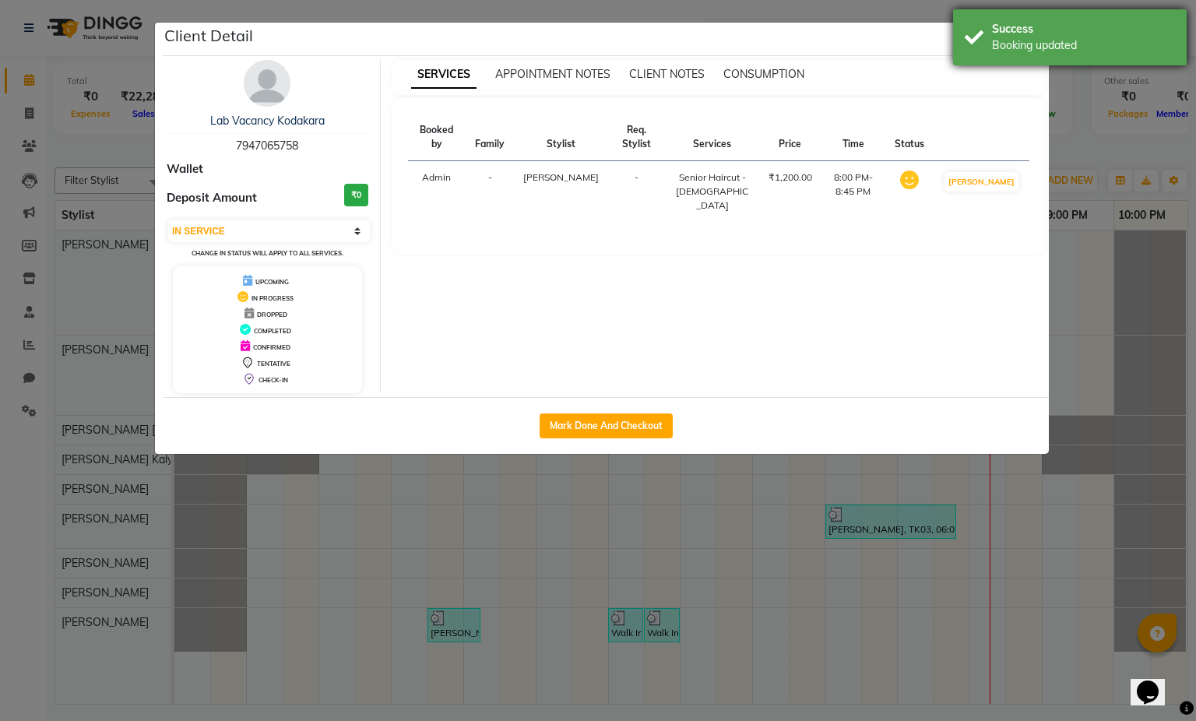
click at [896, 40] on div "Booking updated" at bounding box center [1083, 45] width 183 height 16
click at [896, 41] on icon "button" at bounding box center [1032, 39] width 9 height 12
